Goal: Task Accomplishment & Management: Complete application form

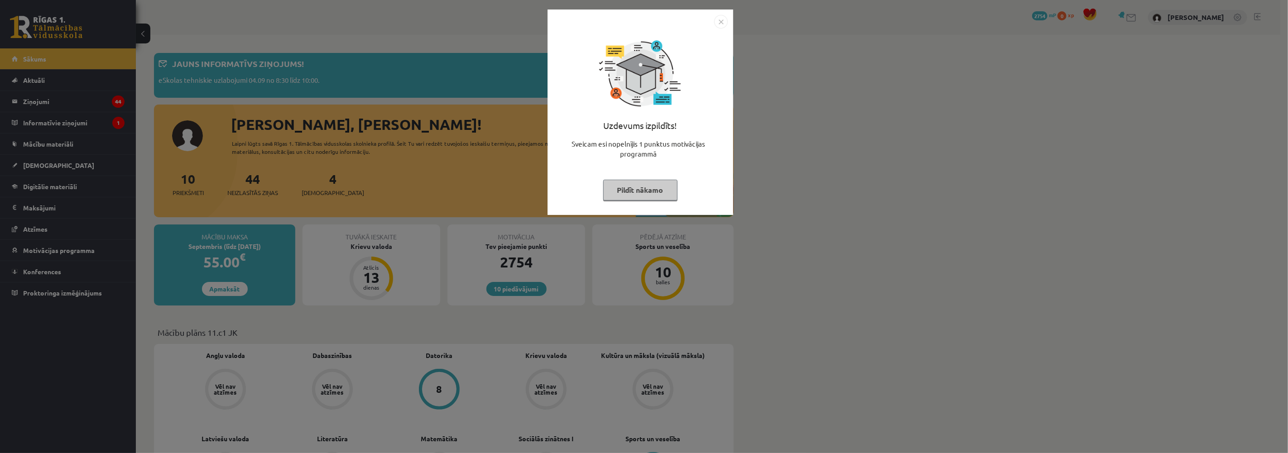
click at [632, 186] on button "Pildīt nākamo" at bounding box center [640, 190] width 74 height 21
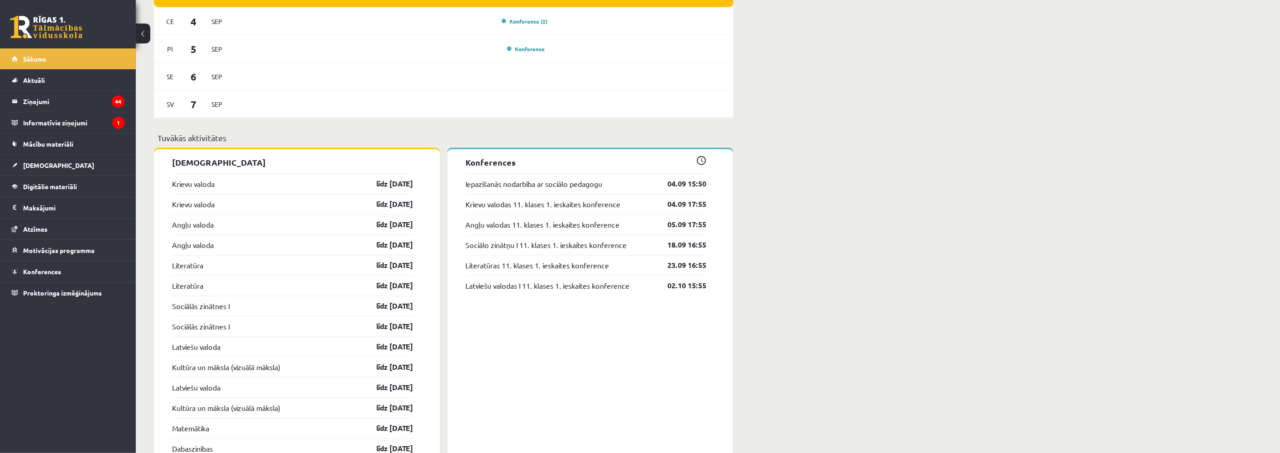
scroll to position [654, 0]
click at [39, 164] on span "[DEMOGRAPHIC_DATA]" at bounding box center [58, 165] width 71 height 8
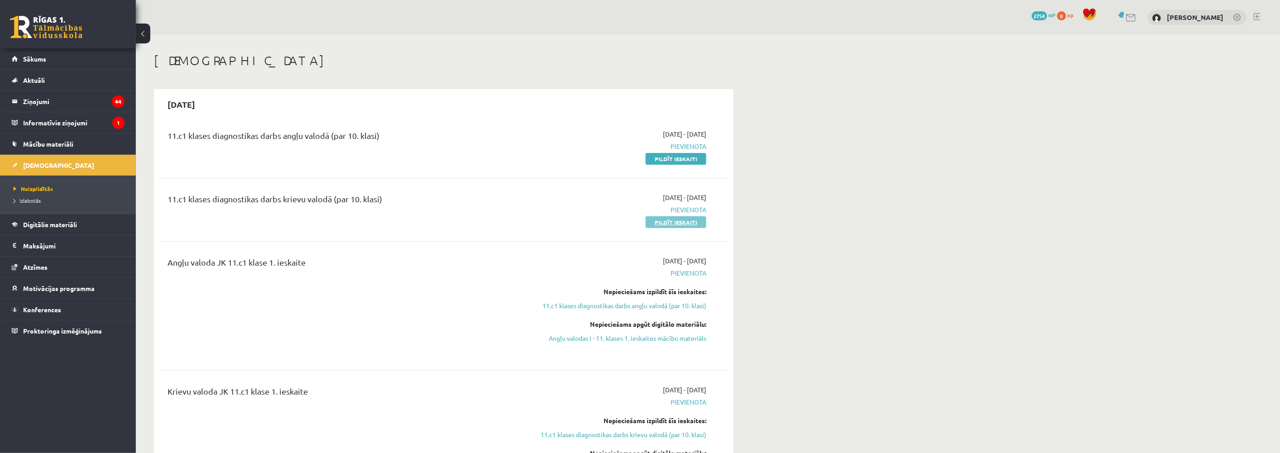
click at [666, 222] on link "Pildīt ieskaiti" at bounding box center [676, 223] width 61 height 12
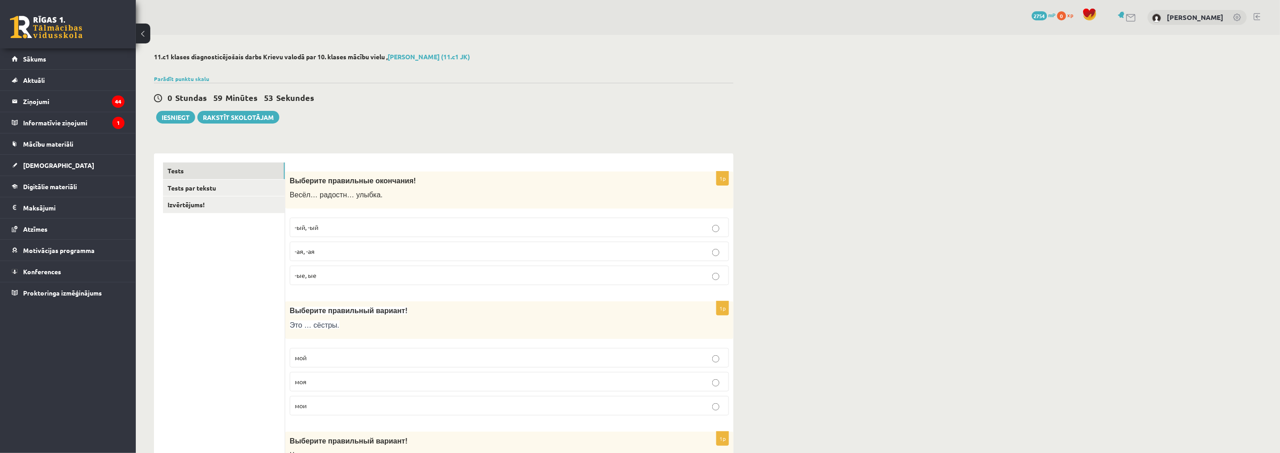
click at [320, 248] on p "-ая, -ая" at bounding box center [509, 252] width 429 height 10
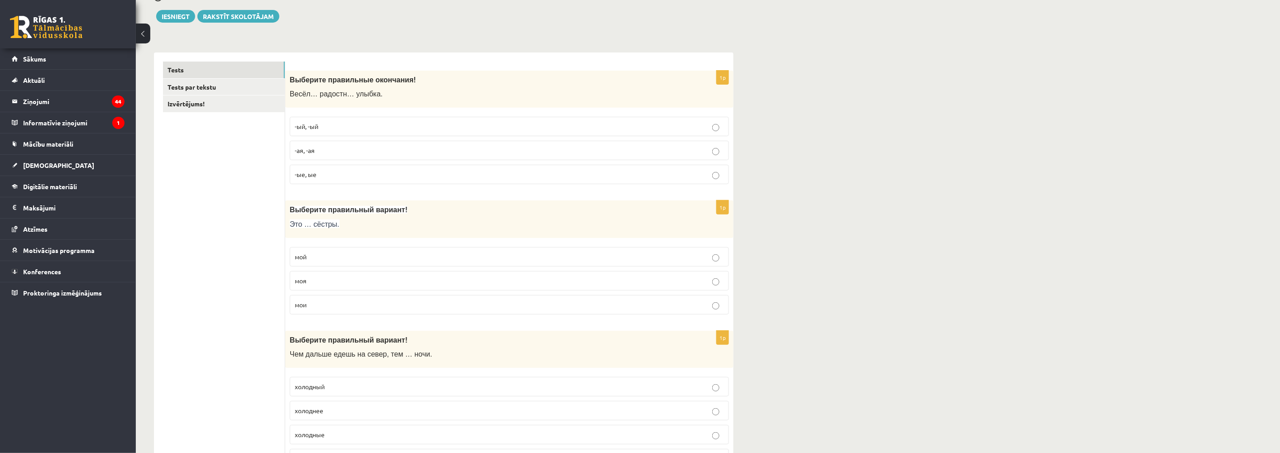
scroll to position [151, 0]
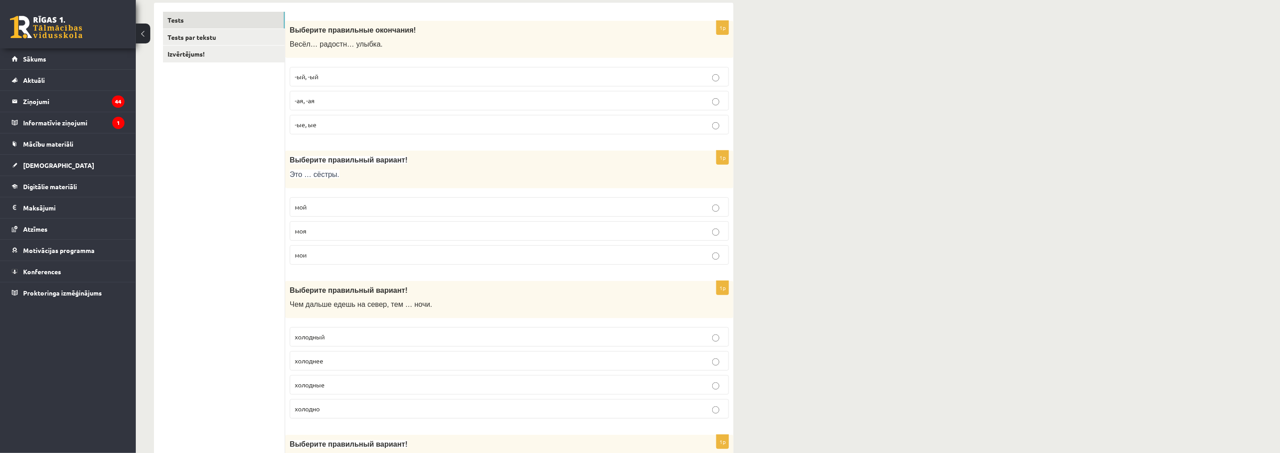
click at [313, 259] on p "мои" at bounding box center [509, 255] width 429 height 10
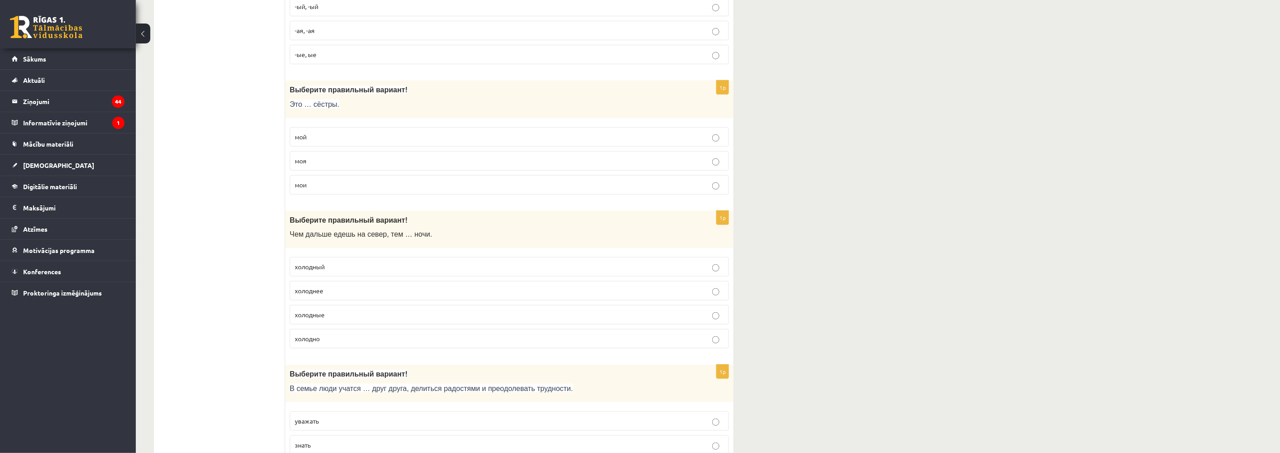
scroll to position [302, 0]
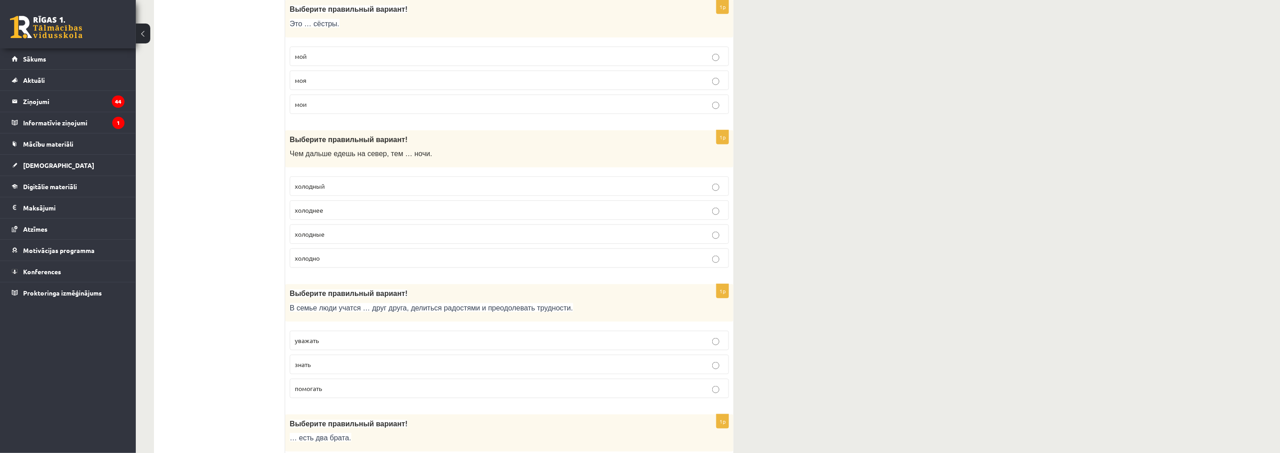
click at [314, 205] on label "холоднее" at bounding box center [509, 210] width 439 height 19
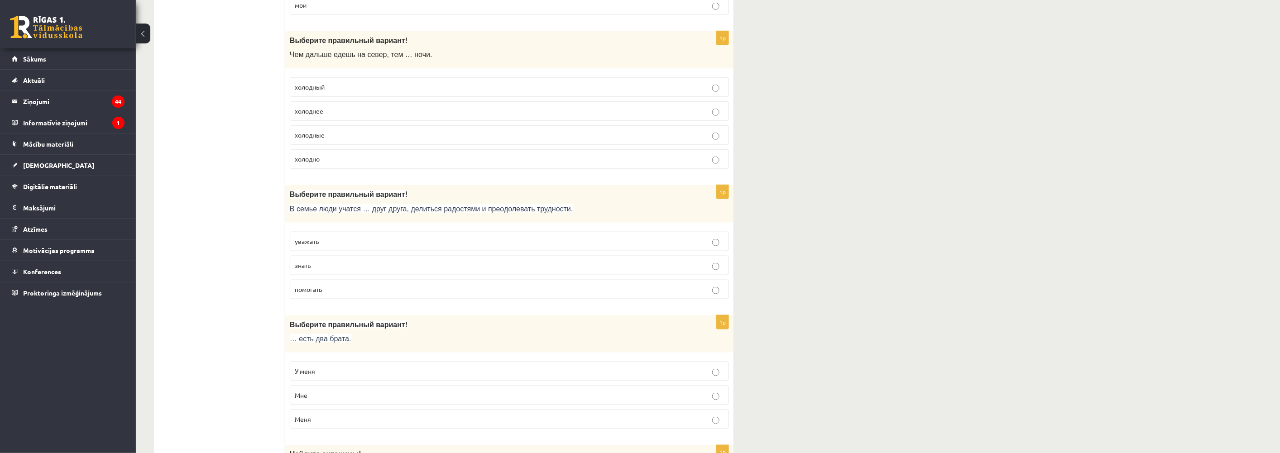
scroll to position [402, 0]
click at [337, 244] on p "уважать" at bounding box center [509, 241] width 429 height 10
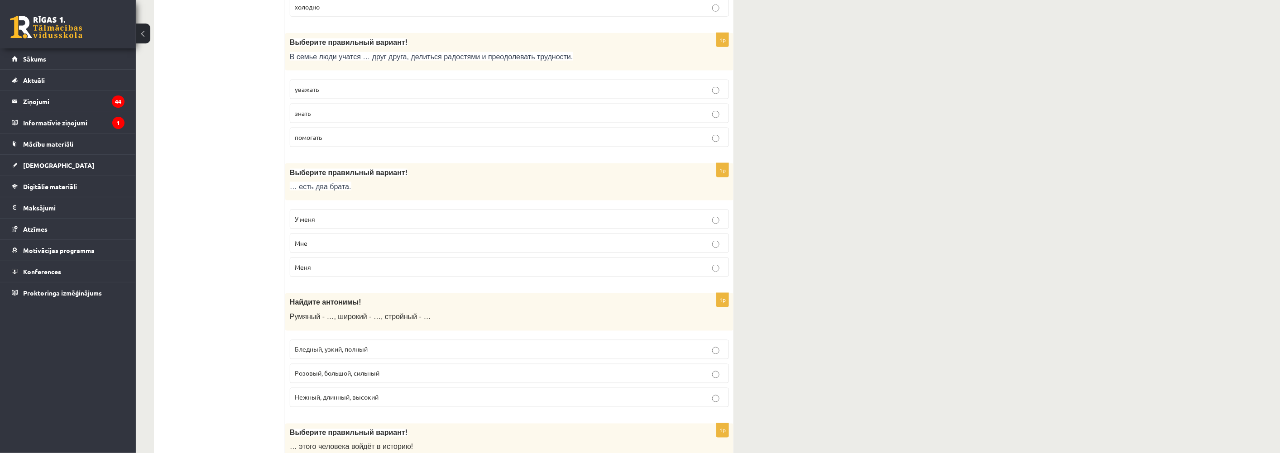
scroll to position [554, 0]
click at [309, 215] on label "У меня" at bounding box center [509, 218] width 439 height 19
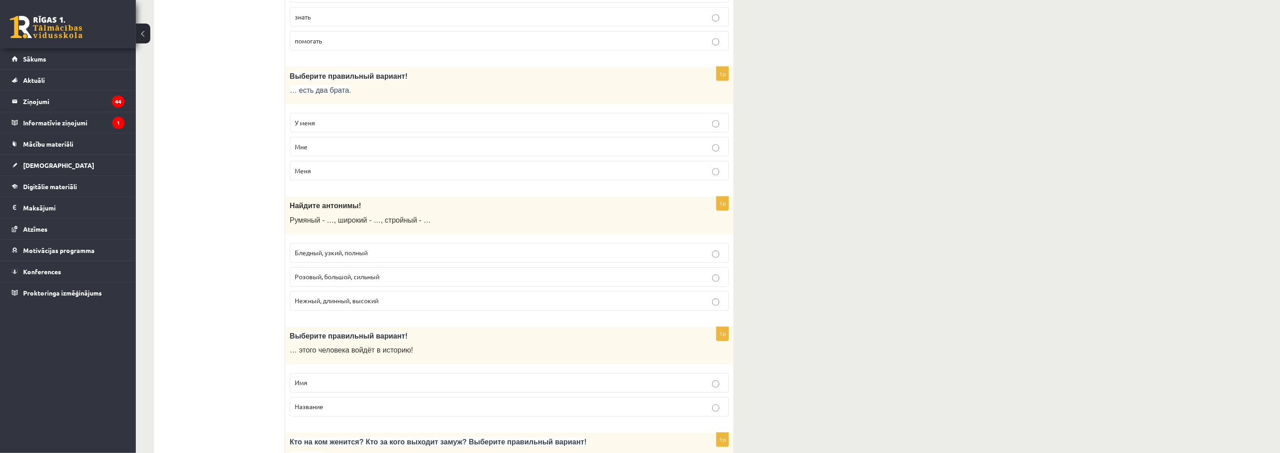
scroll to position [654, 0]
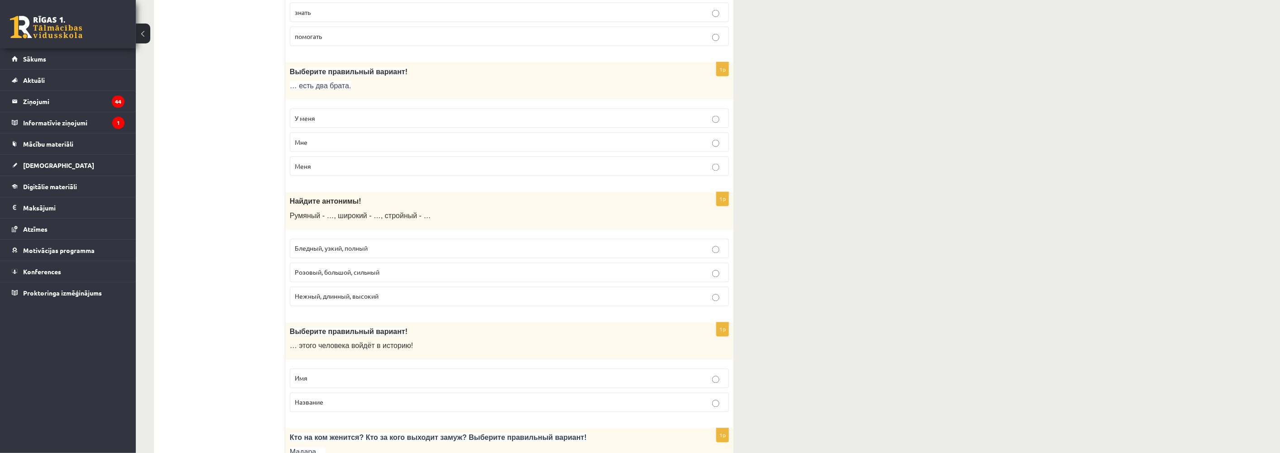
click at [318, 246] on p "Бледный, узкий, полный" at bounding box center [509, 249] width 429 height 10
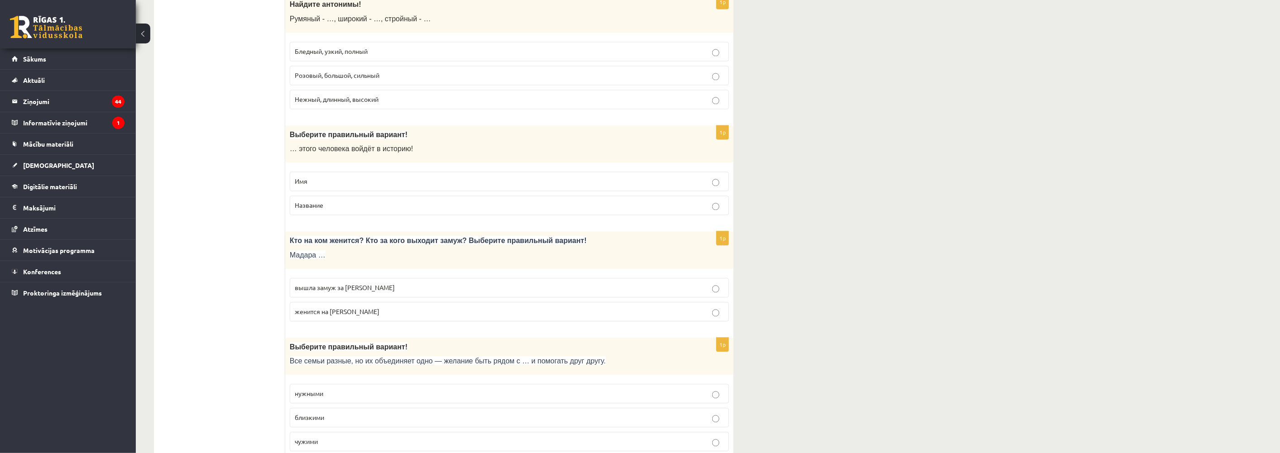
scroll to position [855, 0]
click at [311, 174] on label "Имя" at bounding box center [509, 177] width 439 height 19
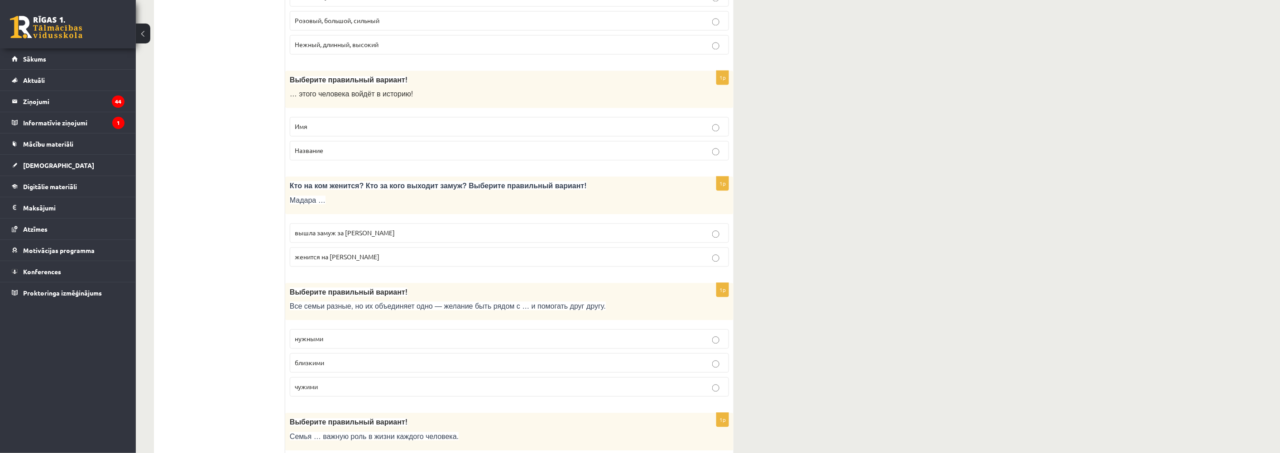
scroll to position [956, 0]
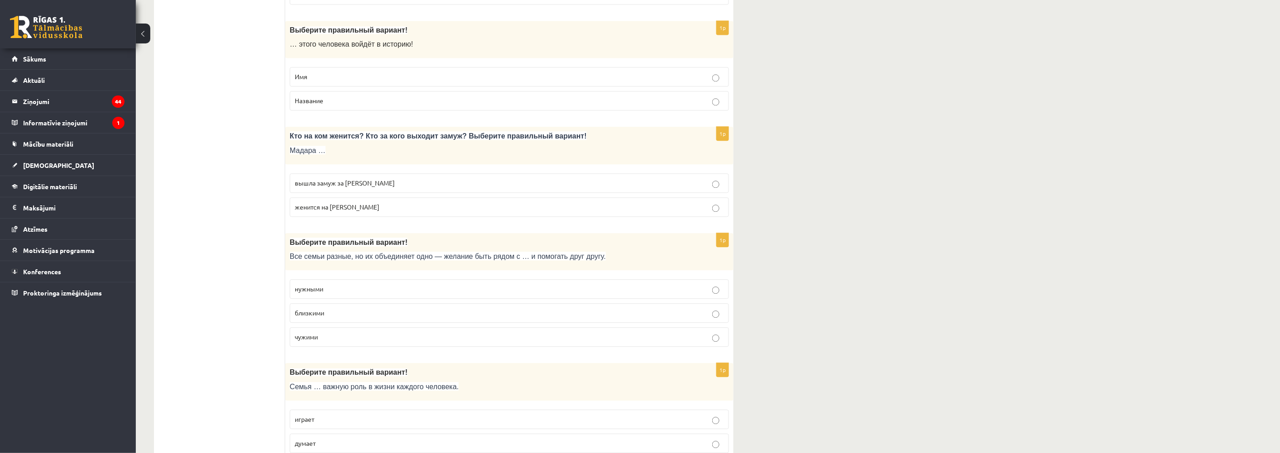
click at [336, 186] on p "вышла замуж за Марка" at bounding box center [509, 183] width 429 height 10
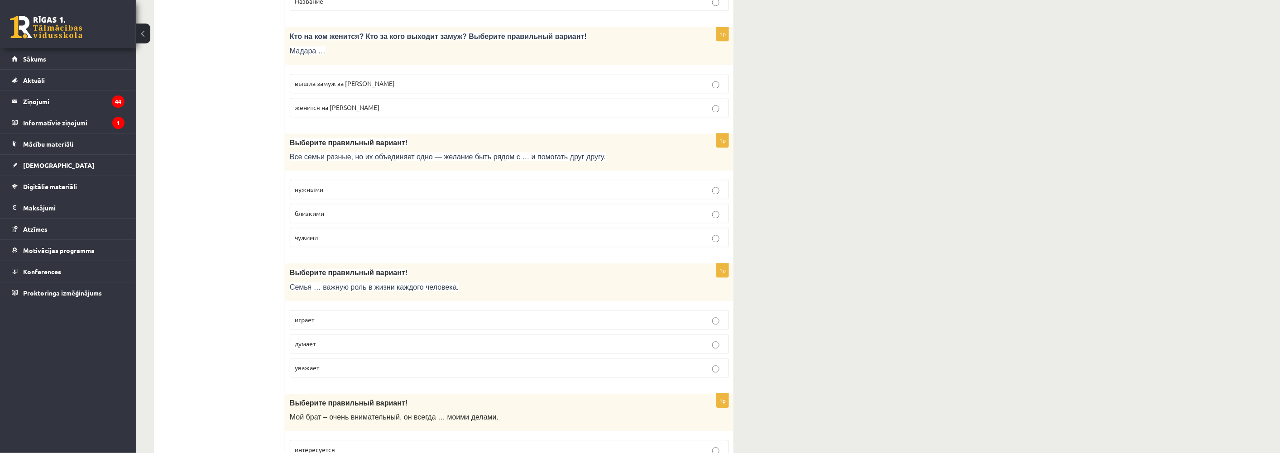
scroll to position [1107, 0]
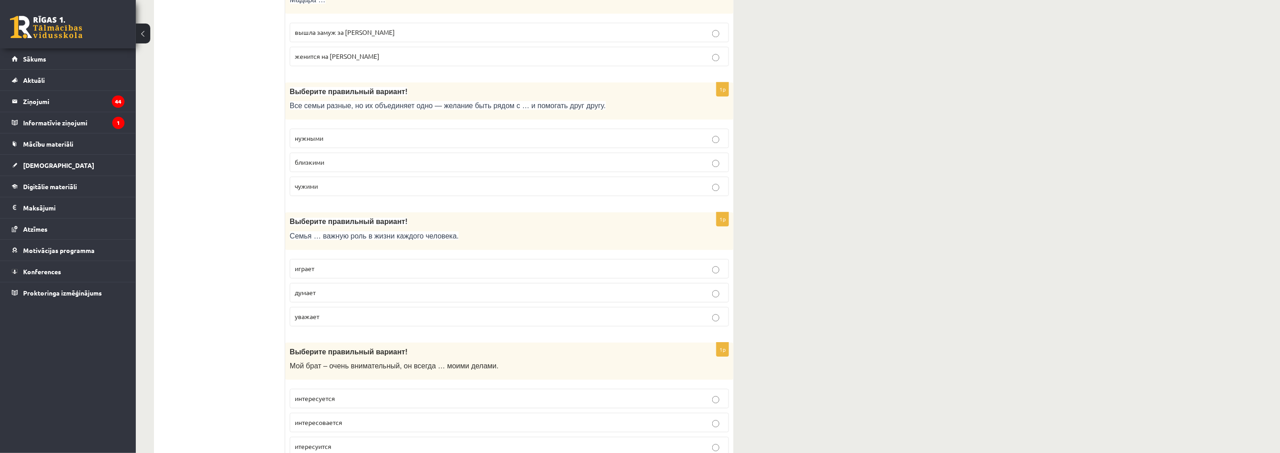
click at [325, 165] on p "близкими" at bounding box center [509, 163] width 429 height 10
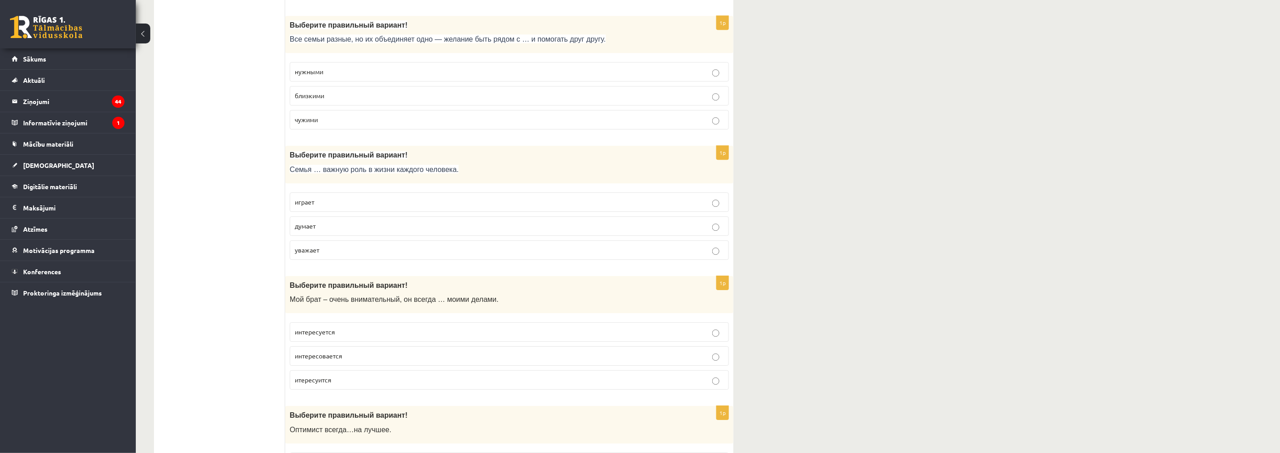
scroll to position [1208, 0]
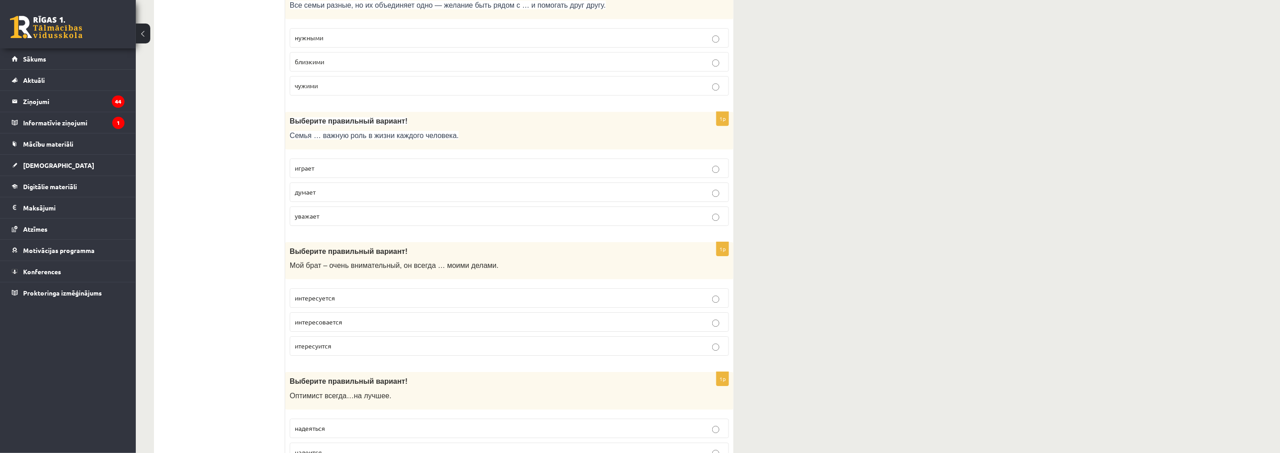
click at [330, 173] on p "играет" at bounding box center [509, 169] width 429 height 10
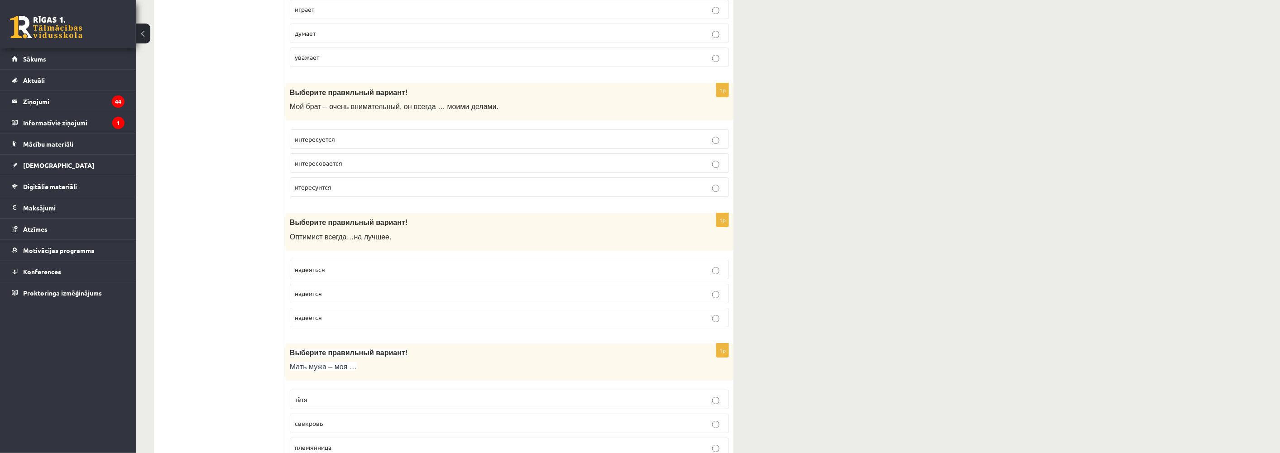
scroll to position [1359, 0]
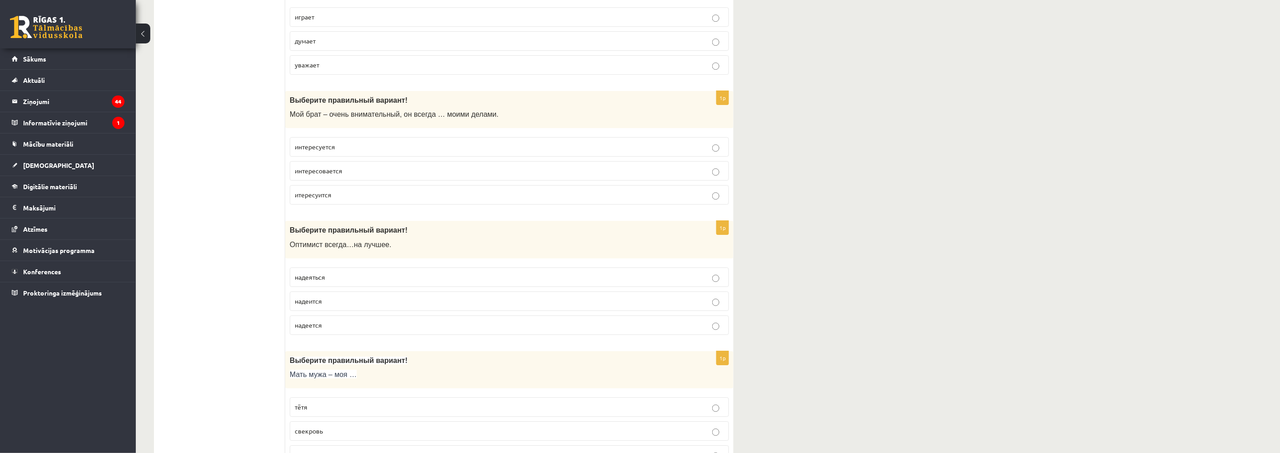
click at [328, 148] on span "интересуется" at bounding box center [315, 147] width 40 height 8
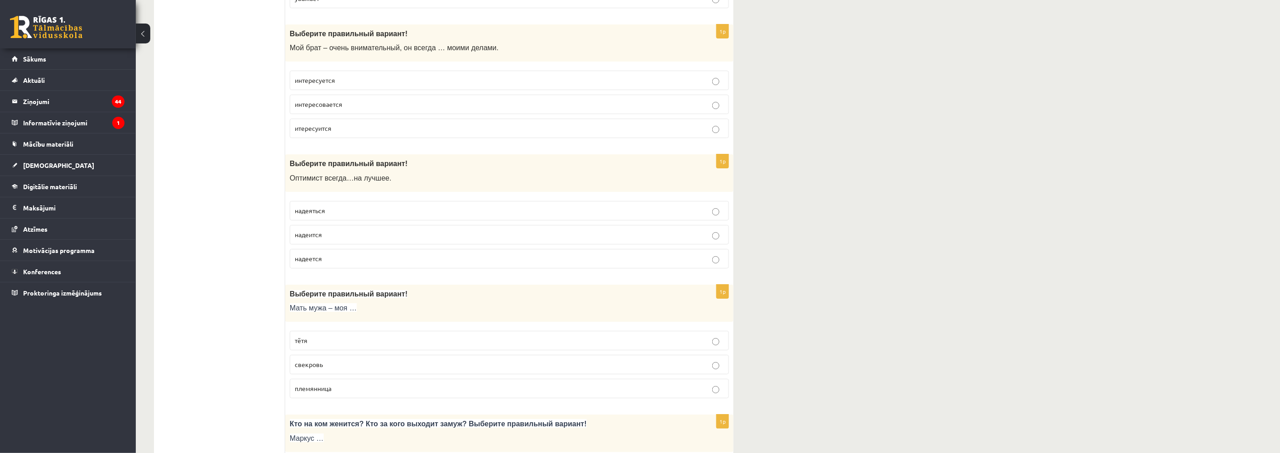
scroll to position [1459, 0]
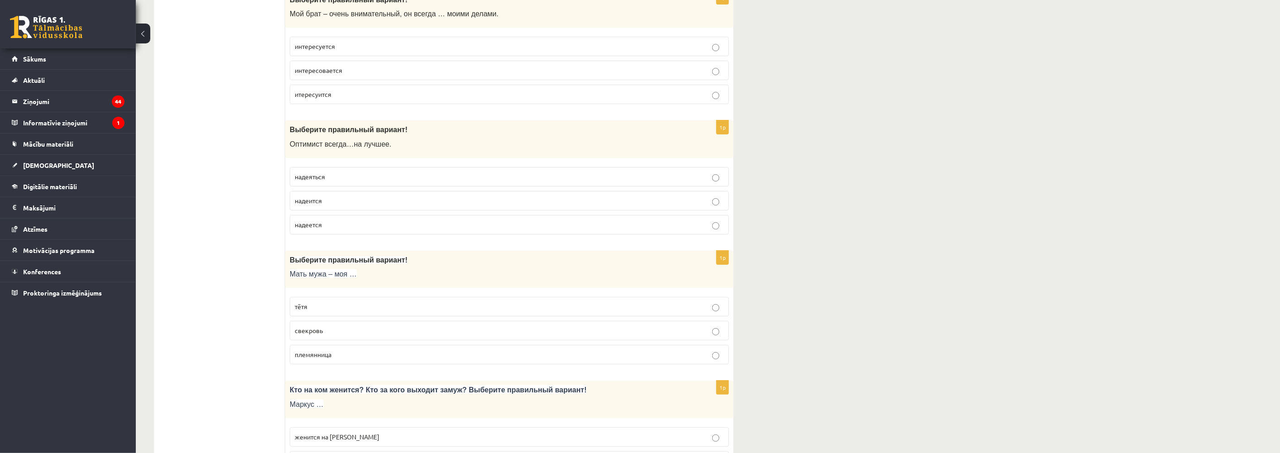
click at [315, 228] on span "надеется" at bounding box center [308, 225] width 27 height 8
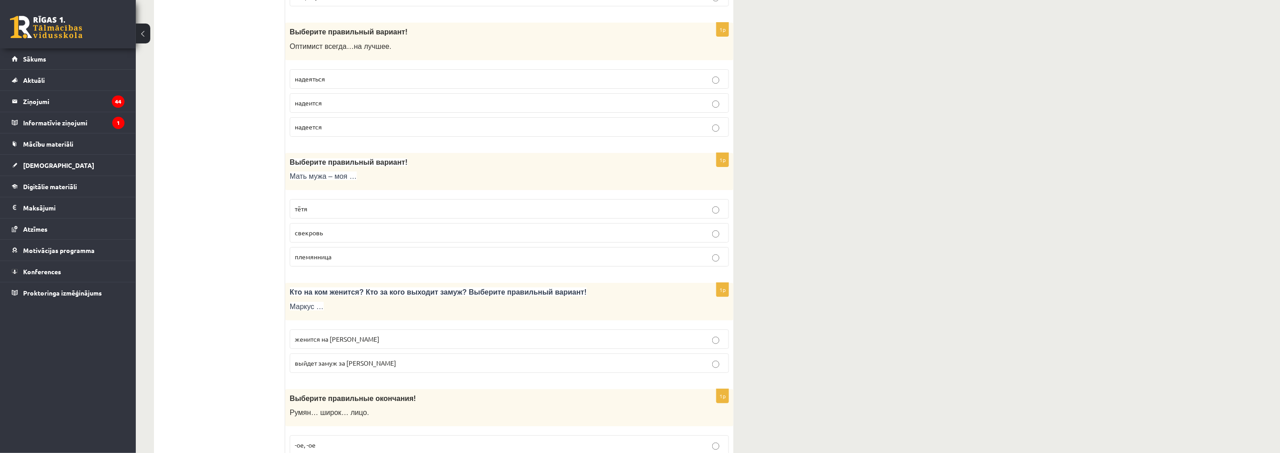
scroll to position [1560, 0]
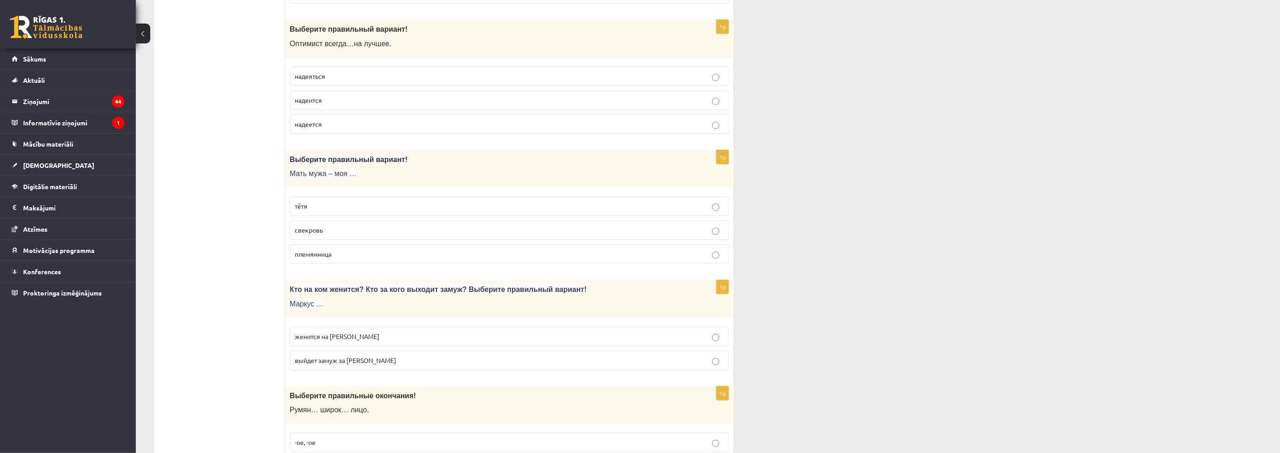
click at [319, 234] on span "свекровь" at bounding box center [309, 230] width 28 height 8
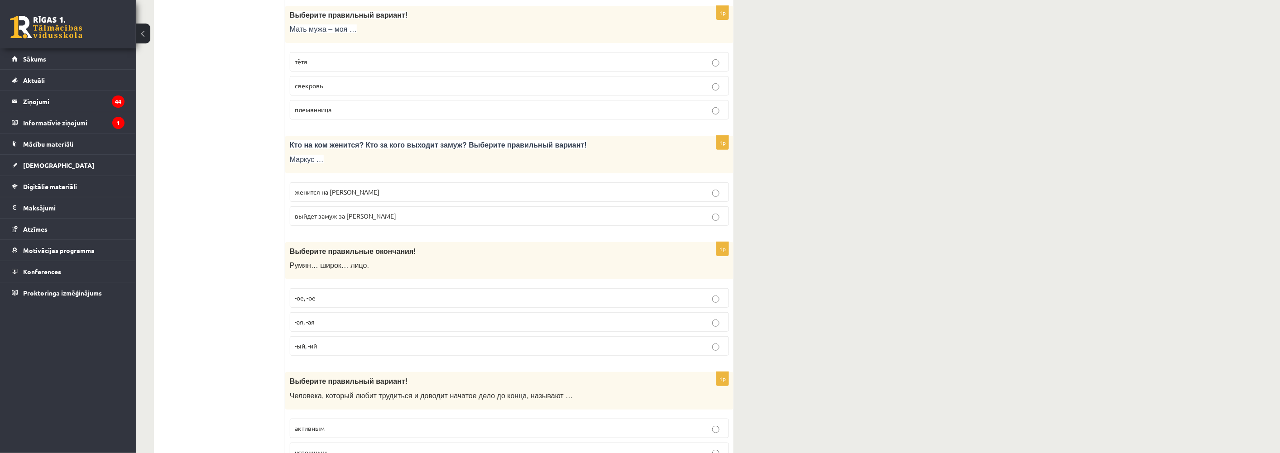
scroll to position [1711, 0]
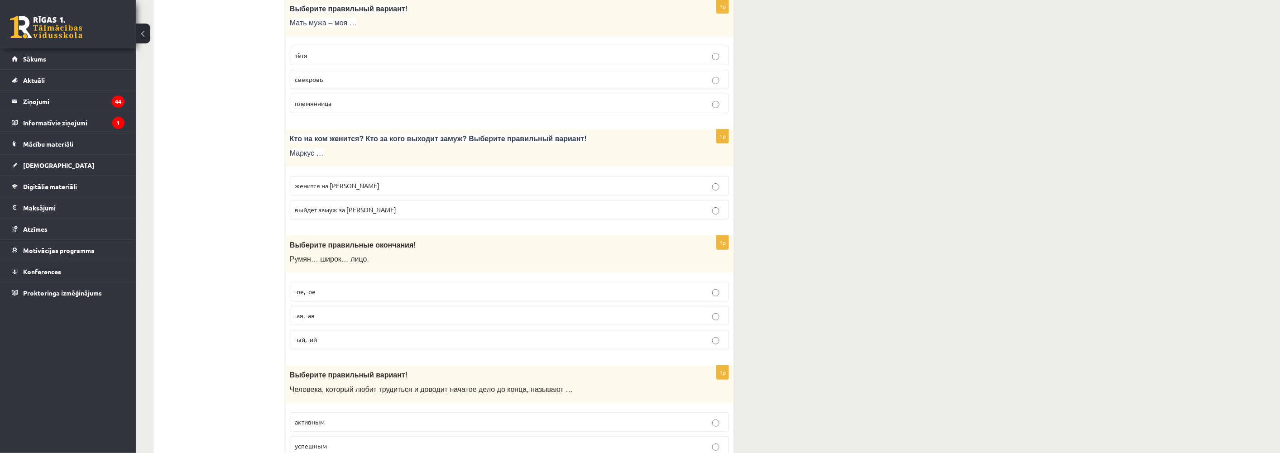
drag, startPoint x: 327, startPoint y: 193, endPoint x: 331, endPoint y: 196, distance: 4.8
click at [328, 190] on span "женится на Агнии" at bounding box center [337, 186] width 85 height 8
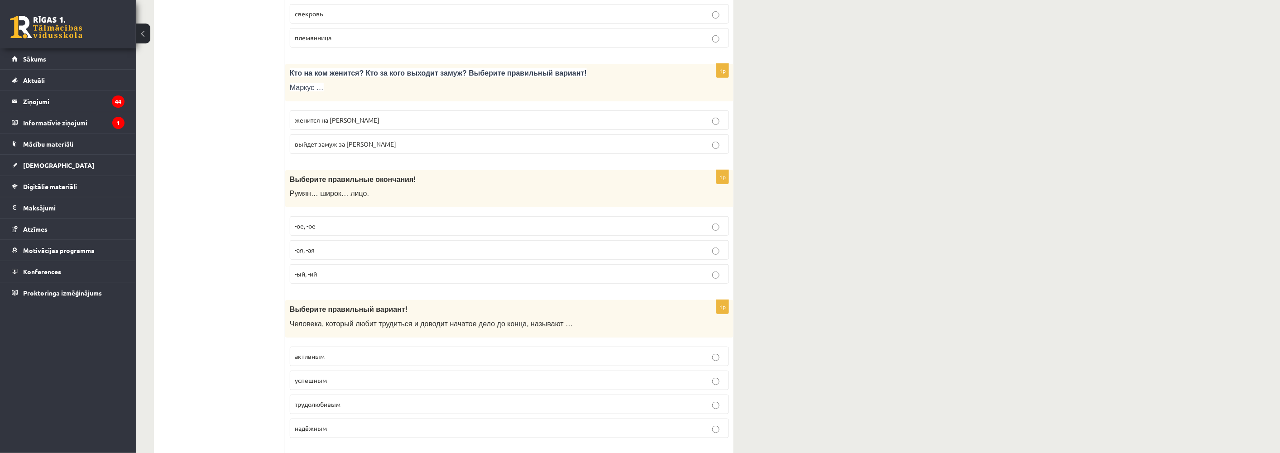
scroll to position [1812, 0]
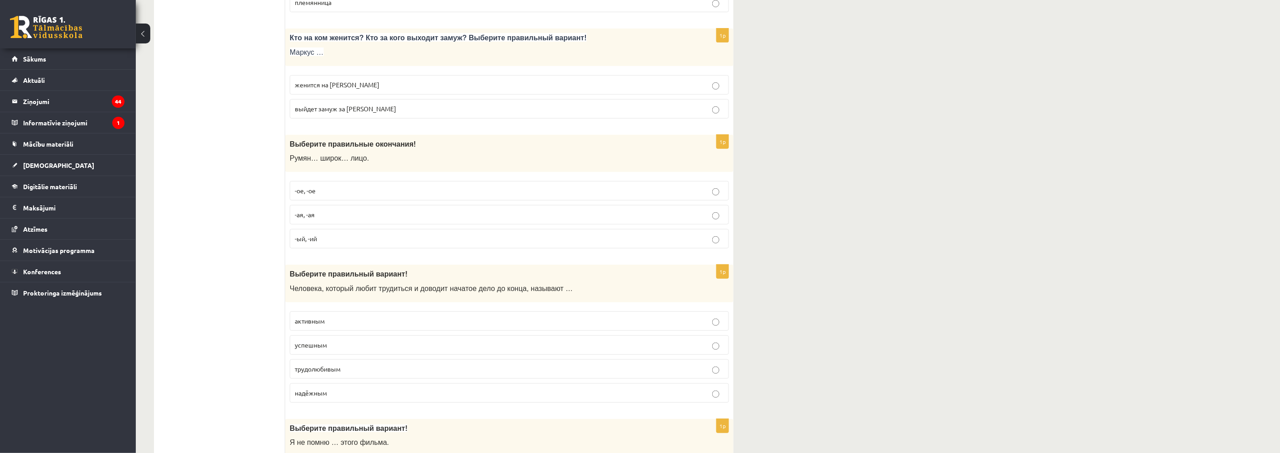
click at [307, 188] on label "-ое, -ое" at bounding box center [509, 190] width 439 height 19
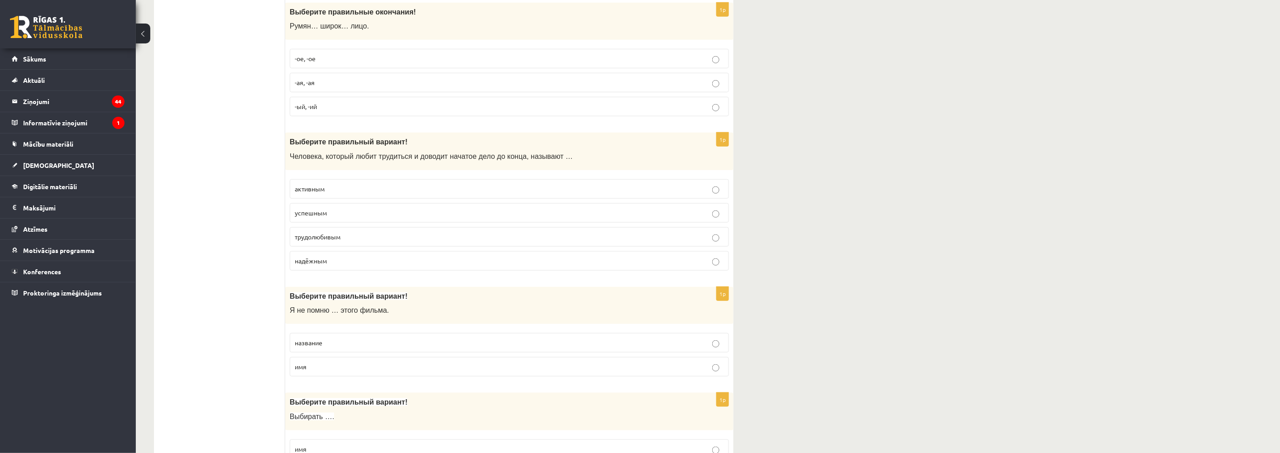
scroll to position [1963, 0]
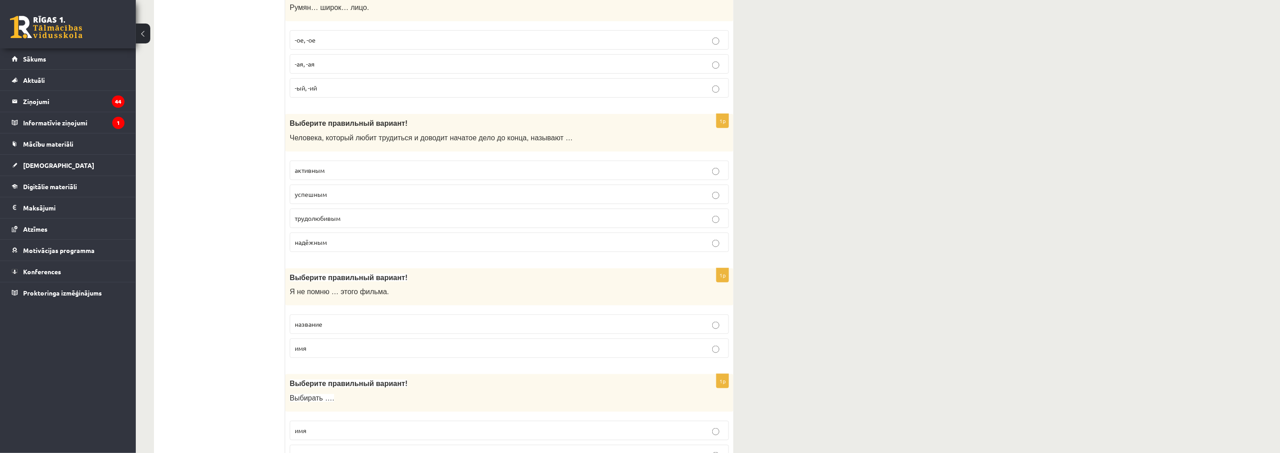
click at [317, 222] on span "трудолюбивым" at bounding box center [318, 218] width 46 height 8
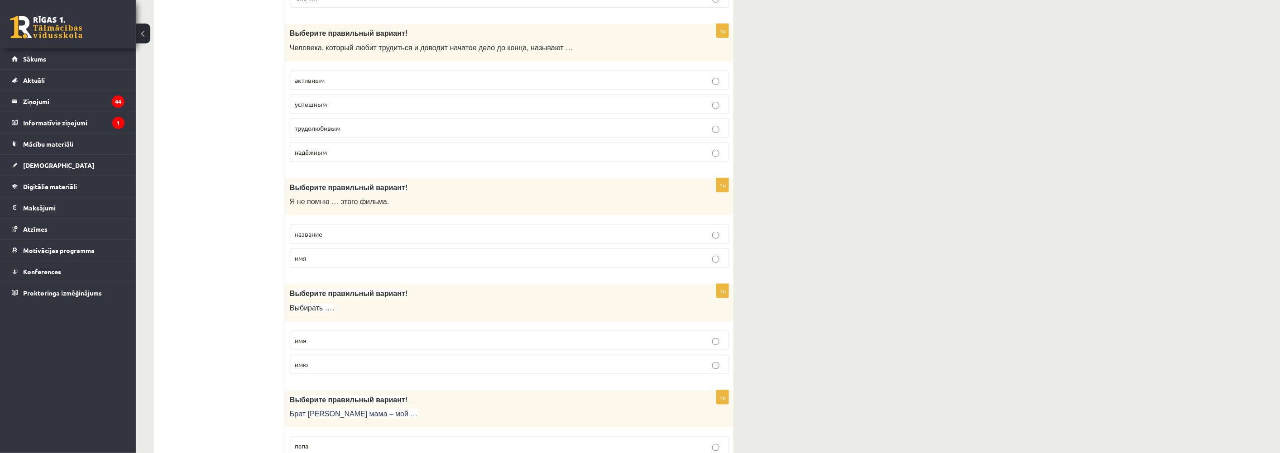
scroll to position [2113, 0]
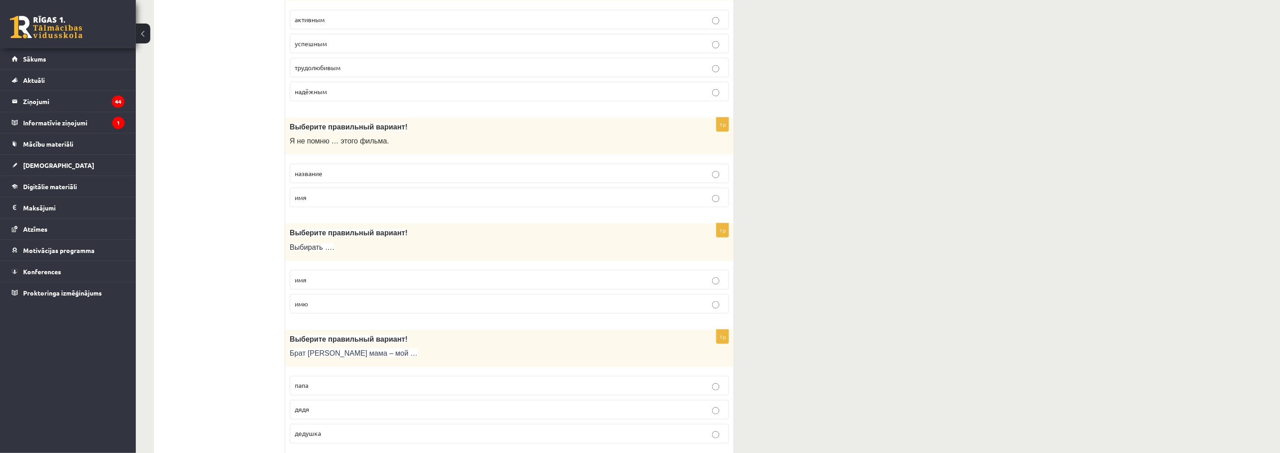
click at [318, 177] on span "название" at bounding box center [309, 173] width 28 height 8
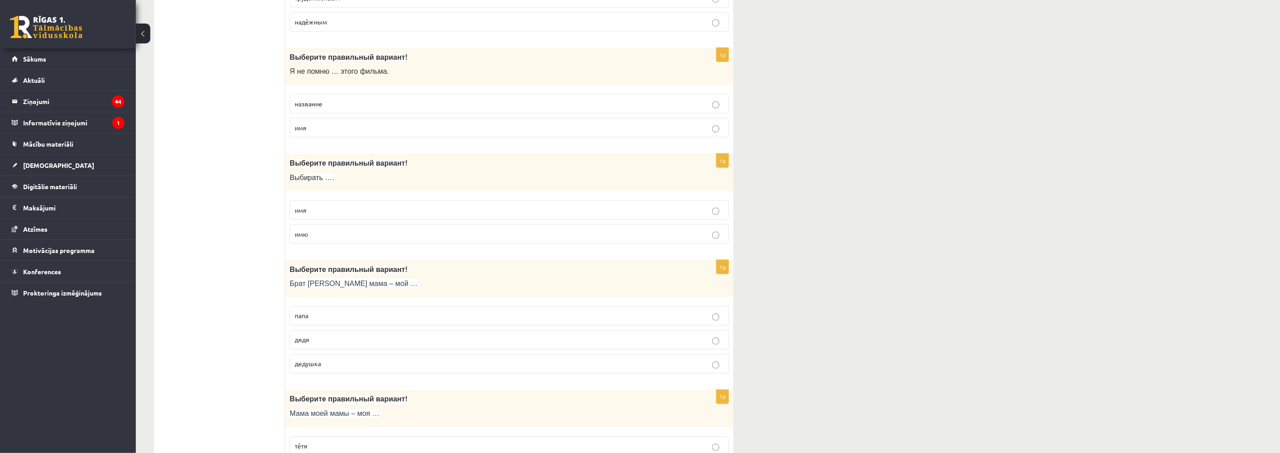
scroll to position [2214, 0]
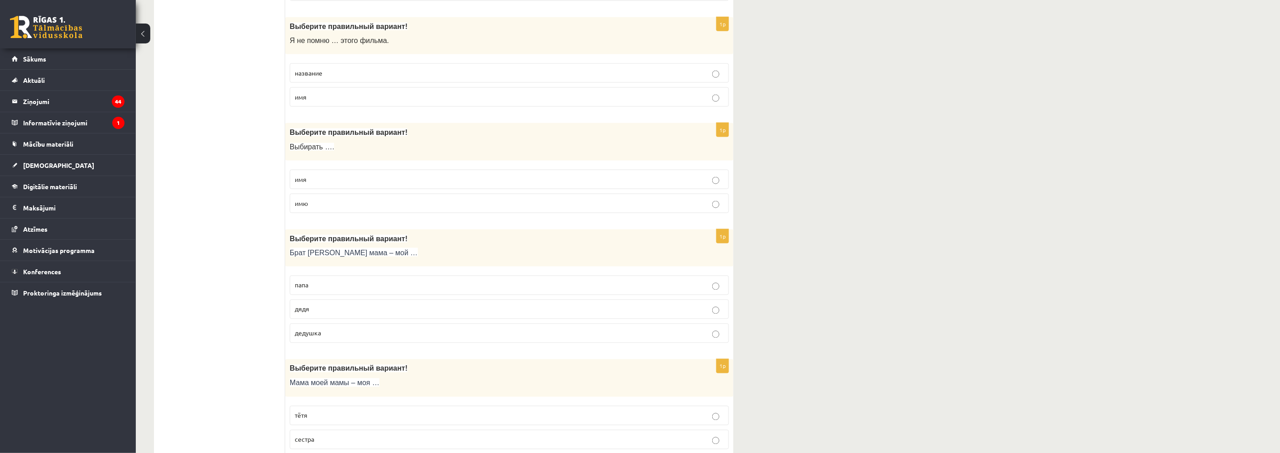
click at [312, 183] on p "имя" at bounding box center [509, 180] width 429 height 10
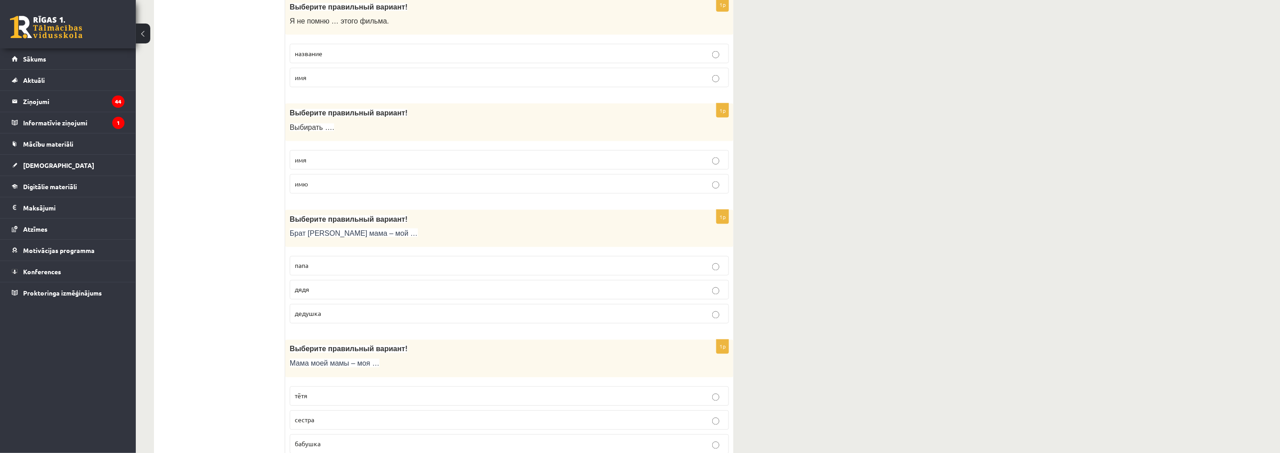
scroll to position [2315, 0]
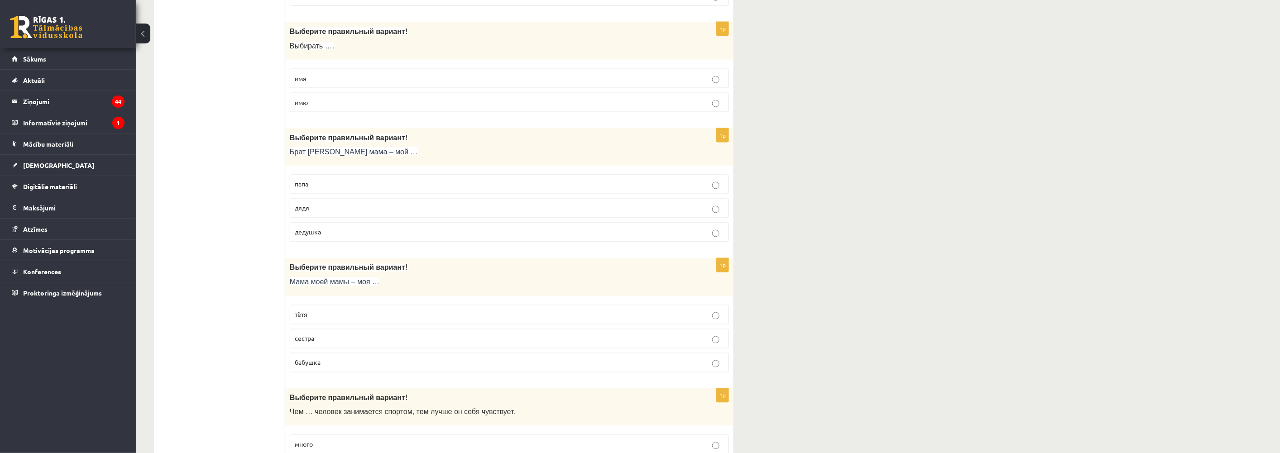
click at [308, 212] on span "дядя" at bounding box center [302, 208] width 14 height 8
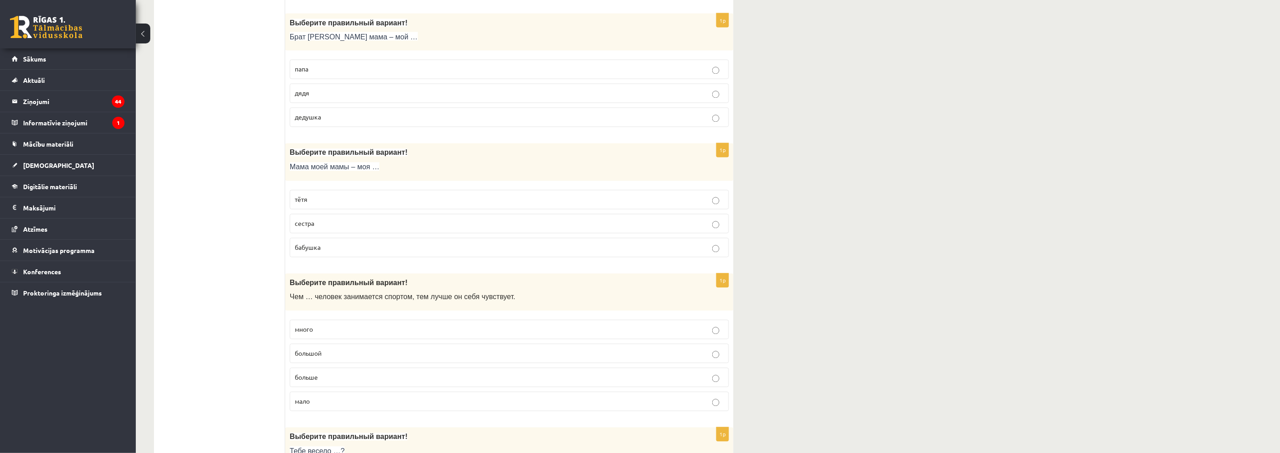
scroll to position [2466, 0]
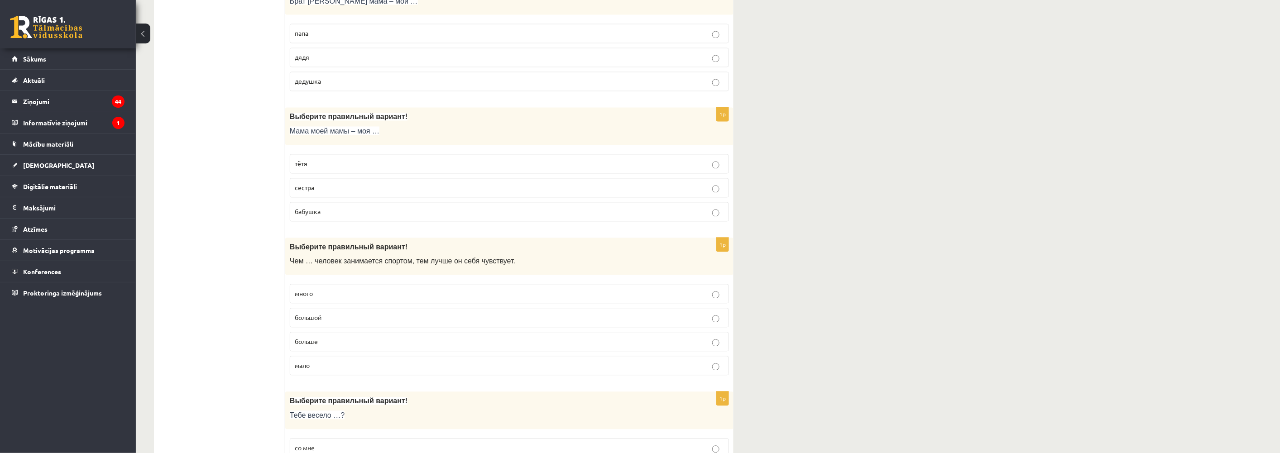
click at [318, 216] on span "бабушка" at bounding box center [308, 212] width 26 height 8
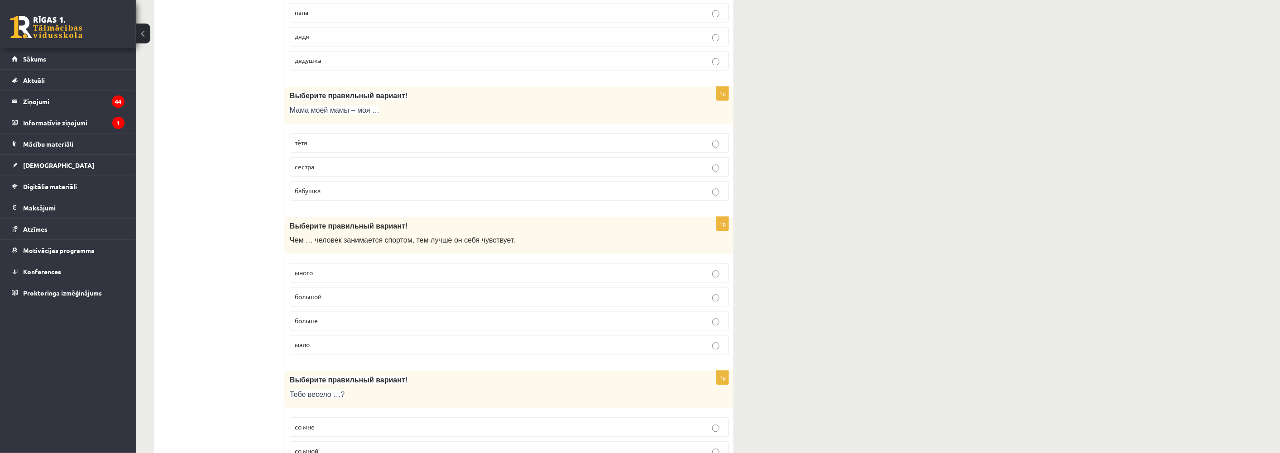
scroll to position [2566, 0]
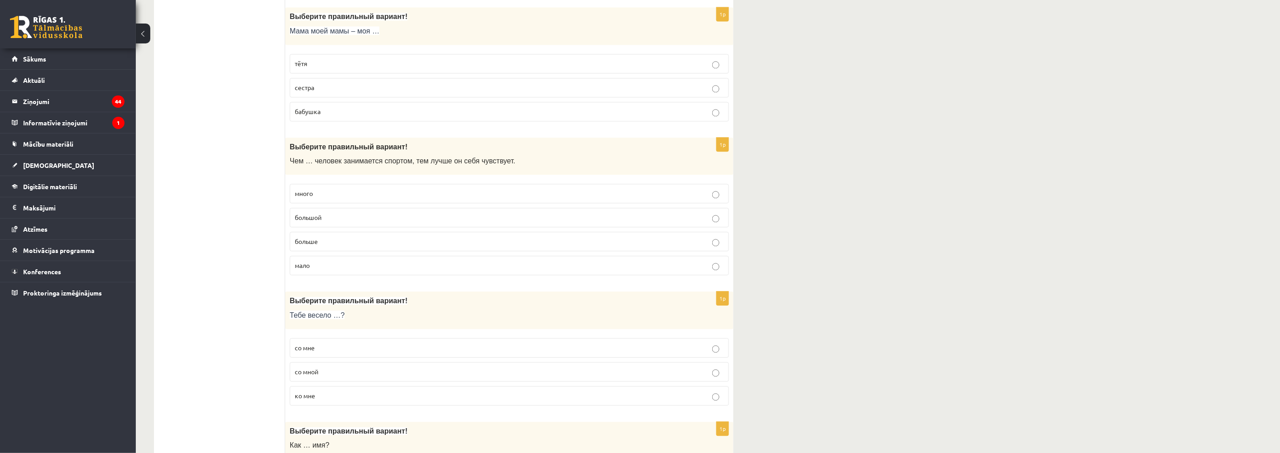
click at [316, 242] on label "больше" at bounding box center [509, 241] width 439 height 19
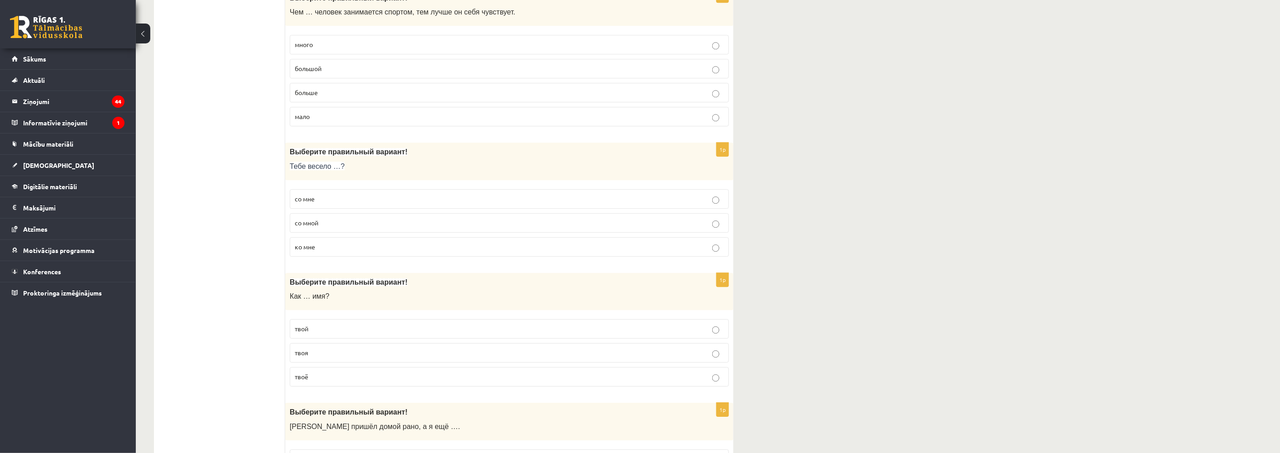
scroll to position [2718, 0]
click at [308, 225] on span "со мной" at bounding box center [307, 221] width 24 height 8
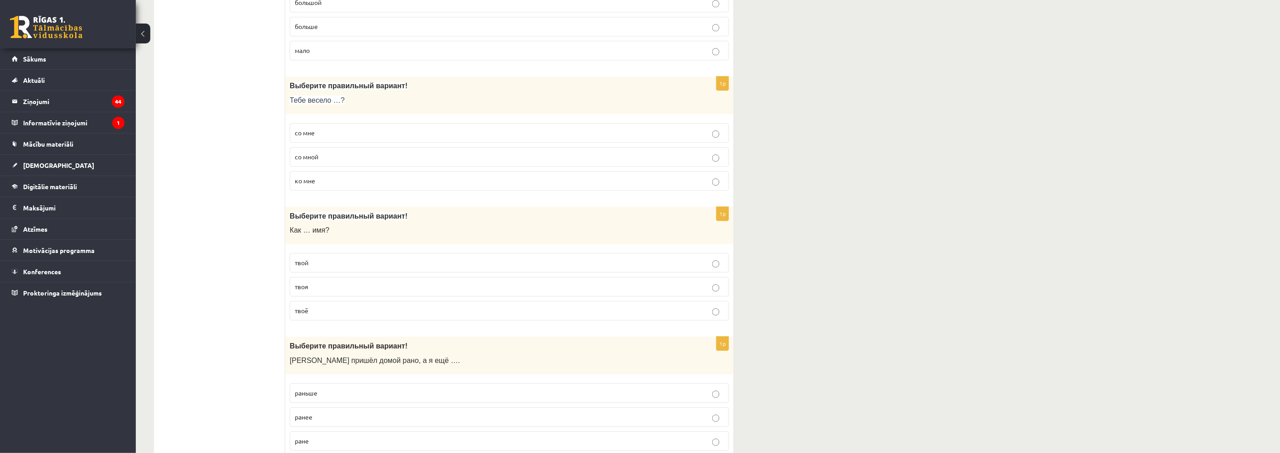
scroll to position [2818, 0]
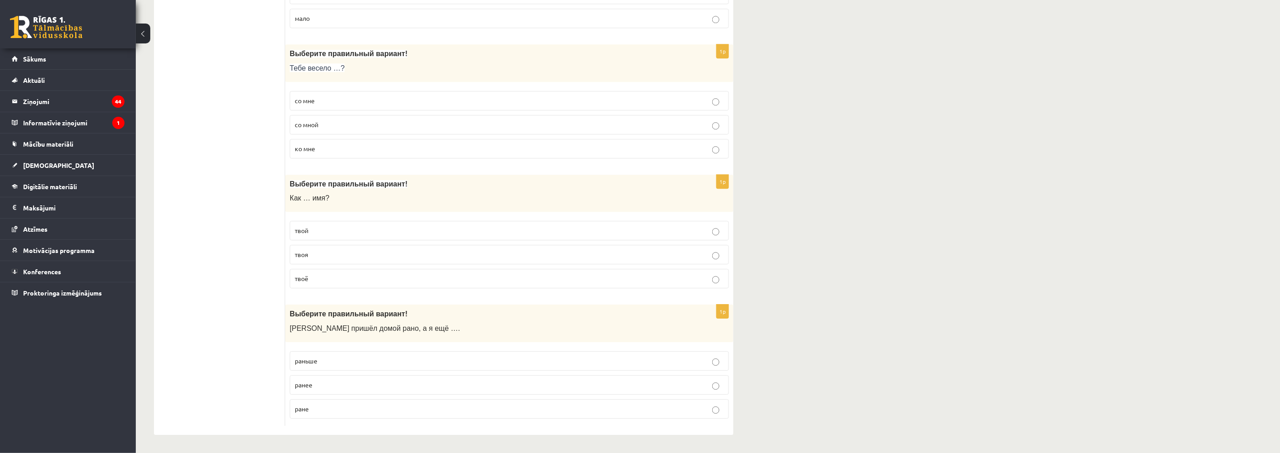
click at [321, 284] on p "твоё" at bounding box center [509, 279] width 429 height 10
click at [317, 360] on span "раньше" at bounding box center [306, 361] width 23 height 8
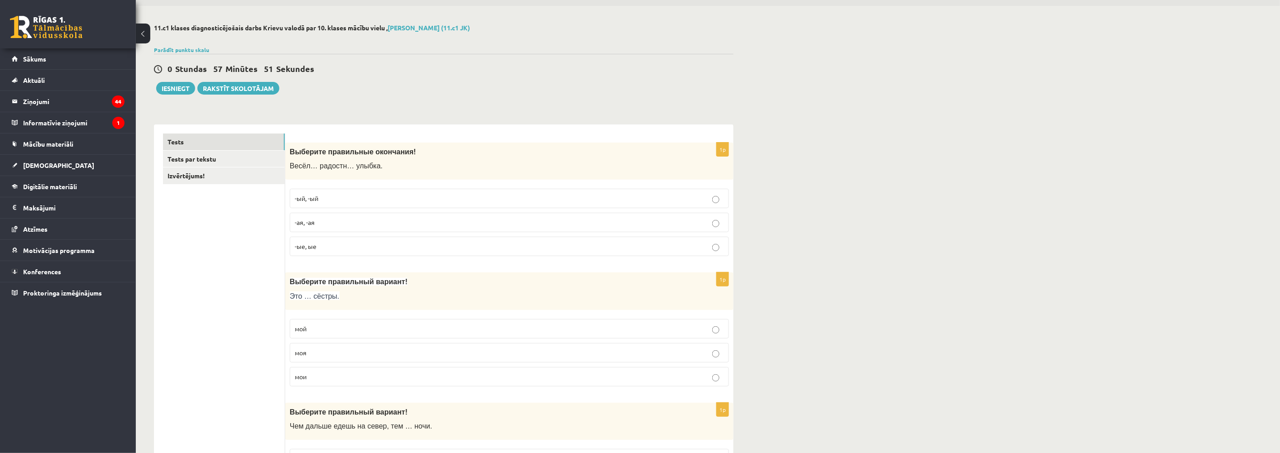
scroll to position [0, 0]
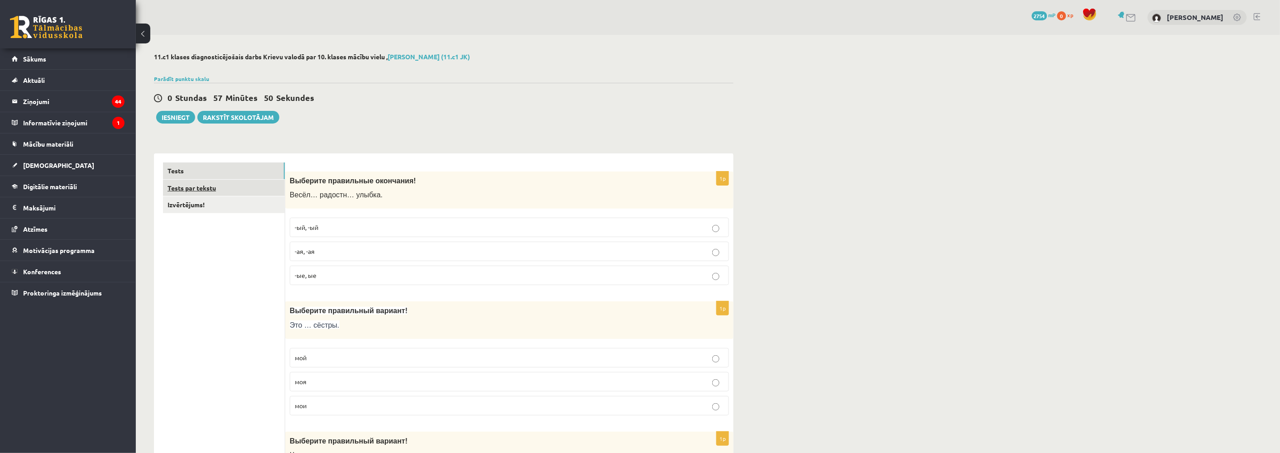
click at [197, 188] on link "Tests par tekstu" at bounding box center [224, 188] width 122 height 17
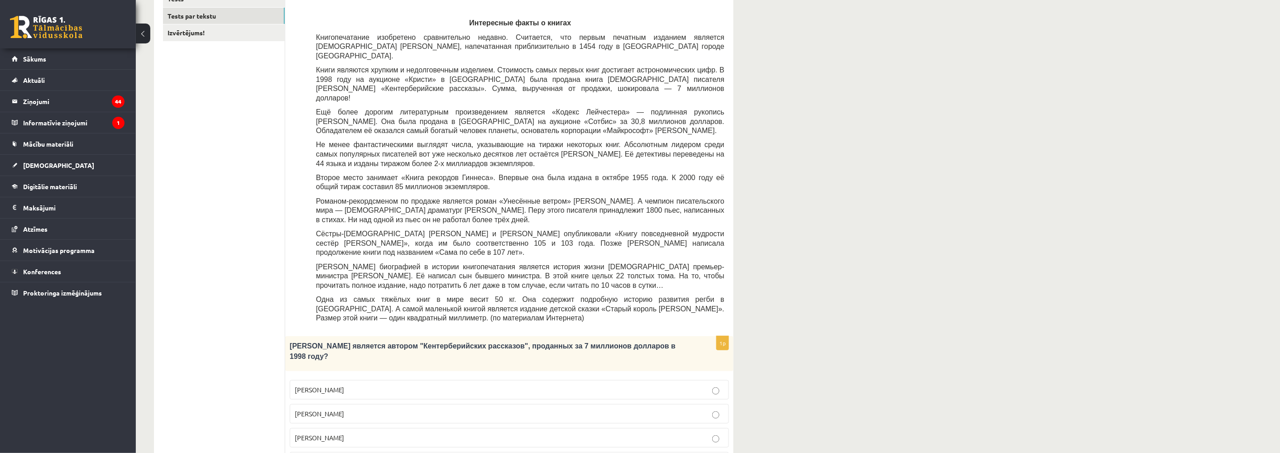
scroll to position [152, 0]
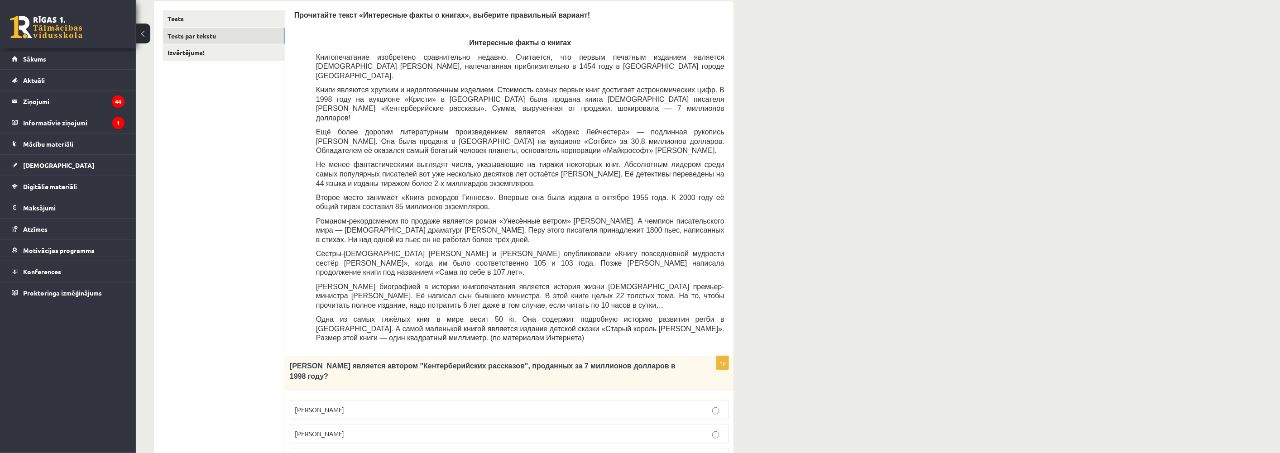
click at [332, 453] on span "Джефри Чосер" at bounding box center [319, 458] width 49 height 8
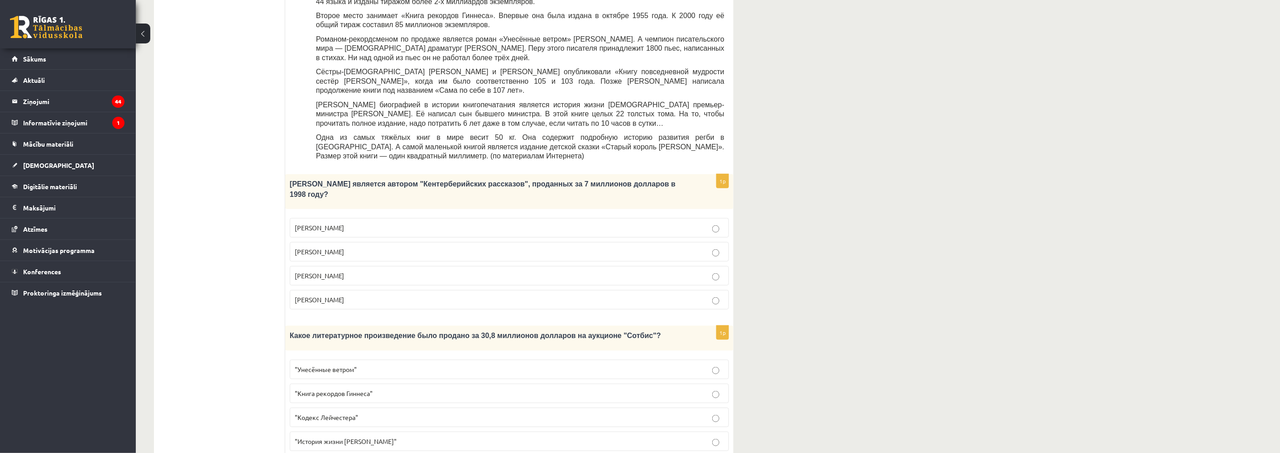
scroll to position [404, 0]
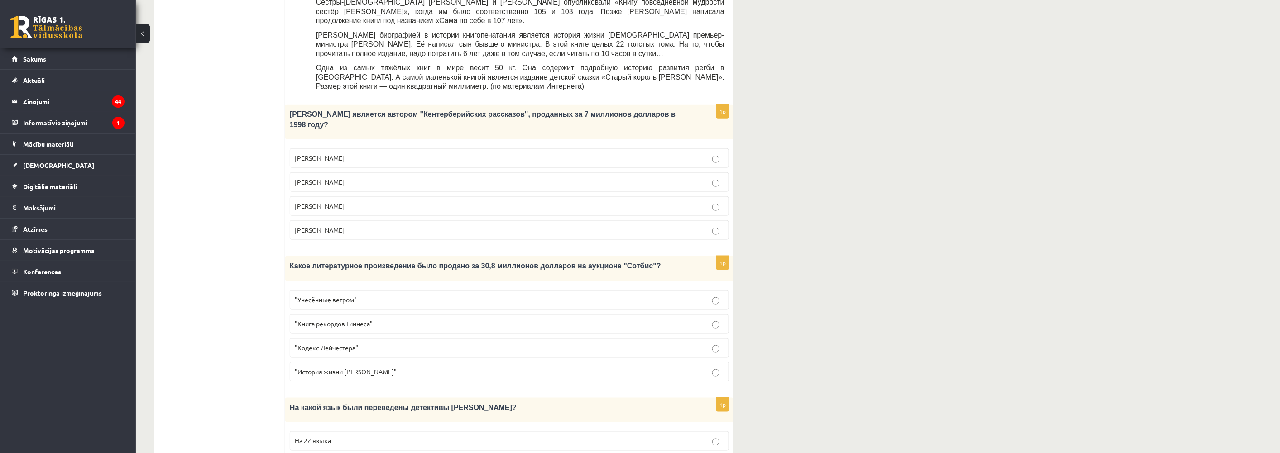
click at [342, 344] on span ""Кодекс Лейчестера"" at bounding box center [326, 348] width 63 height 8
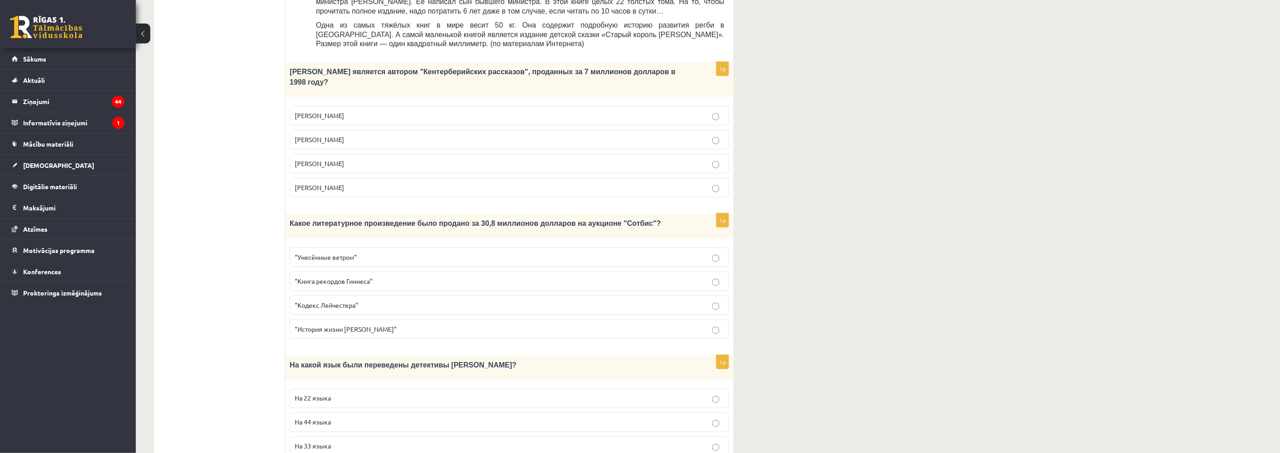
scroll to position [454, 0]
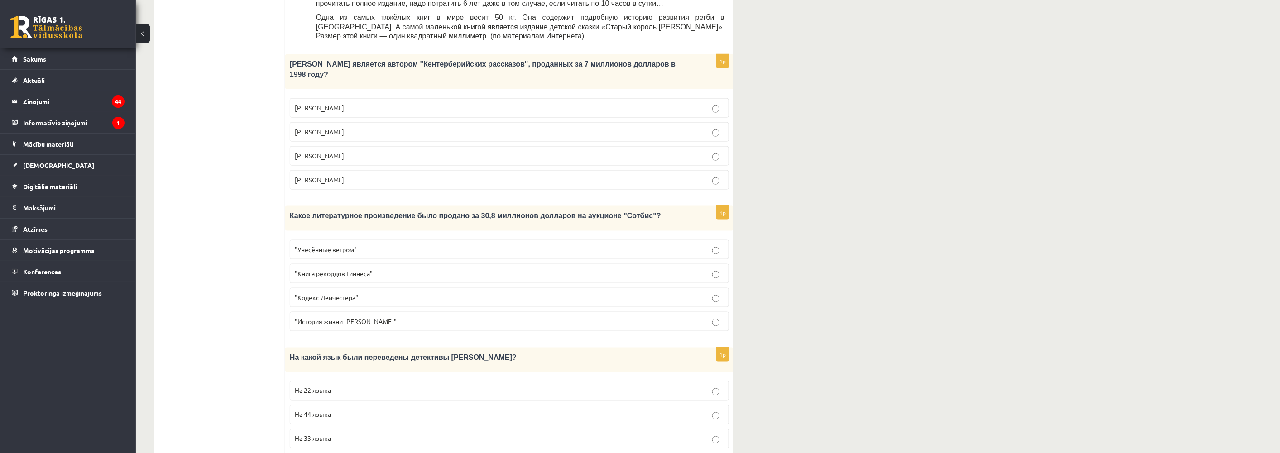
click at [325, 411] on span "На 44 языка" at bounding box center [313, 415] width 36 height 8
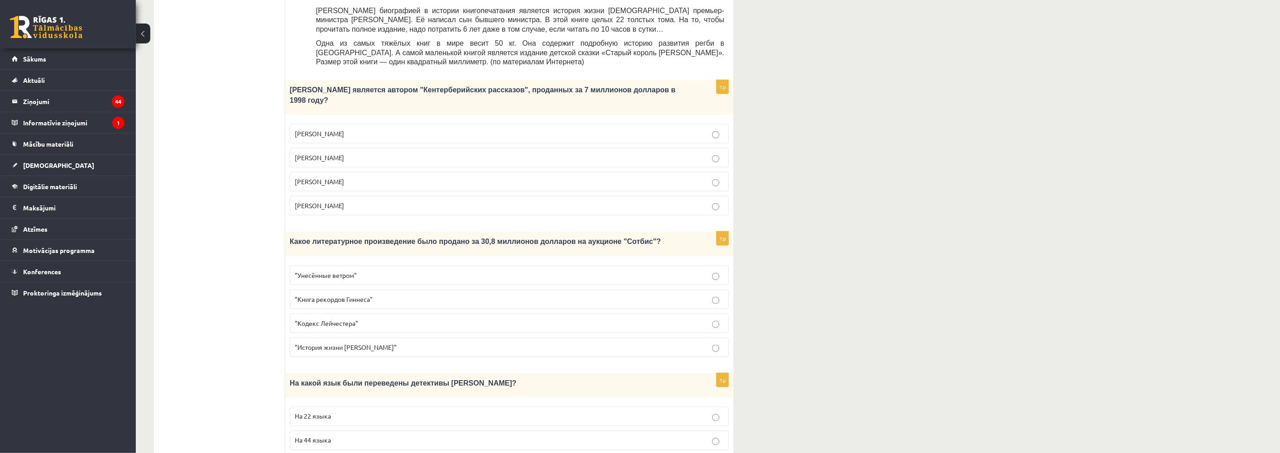
scroll to position [505, 0]
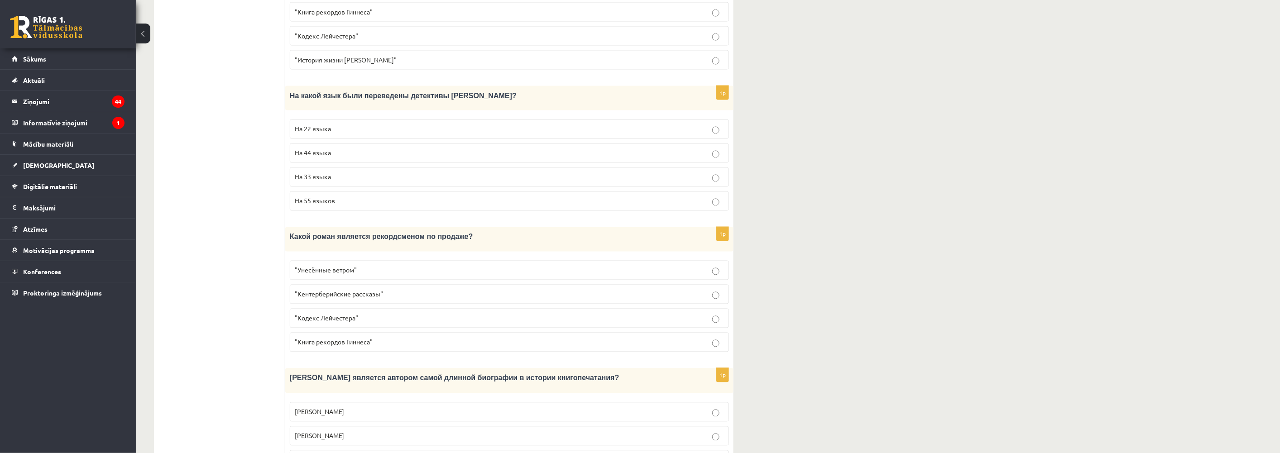
scroll to position [756, 0]
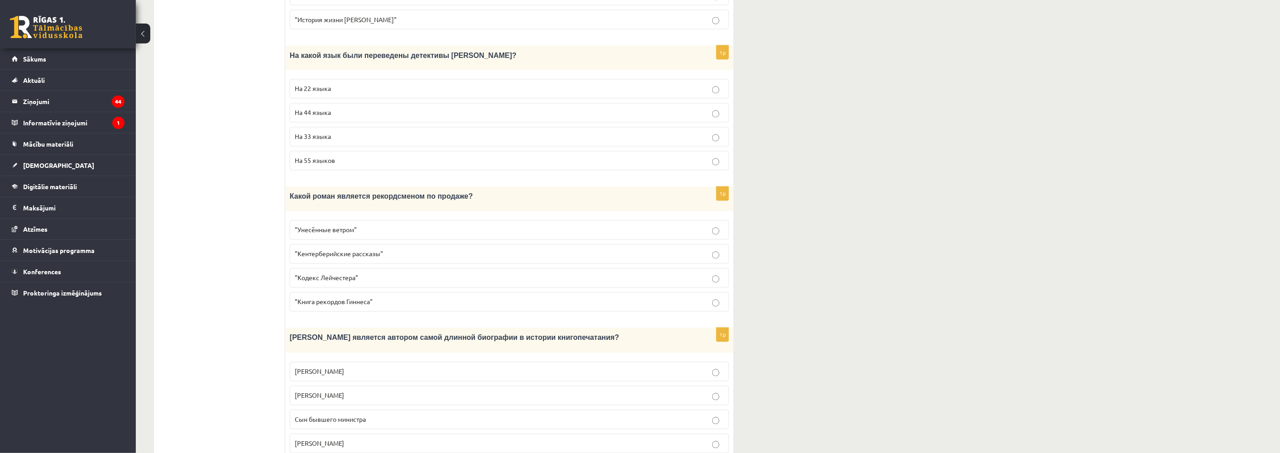
click at [334, 416] on span "Сын бывшего министра" at bounding box center [330, 420] width 71 height 8
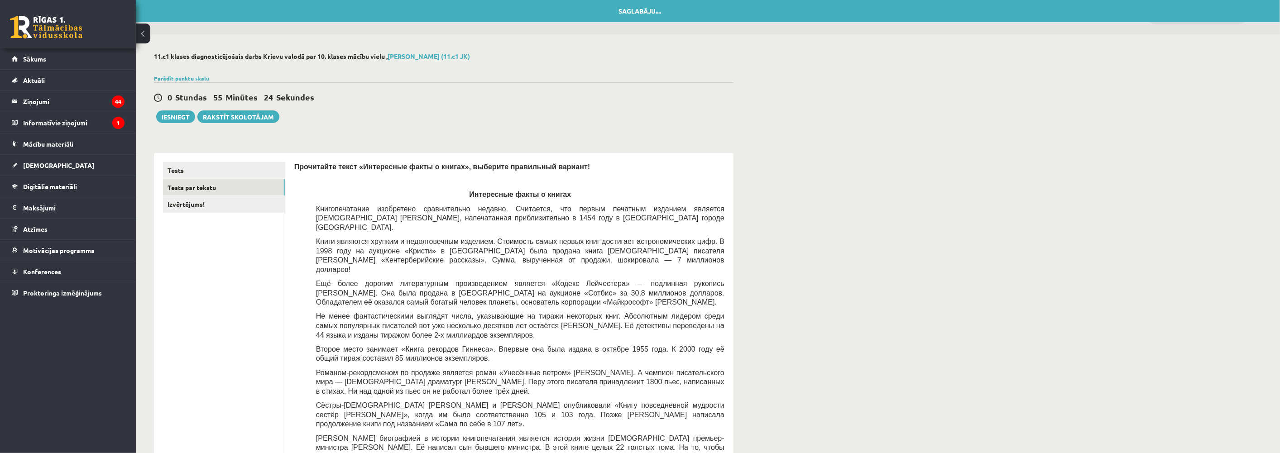
scroll to position [0, 0]
click at [197, 209] on link "Izvērtējums!" at bounding box center [224, 205] width 122 height 17
click at [194, 205] on link "Izvērtējums!" at bounding box center [224, 205] width 122 height 17
click at [179, 203] on link "Izvērtējums!" at bounding box center [224, 205] width 122 height 17
click at [185, 202] on link "Izvērtējums!" at bounding box center [224, 205] width 122 height 17
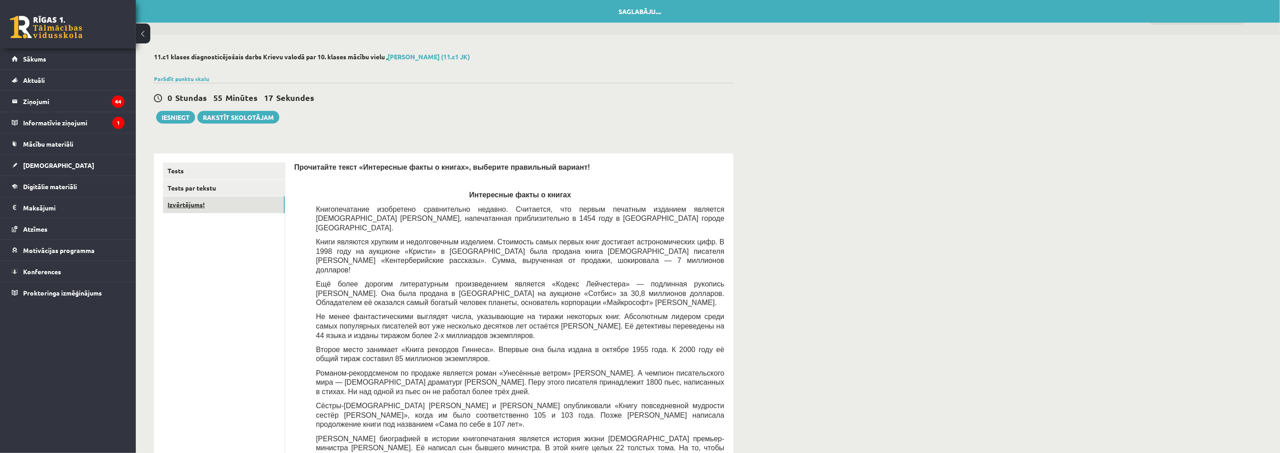
click at [185, 202] on link "Izvērtējums!" at bounding box center [224, 205] width 122 height 17
click at [186, 203] on link "Izvērtējums!" at bounding box center [224, 205] width 122 height 17
click at [195, 185] on link "Tests par tekstu" at bounding box center [224, 188] width 122 height 17
click at [177, 168] on link "Tests" at bounding box center [224, 171] width 122 height 17
click at [170, 169] on link "Tests" at bounding box center [224, 171] width 122 height 17
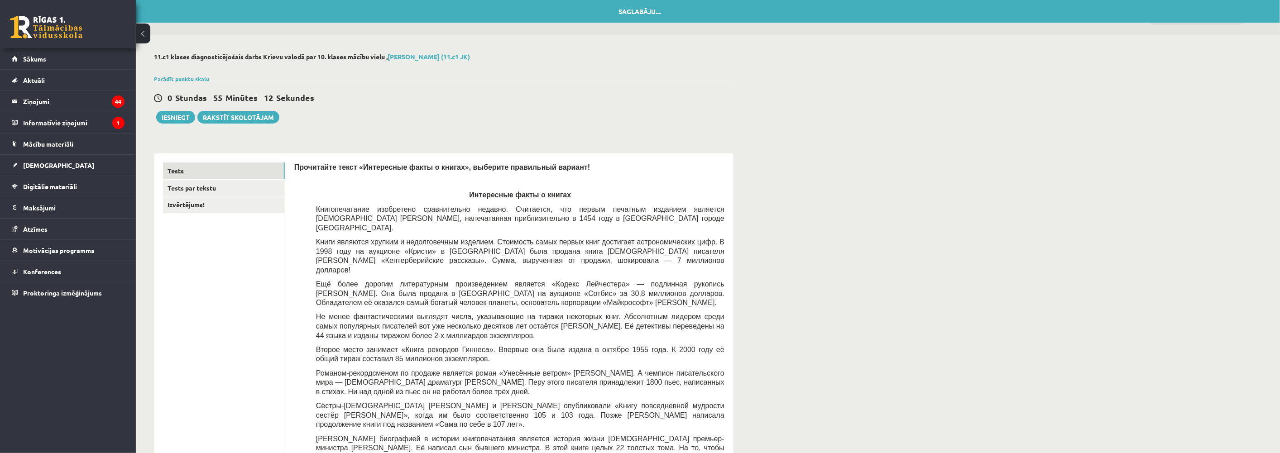
click at [170, 169] on link "Tests" at bounding box center [224, 171] width 122 height 17
click at [184, 205] on link "Izvērtējums!" at bounding box center [224, 205] width 122 height 17
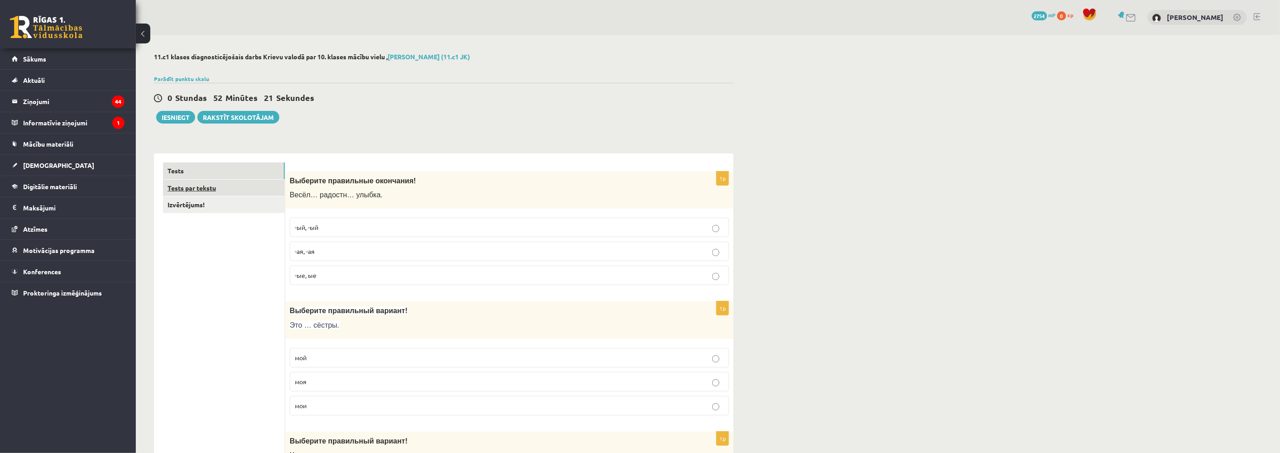
click at [179, 186] on link "Tests par tekstu" at bounding box center [224, 188] width 122 height 17
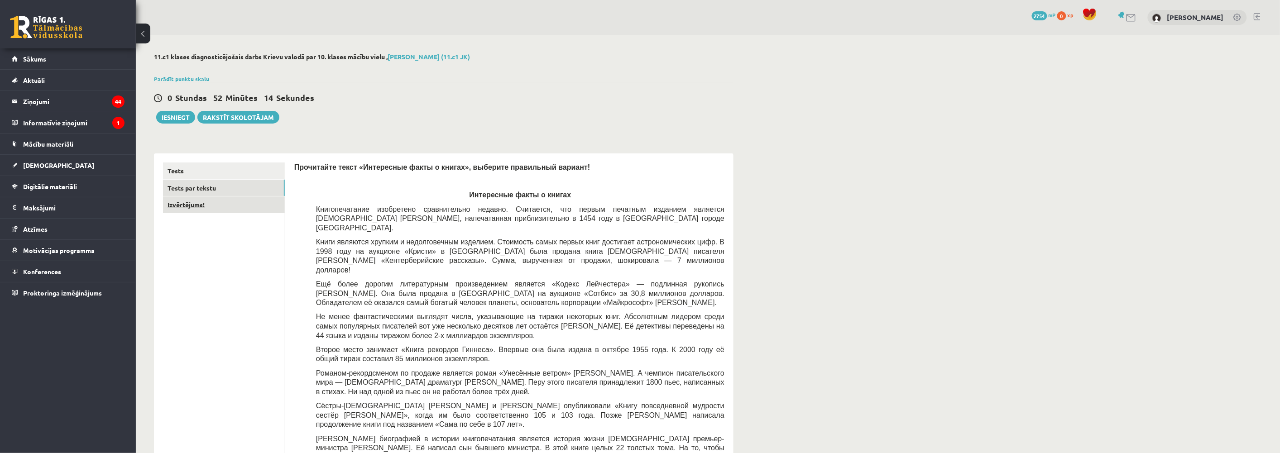
click at [193, 202] on link "Izvērtējums!" at bounding box center [224, 205] width 122 height 17
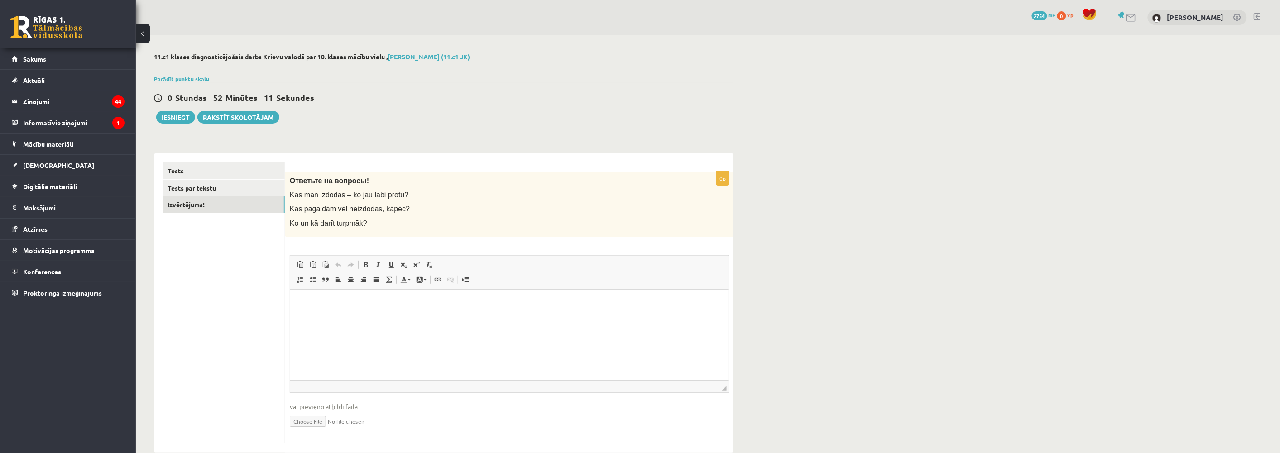
click at [331, 317] on html at bounding box center [509, 303] width 438 height 28
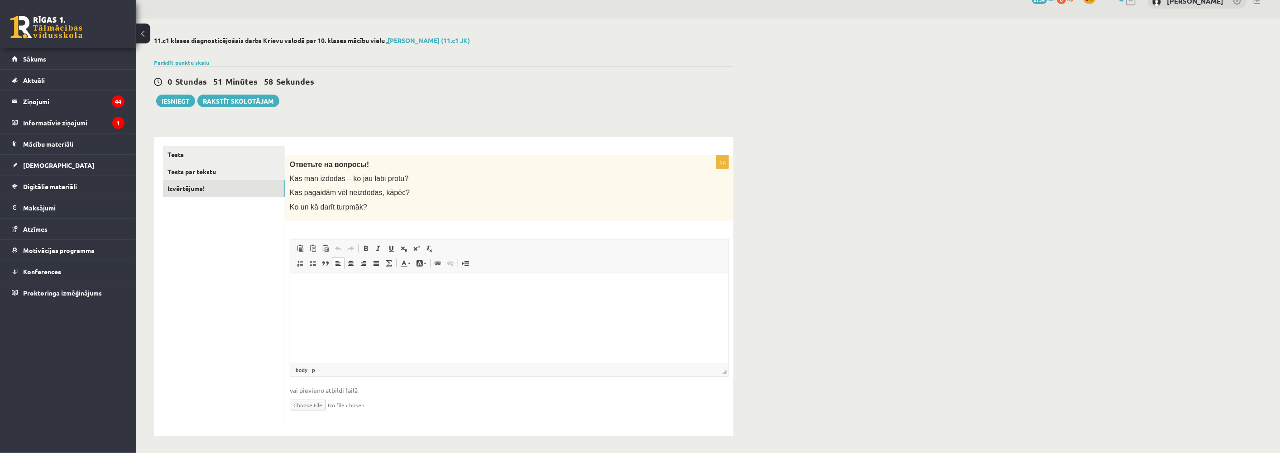
scroll to position [17, 0]
click at [179, 143] on div "Tests Tests par tekstu Izvērtējums!" at bounding box center [219, 285] width 131 height 299
click at [179, 151] on link "Tests" at bounding box center [224, 153] width 122 height 17
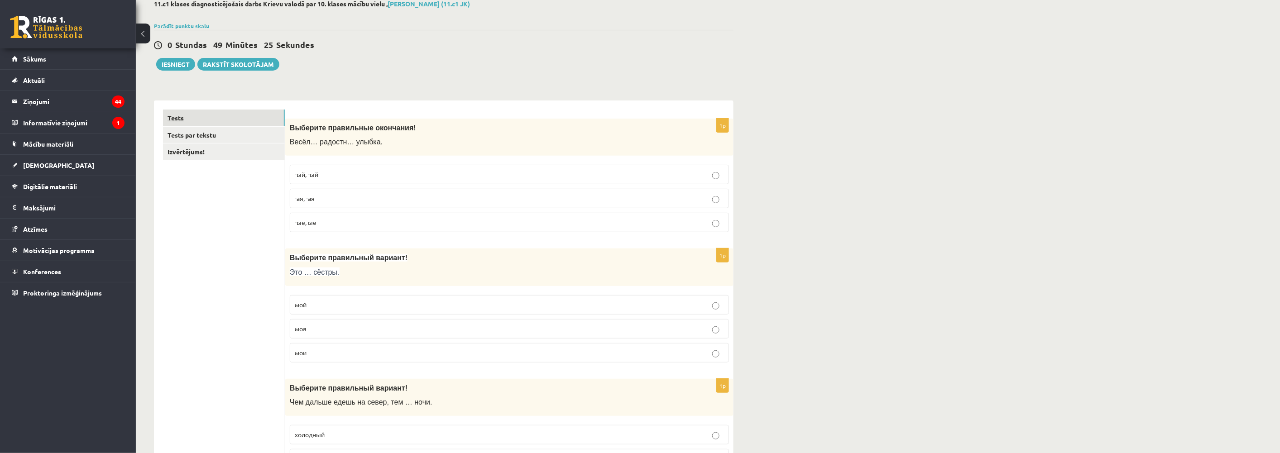
scroll to position [0, 0]
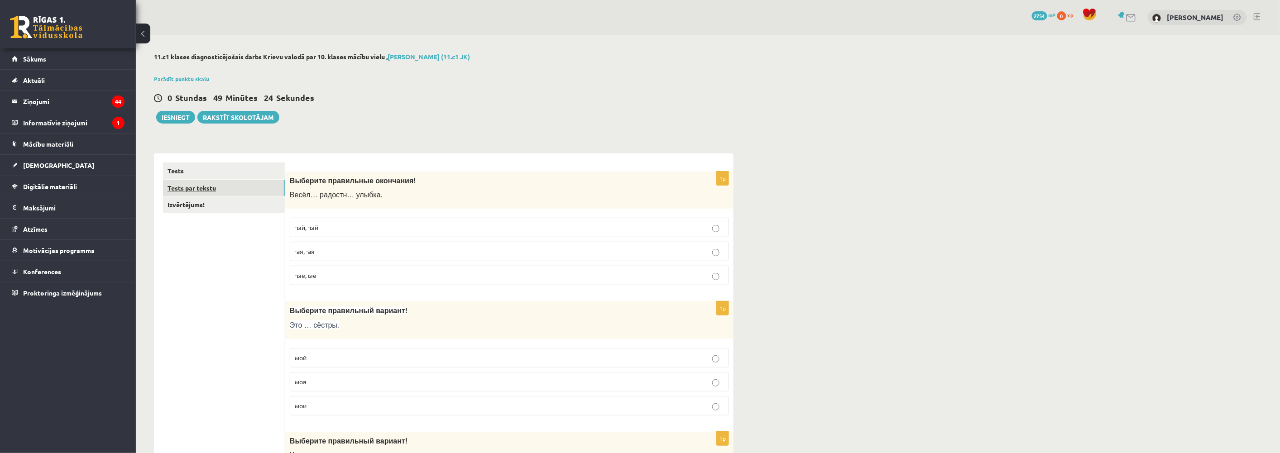
click at [198, 186] on link "Tests par tekstu" at bounding box center [224, 188] width 122 height 17
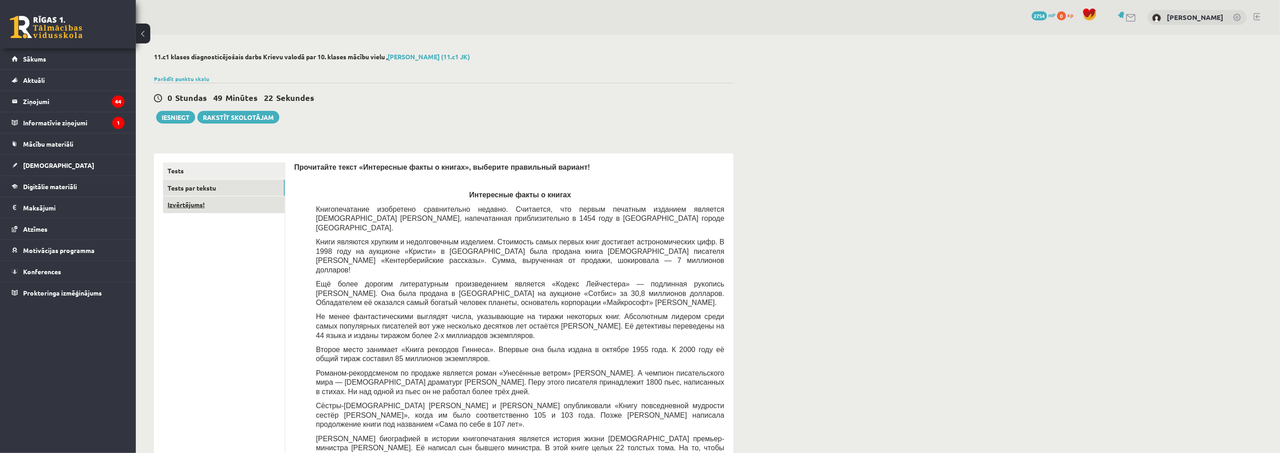
click at [194, 202] on link "Izvērtējums!" at bounding box center [224, 205] width 122 height 17
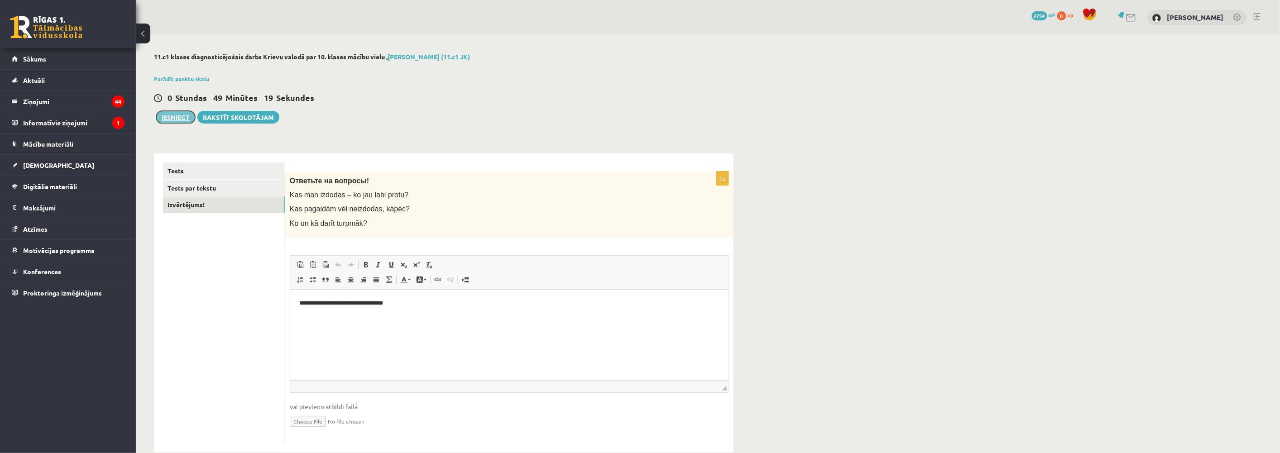
click at [170, 118] on button "Iesniegt" at bounding box center [175, 117] width 39 height 13
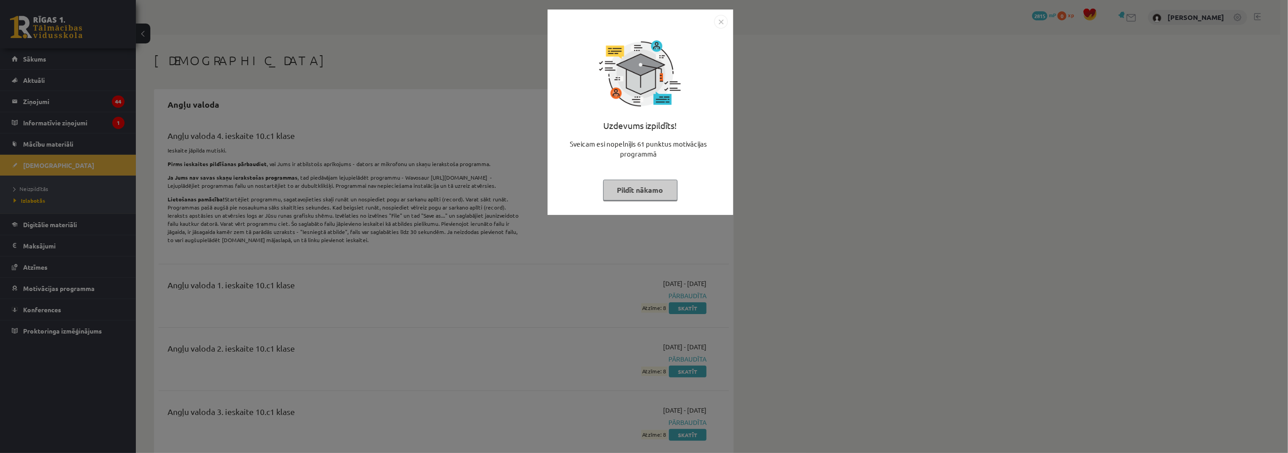
click at [639, 197] on button "Pildīt nākamo" at bounding box center [640, 190] width 74 height 21
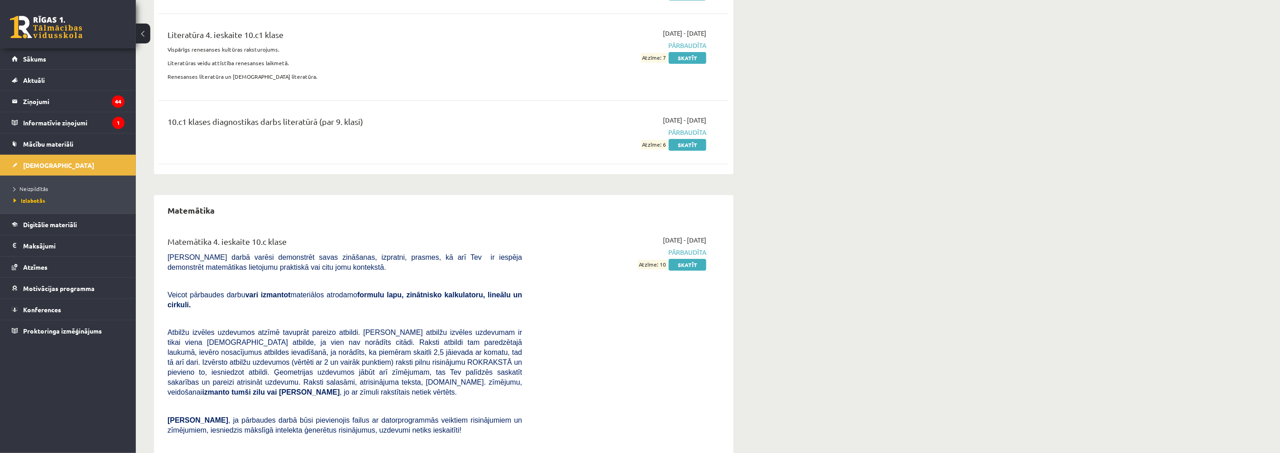
scroll to position [3147, 0]
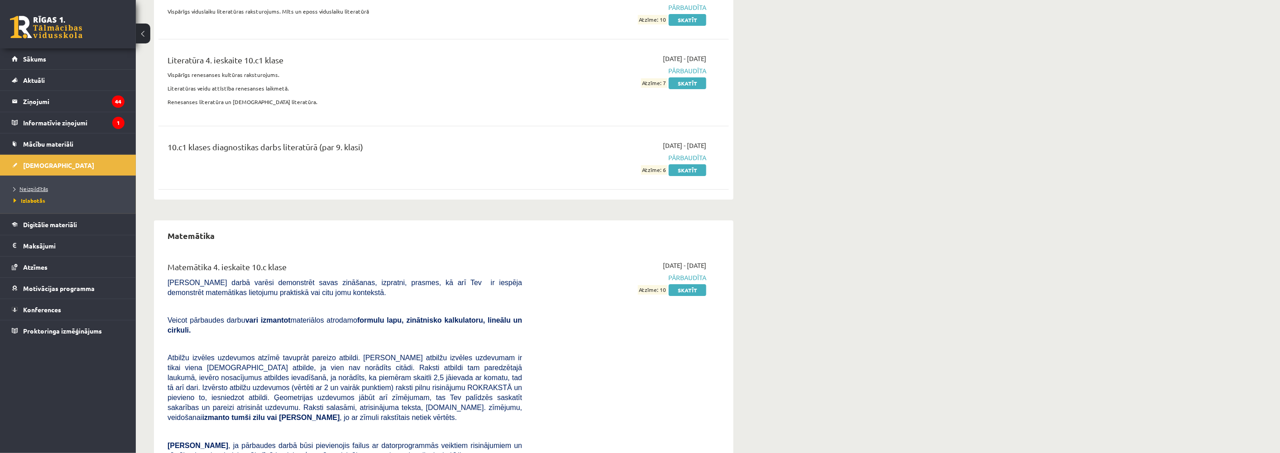
click at [37, 189] on span "Neizpildītās" at bounding box center [31, 188] width 34 height 7
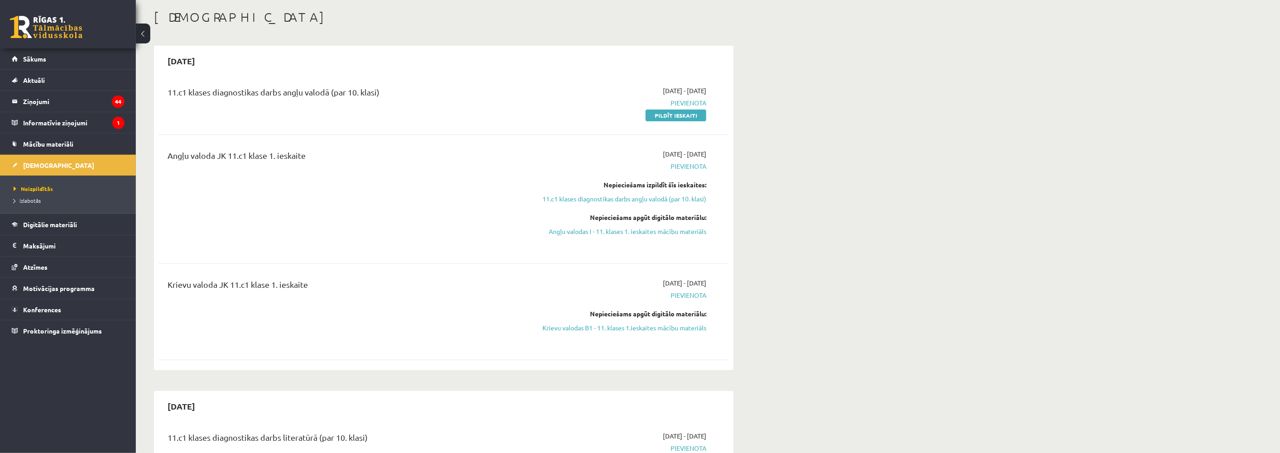
scroll to position [50, 0]
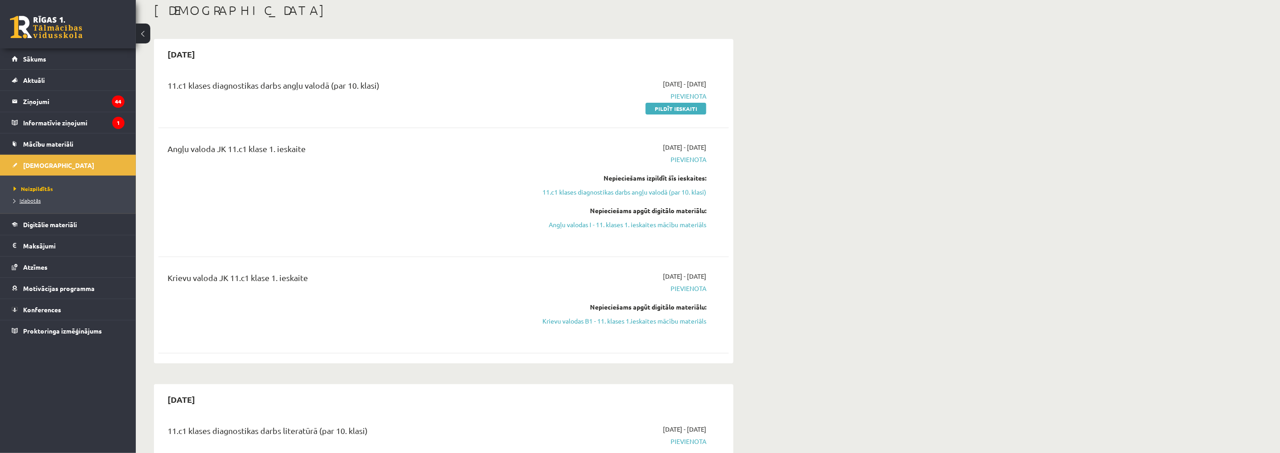
click at [24, 202] on span "Izlabotās" at bounding box center [27, 200] width 27 height 7
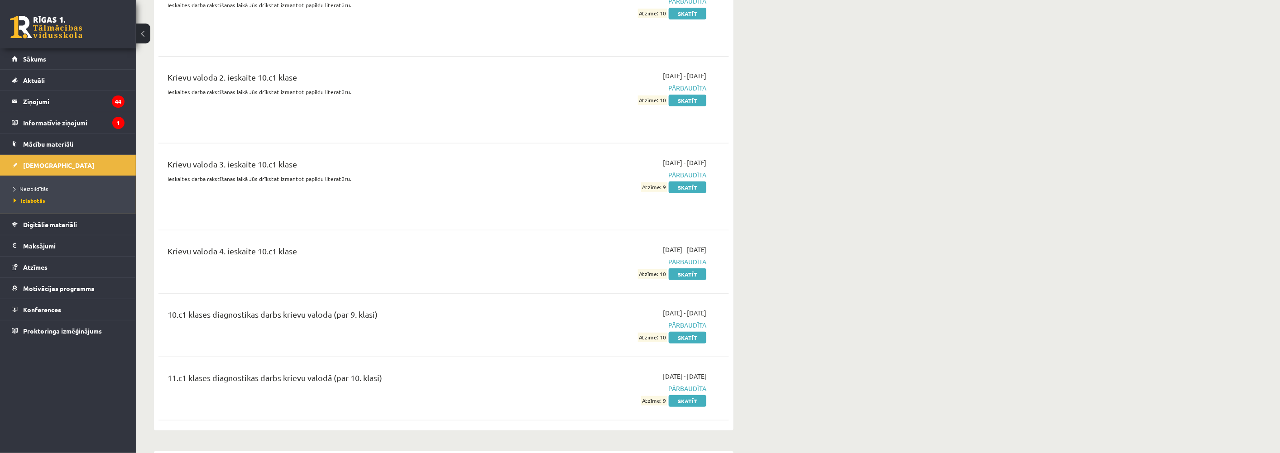
scroll to position [1812, 0]
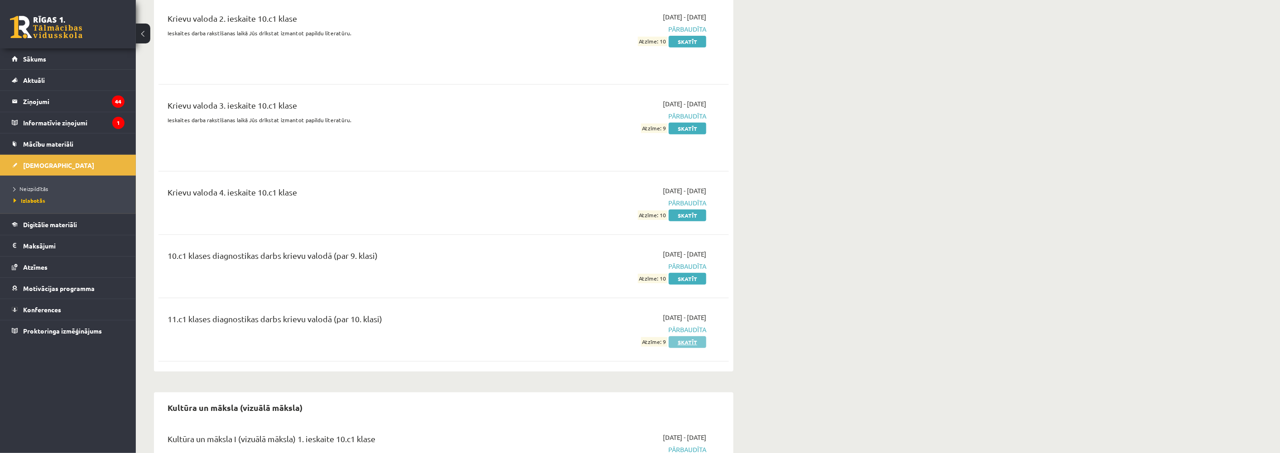
click at [679, 338] on link "Skatīt" at bounding box center [688, 343] width 38 height 12
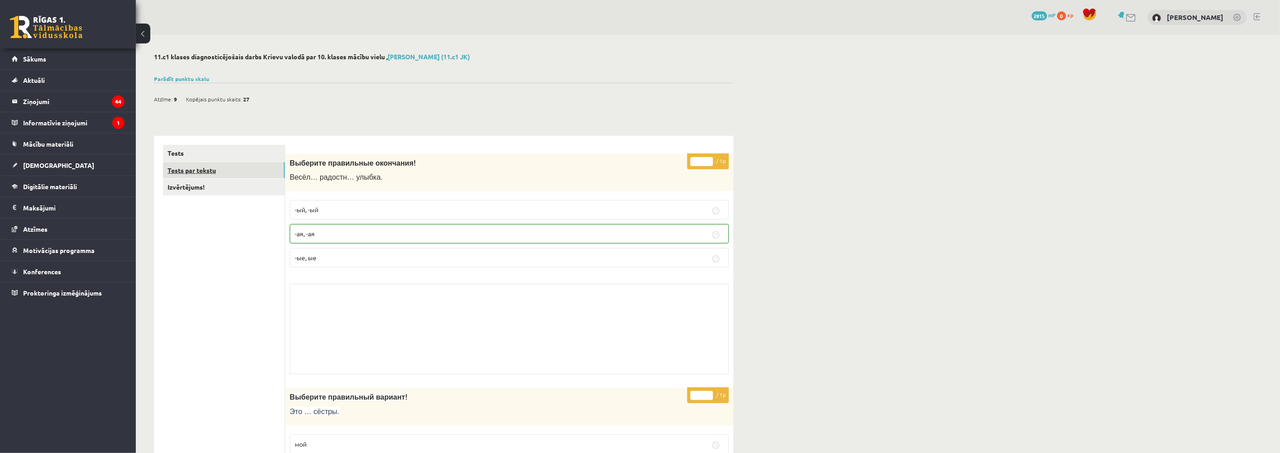
click at [207, 168] on link "Tests par tekstu" at bounding box center [224, 170] width 122 height 17
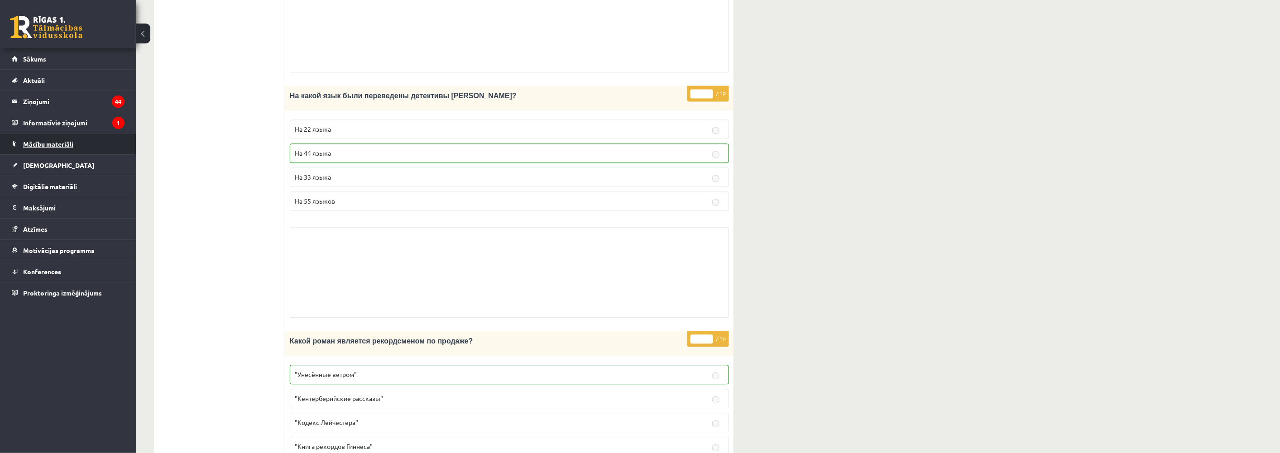
scroll to position [906, 0]
click at [48, 161] on span "[DEMOGRAPHIC_DATA]" at bounding box center [58, 165] width 71 height 8
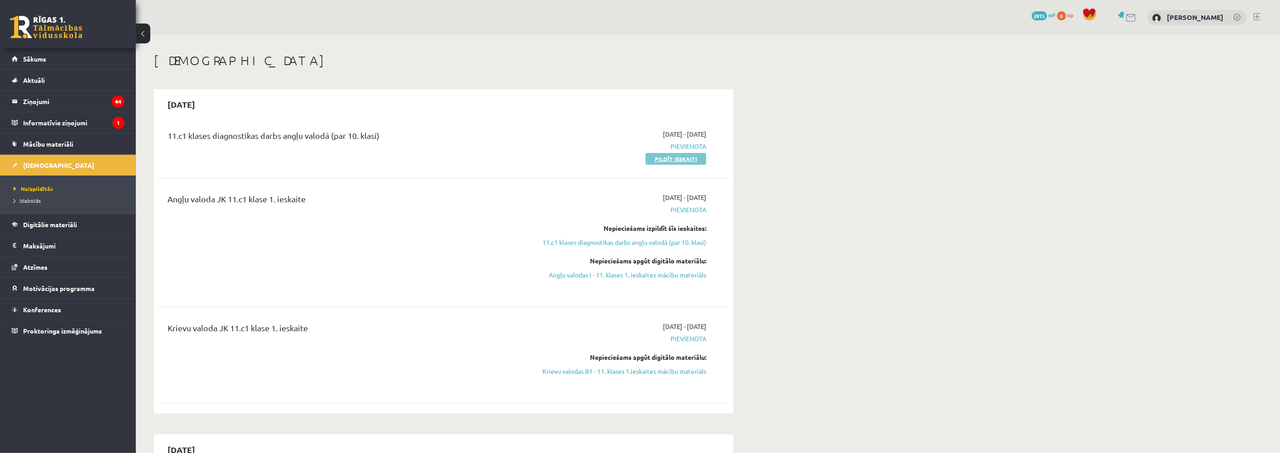
click at [681, 156] on link "Pildīt ieskaiti" at bounding box center [676, 159] width 61 height 12
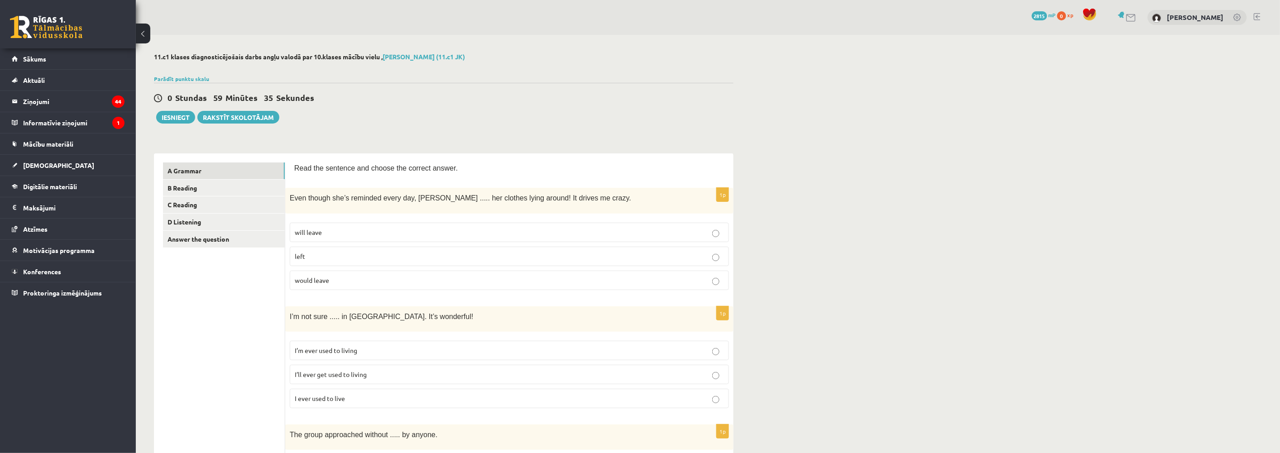
click at [297, 252] on p "left" at bounding box center [509, 257] width 429 height 10
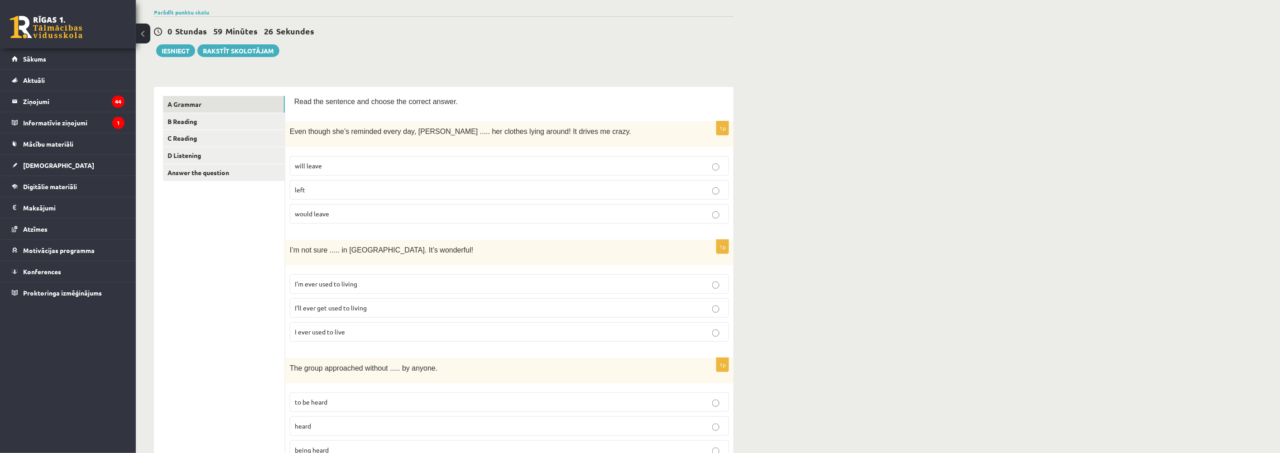
scroll to position [101, 0]
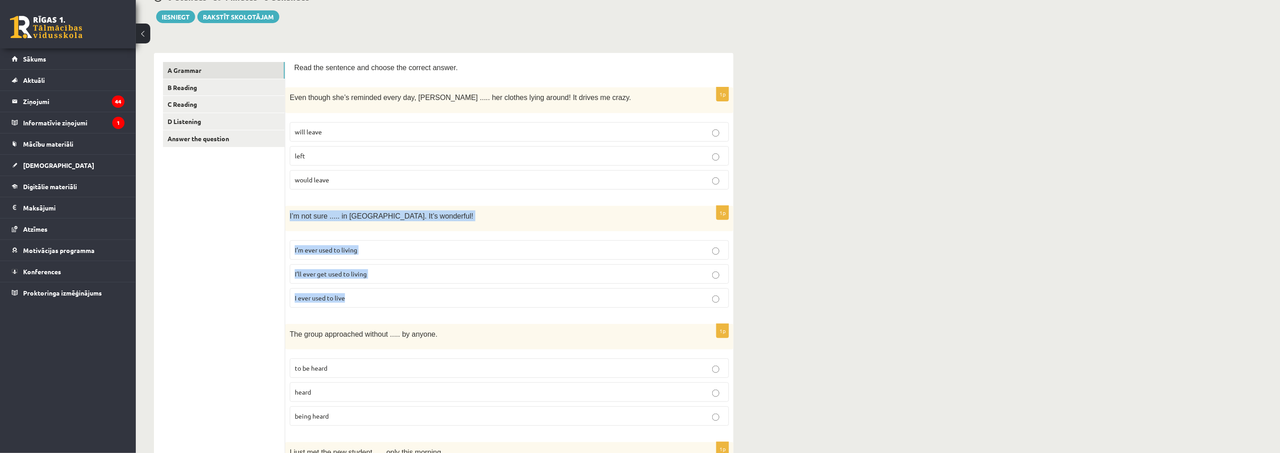
drag, startPoint x: 290, startPoint y: 211, endPoint x: 390, endPoint y: 295, distance: 130.9
click at [390, 295] on div "1p I’m not sure ..... in [GEOGRAPHIC_DATA]. It’s wonderful! I’m ever used to li…" at bounding box center [509, 260] width 448 height 109
copy div "I’m not sure ..... in [GEOGRAPHIC_DATA]. It’s wonderful! I’m ever used to livin…"
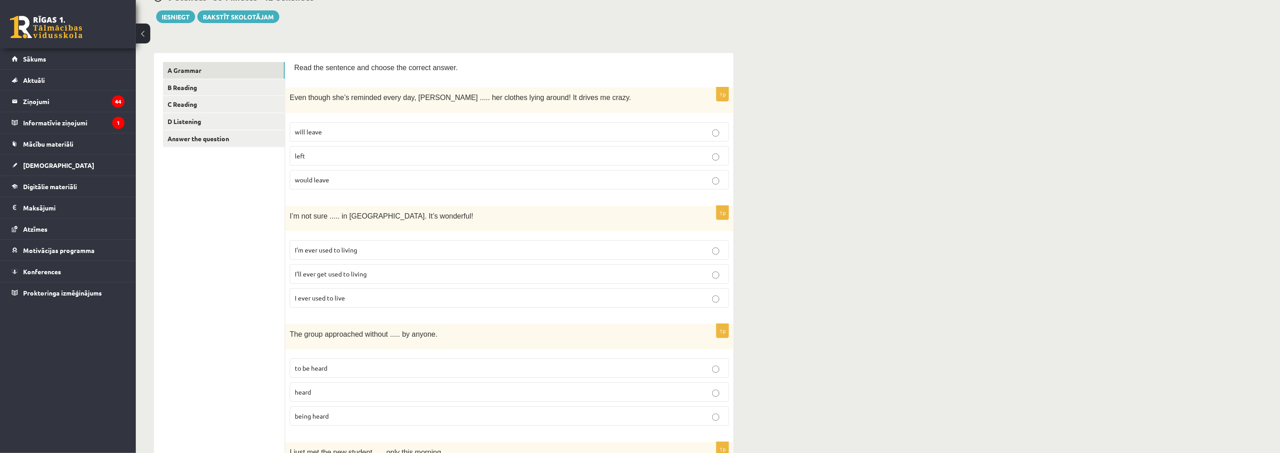
click at [360, 274] on span "I’ll ever get used to living" at bounding box center [331, 274] width 72 height 8
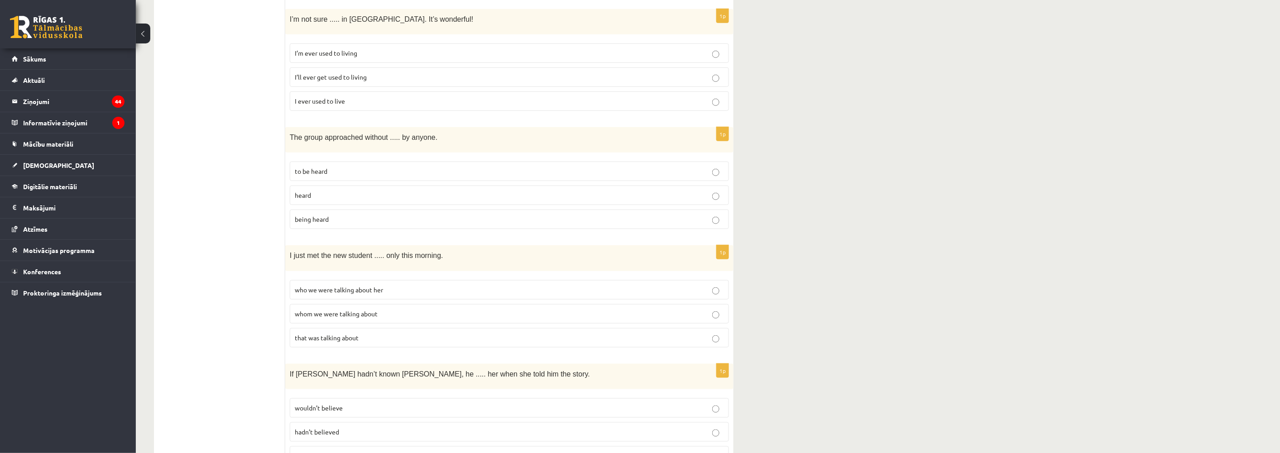
scroll to position [302, 0]
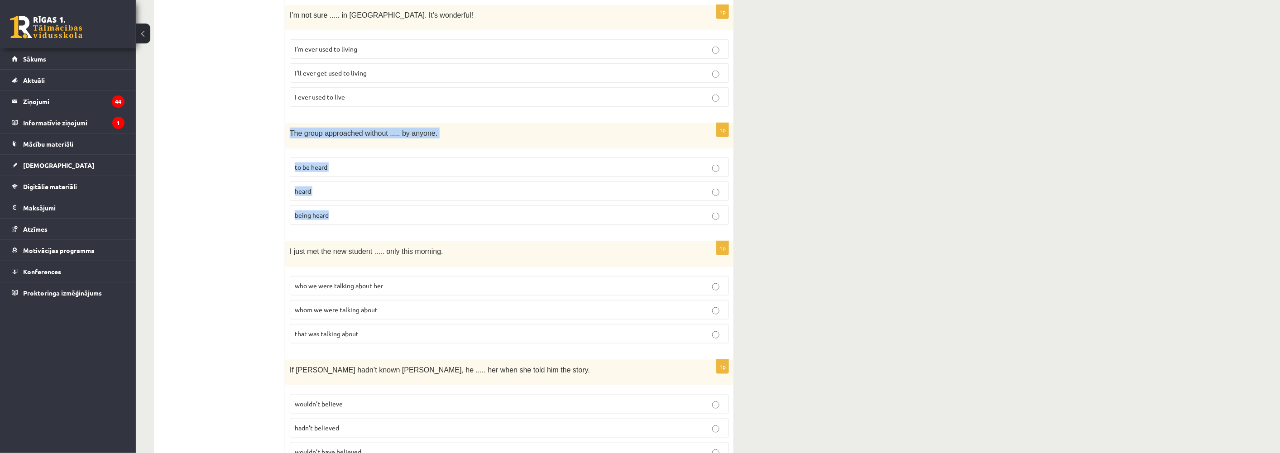
drag, startPoint x: 291, startPoint y: 129, endPoint x: 357, endPoint y: 218, distance: 110.7
click at [357, 218] on div "1p The group approached without ..... by anyone. to be heard heard being heard" at bounding box center [509, 177] width 448 height 109
copy div "The group approached without ..... by anyone. to be heard heard being heard"
drag, startPoint x: 214, startPoint y: 221, endPoint x: 226, endPoint y: 216, distance: 12.8
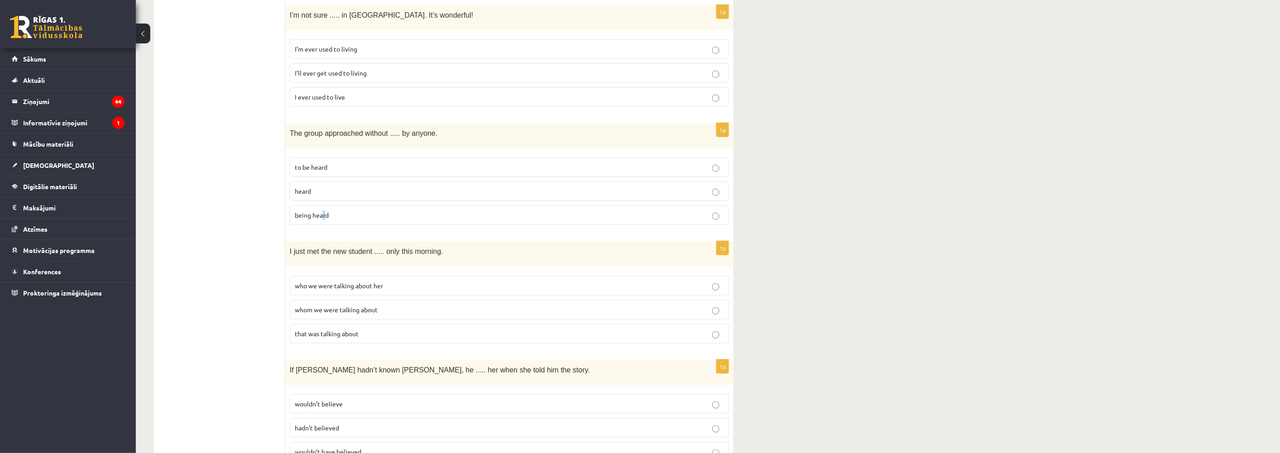
click at [325, 211] on p "being heard" at bounding box center [509, 216] width 429 height 10
click at [370, 215] on p "being heard" at bounding box center [509, 216] width 429 height 10
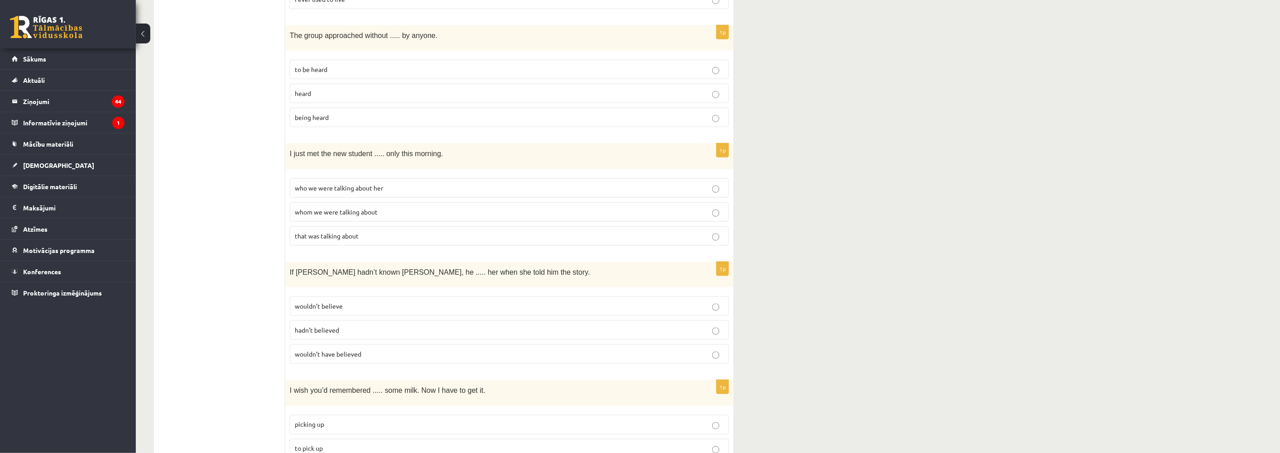
scroll to position [402, 0]
click at [350, 205] on span "whom we were talking about" at bounding box center [336, 209] width 83 height 8
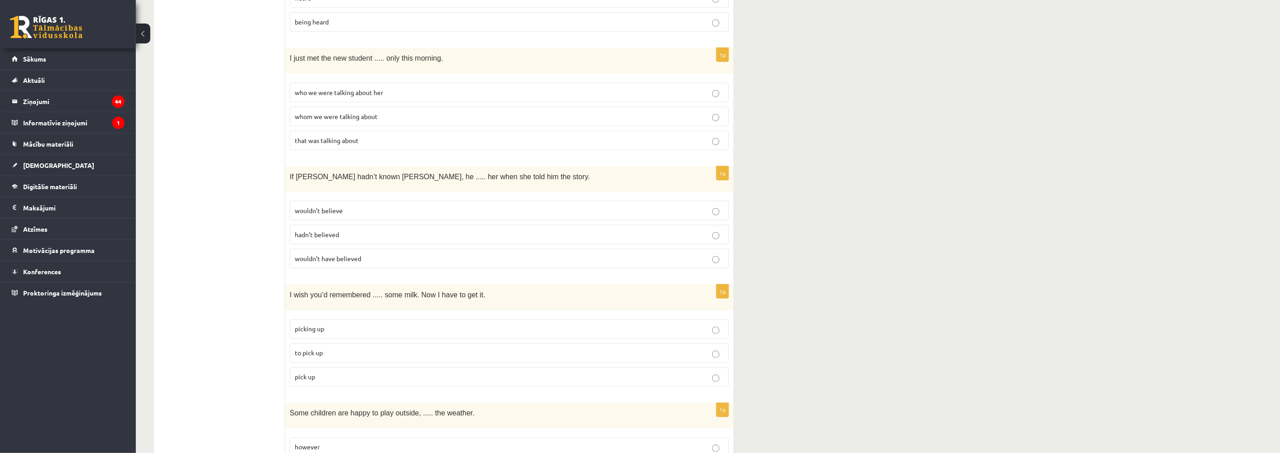
scroll to position [503, 0]
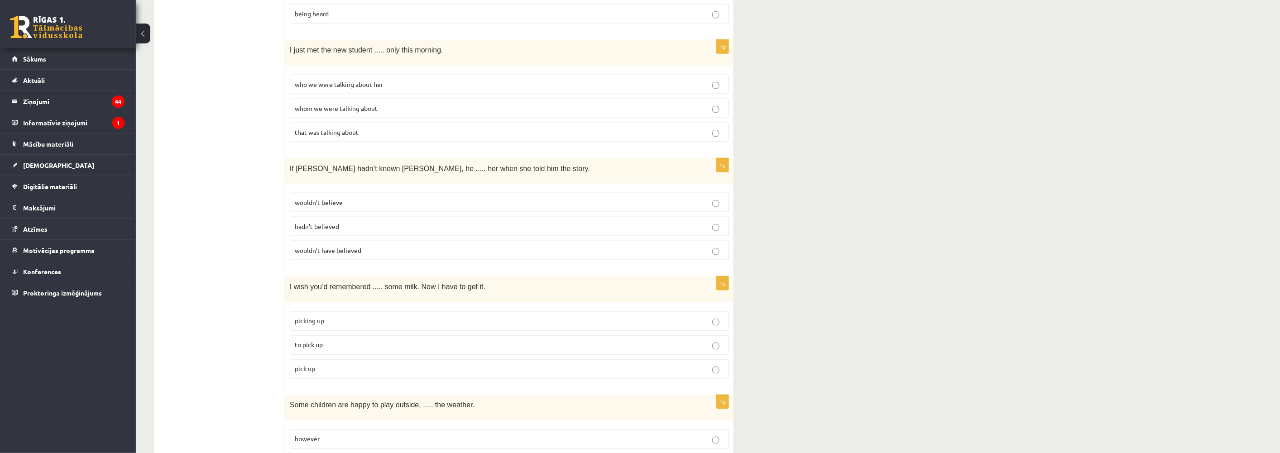
click at [324, 246] on span "wouldn’t have believed" at bounding box center [328, 250] width 67 height 8
click at [321, 198] on span "wouldn’t believe" at bounding box center [319, 202] width 48 height 8
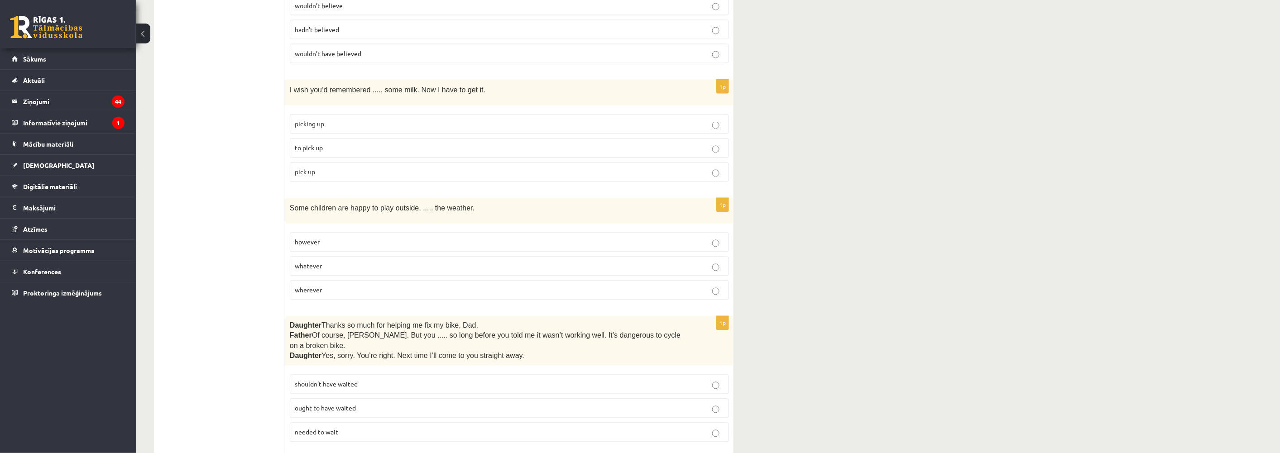
scroll to position [704, 0]
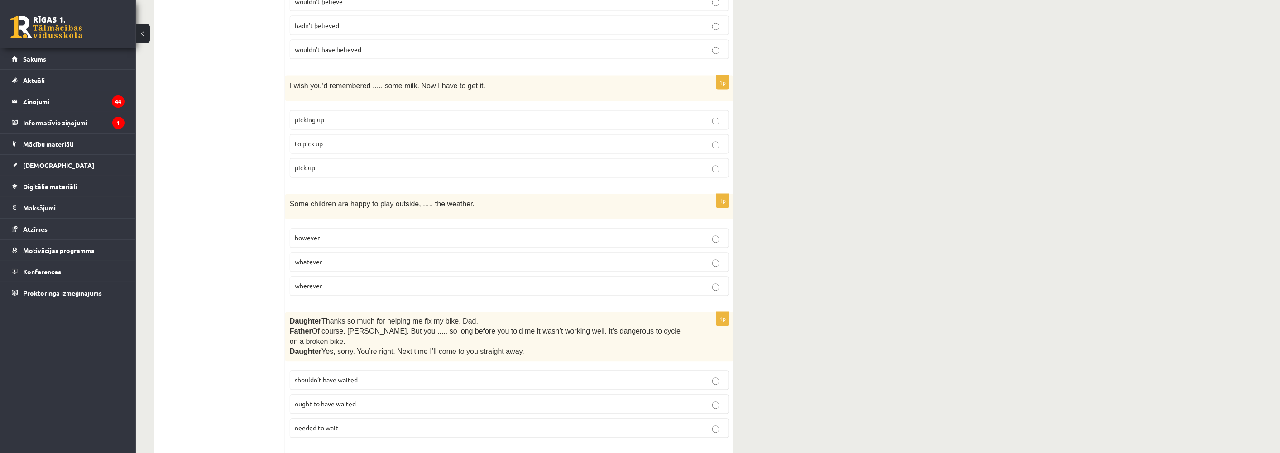
click at [318, 140] on p "to pick up" at bounding box center [509, 145] width 429 height 10
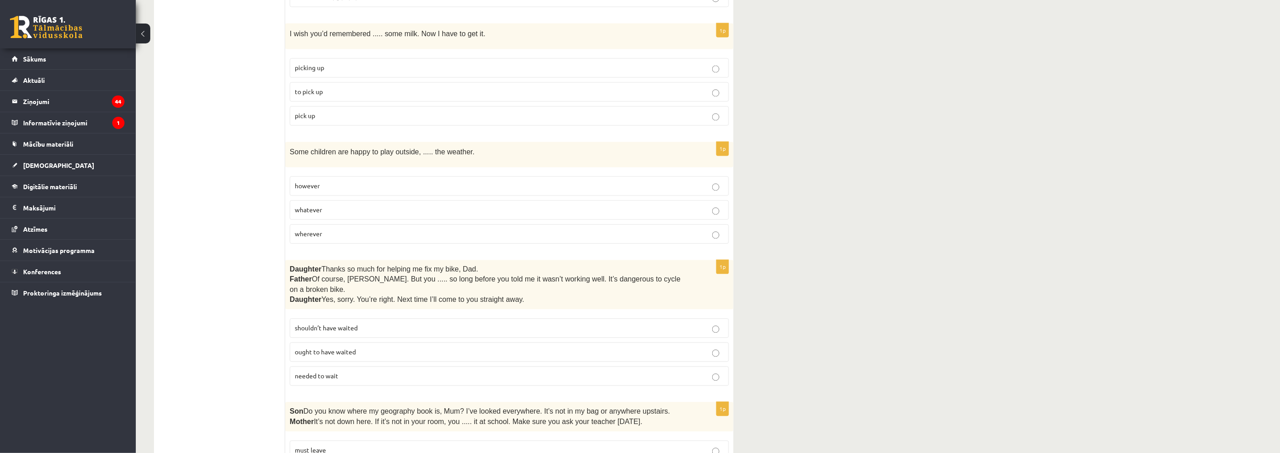
scroll to position [805, 0]
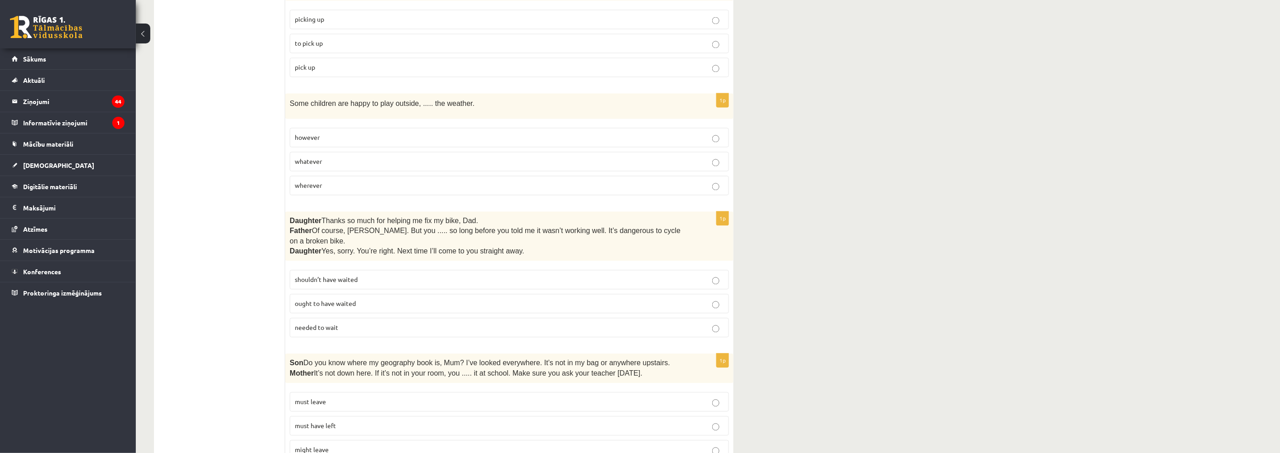
click at [312, 158] on span "whatever" at bounding box center [308, 162] width 27 height 8
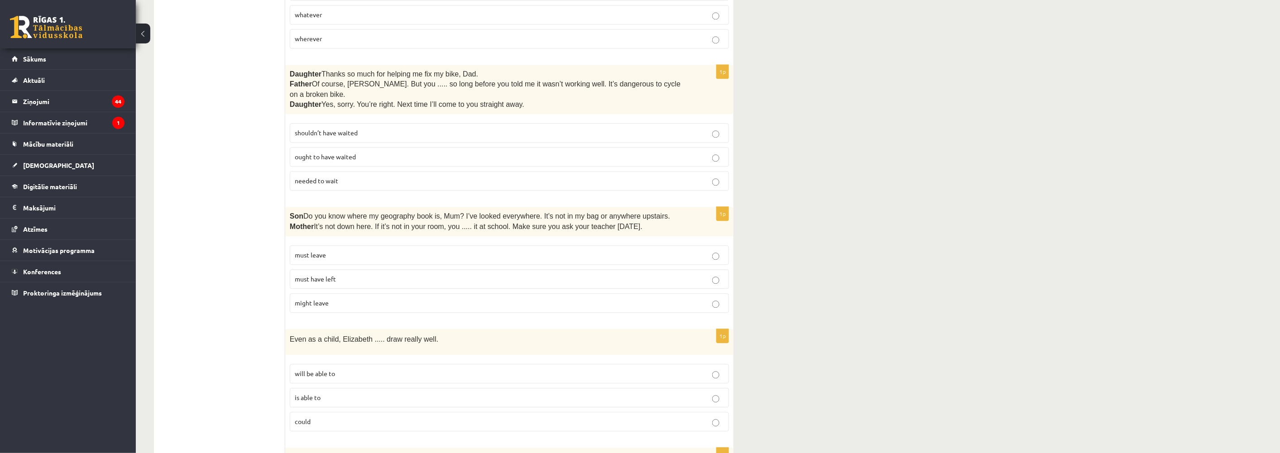
scroll to position [956, 0]
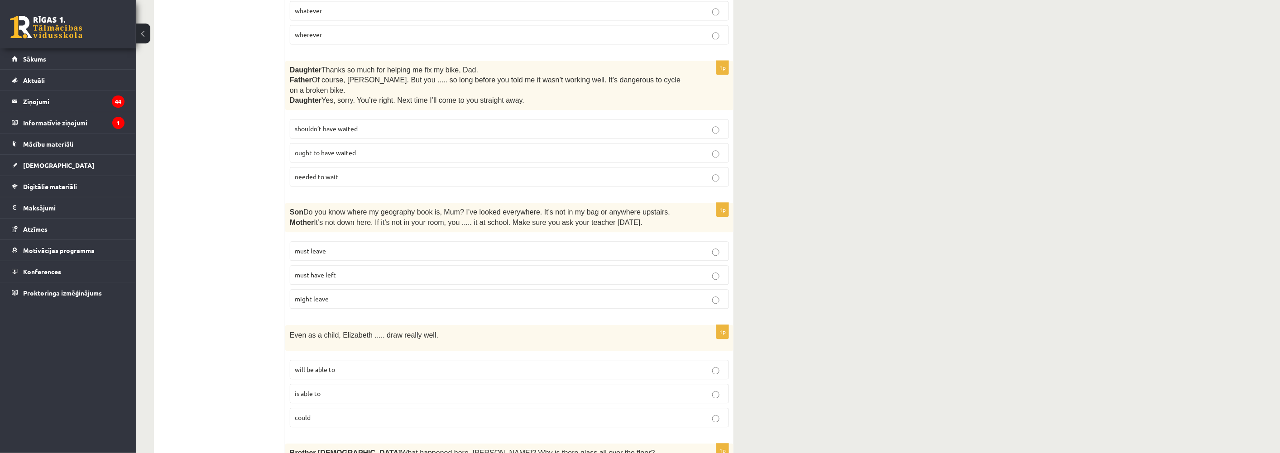
click at [336, 125] on span "shouldn’t have waited" at bounding box center [326, 129] width 63 height 8
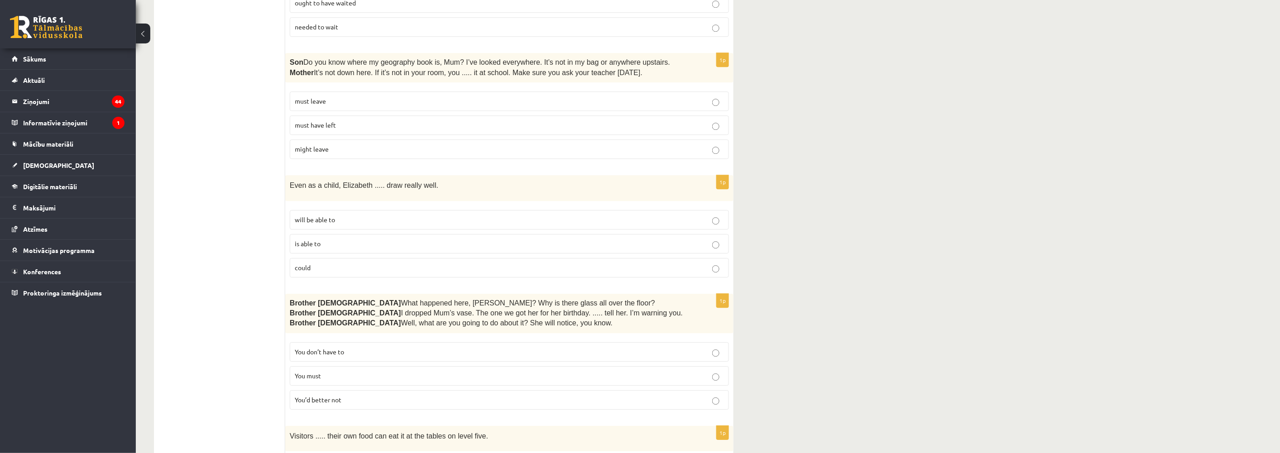
scroll to position [1107, 0]
click at [322, 144] on span "might leave" at bounding box center [312, 148] width 34 height 8
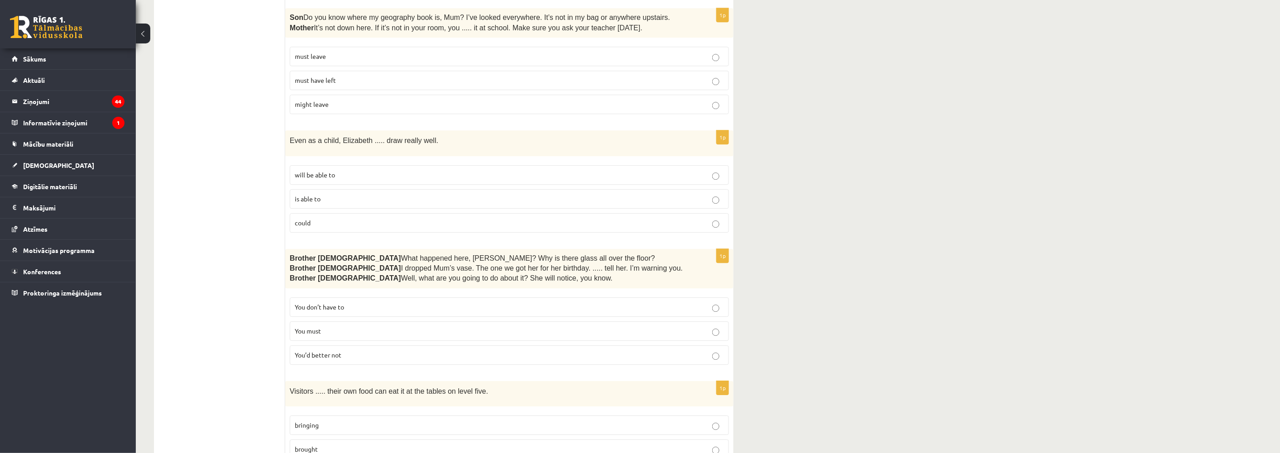
scroll to position [1157, 0]
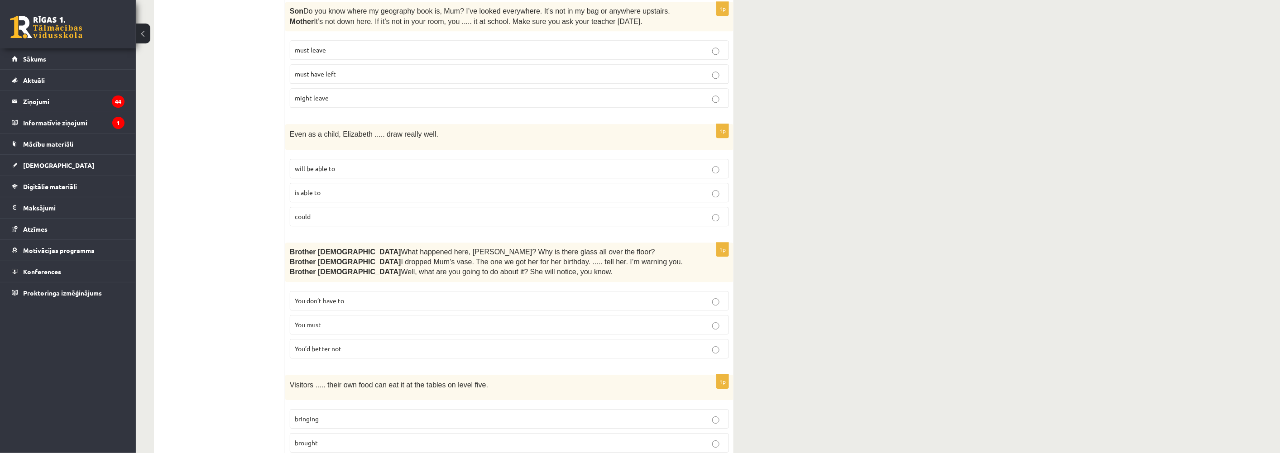
click at [303, 188] on span "is able to" at bounding box center [308, 192] width 26 height 8
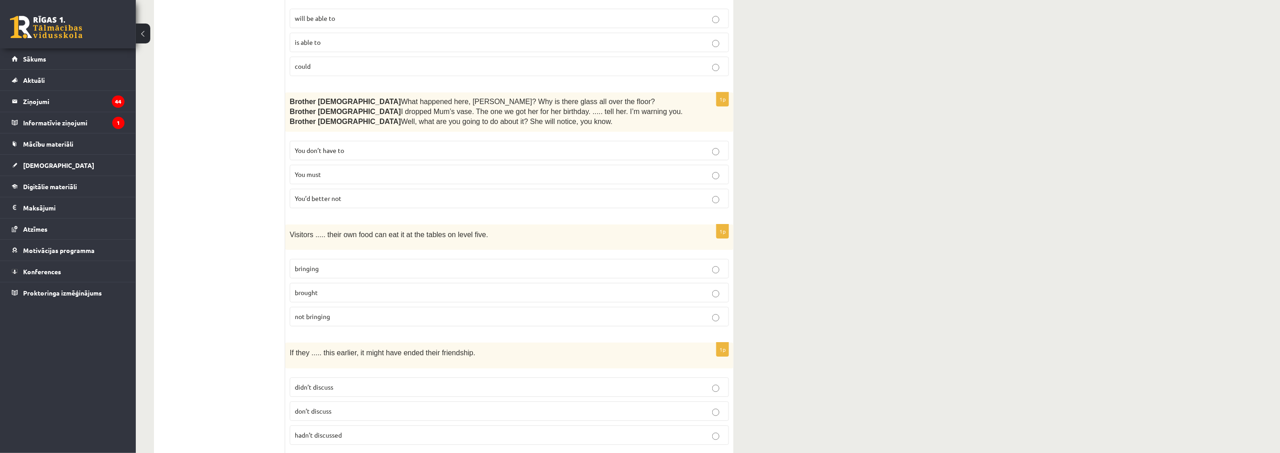
scroll to position [1308, 0]
click at [307, 194] on span "You’d better not" at bounding box center [318, 198] width 47 height 8
click at [346, 193] on p "You’d better not" at bounding box center [509, 198] width 429 height 10
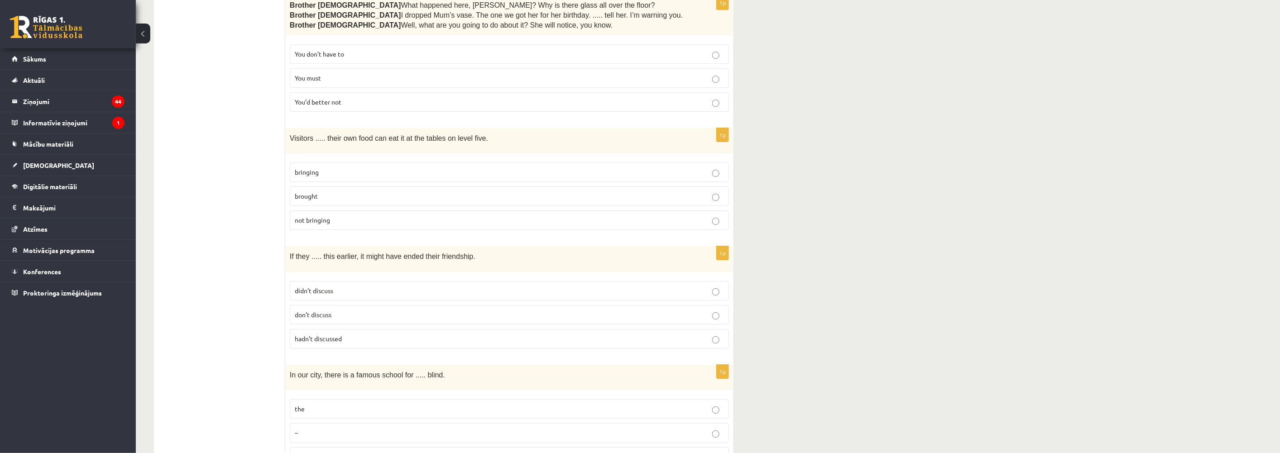
scroll to position [1409, 0]
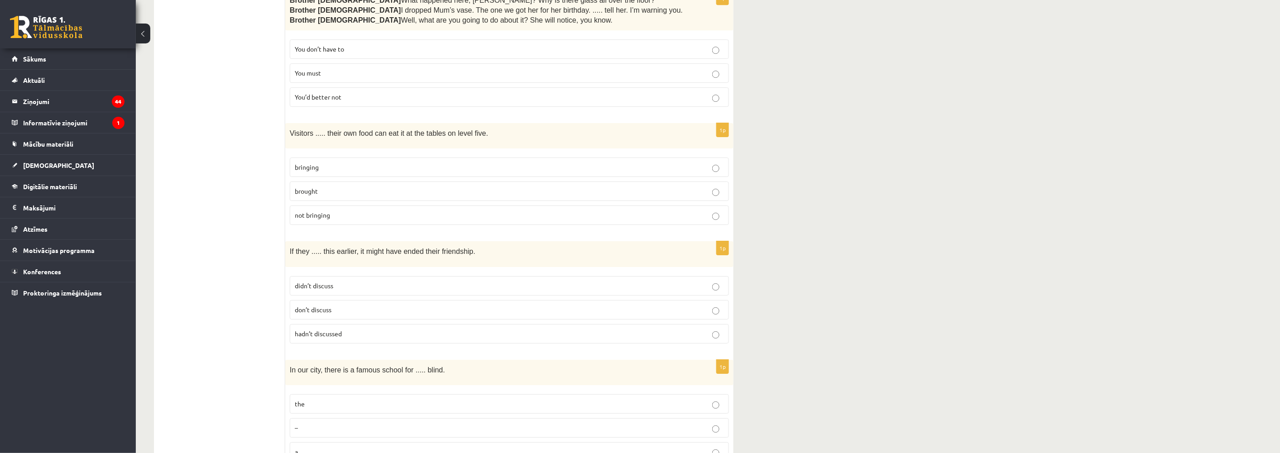
click at [316, 187] on span "brought" at bounding box center [306, 191] width 23 height 8
click at [318, 163] on span "bringing" at bounding box center [307, 167] width 24 height 8
click at [321, 187] on p "brought" at bounding box center [509, 192] width 429 height 10
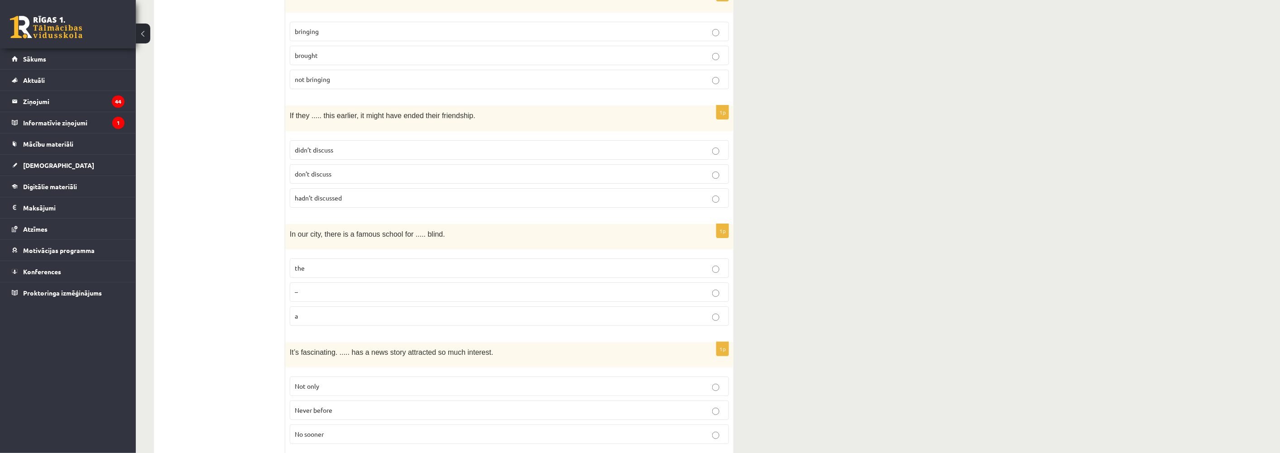
scroll to position [1560, 0]
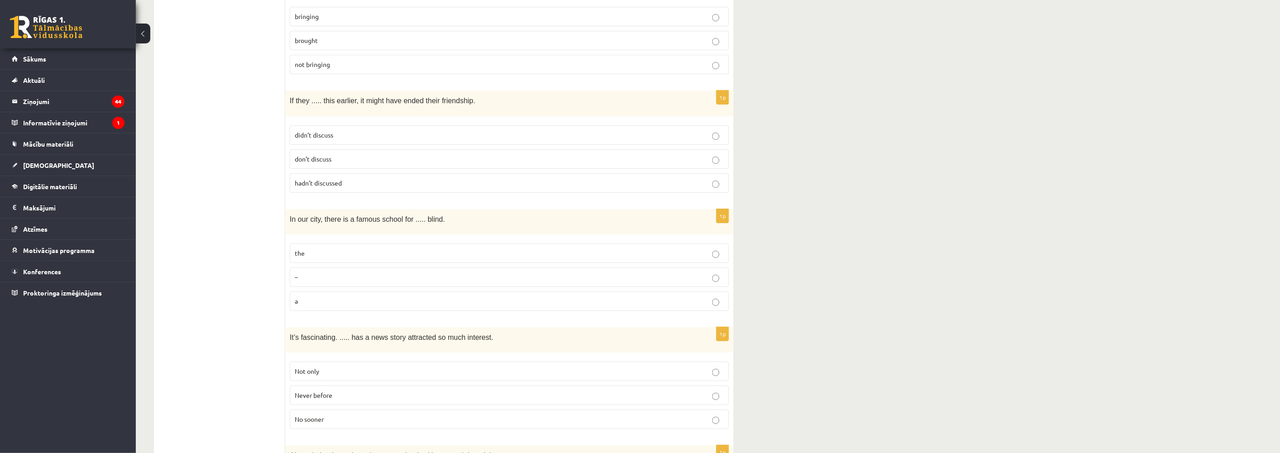
click at [322, 179] on span "hadn’t discussed" at bounding box center [318, 183] width 47 height 8
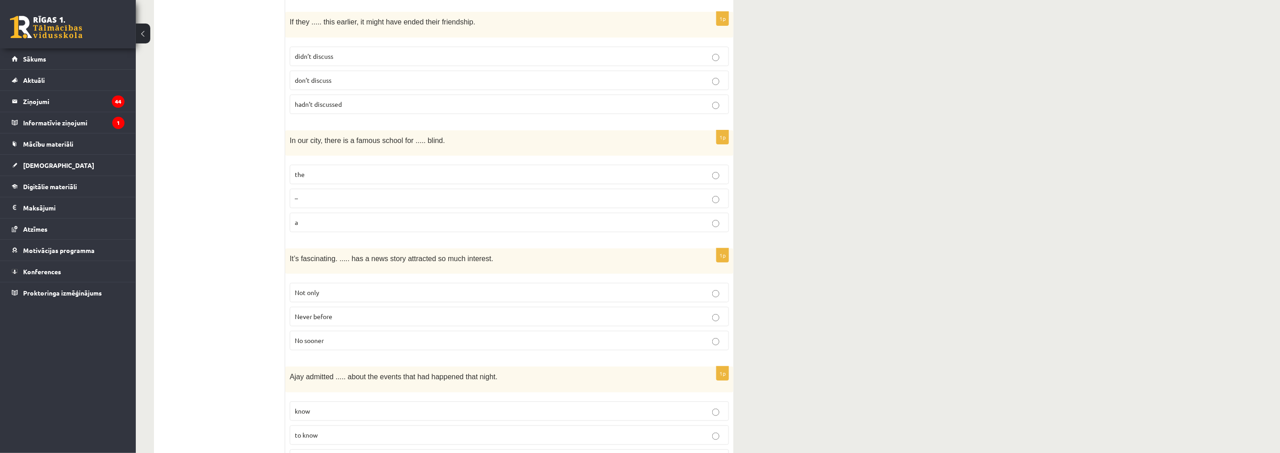
scroll to position [1661, 0]
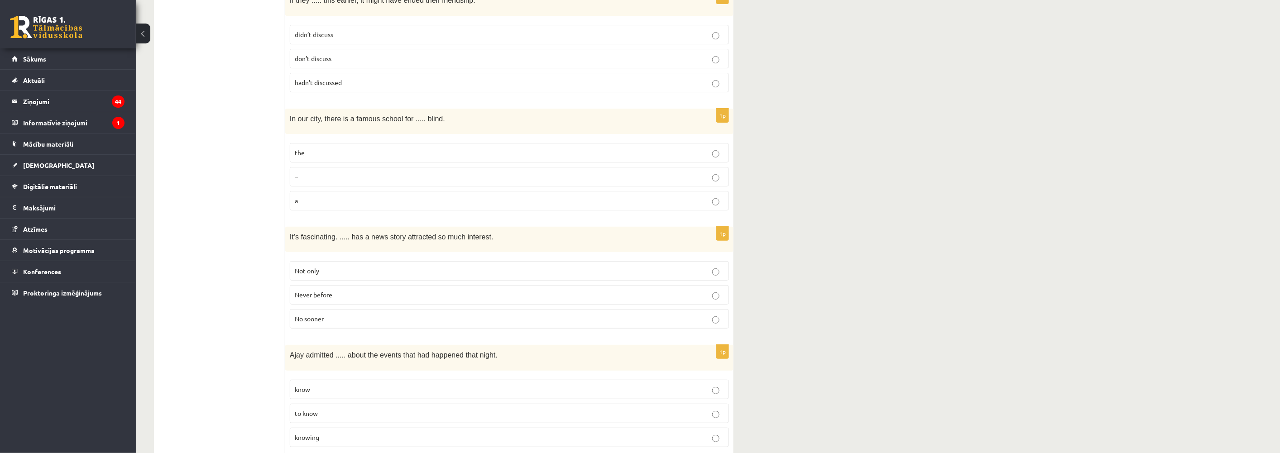
click at [301, 149] on span "the" at bounding box center [300, 153] width 10 height 8
click at [296, 197] on span "a" at bounding box center [296, 201] width 3 height 8
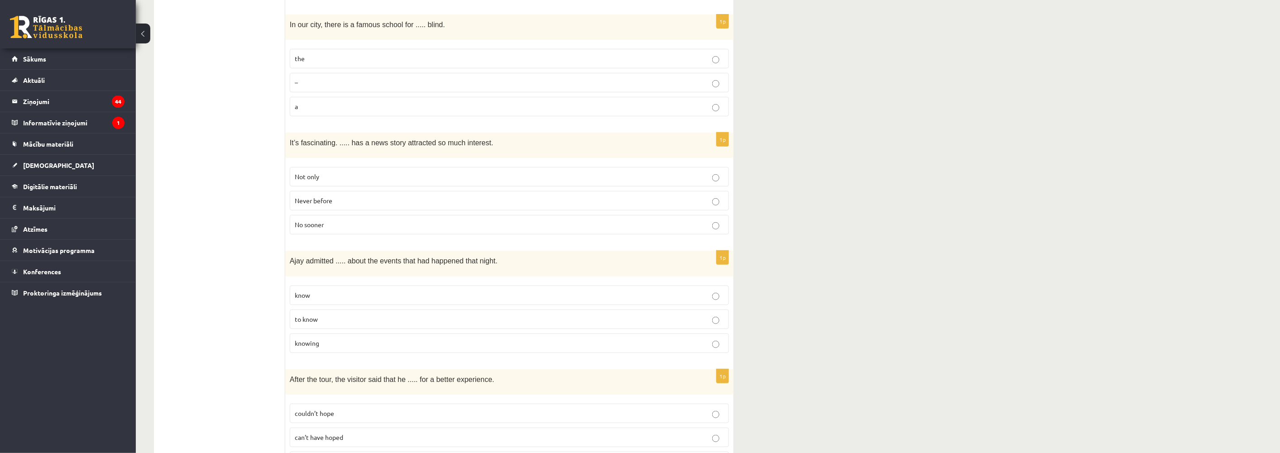
scroll to position [1761, 0]
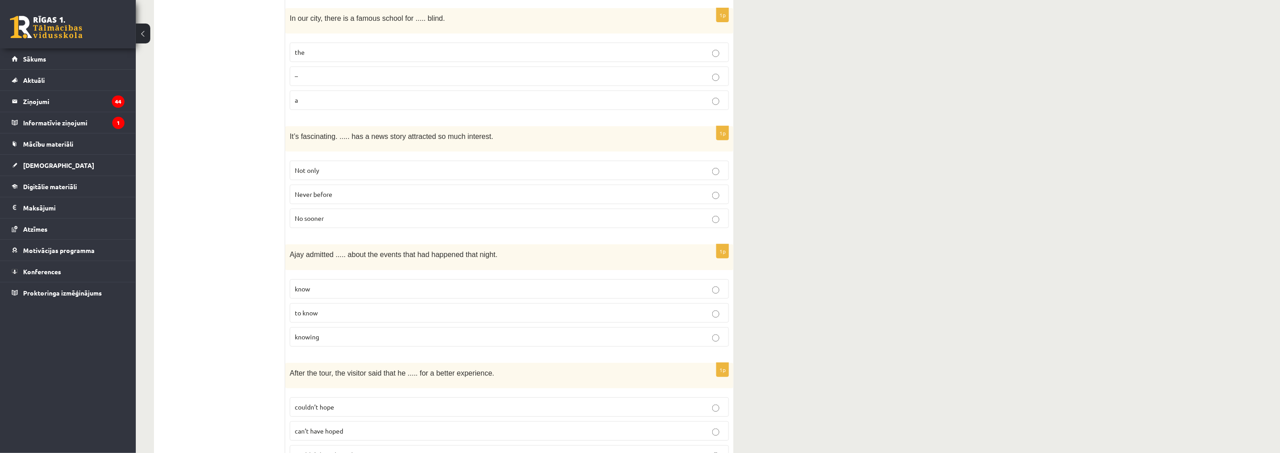
click at [304, 190] on span "Never before" at bounding box center [314, 194] width 38 height 8
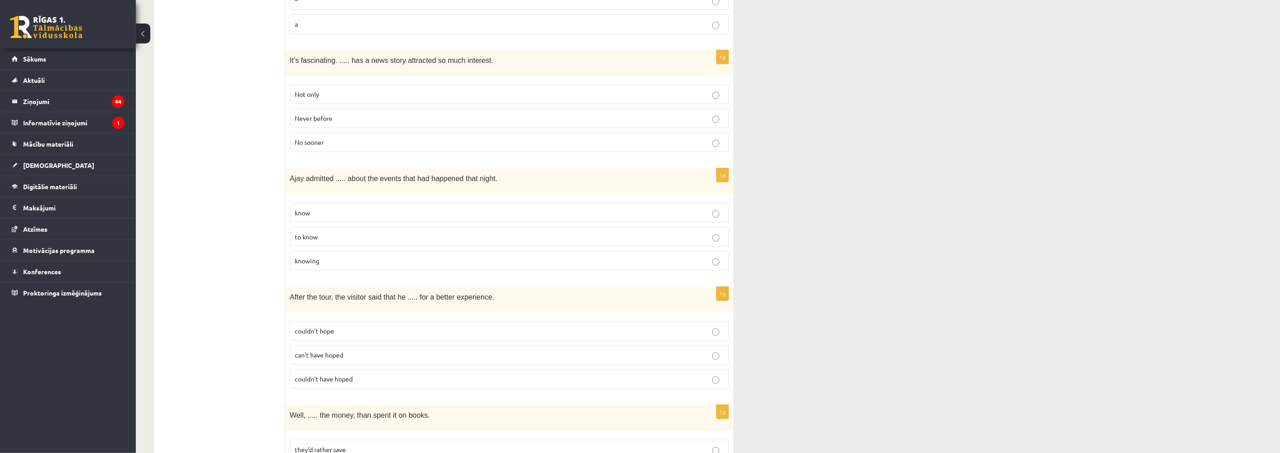
scroll to position [1891, 0]
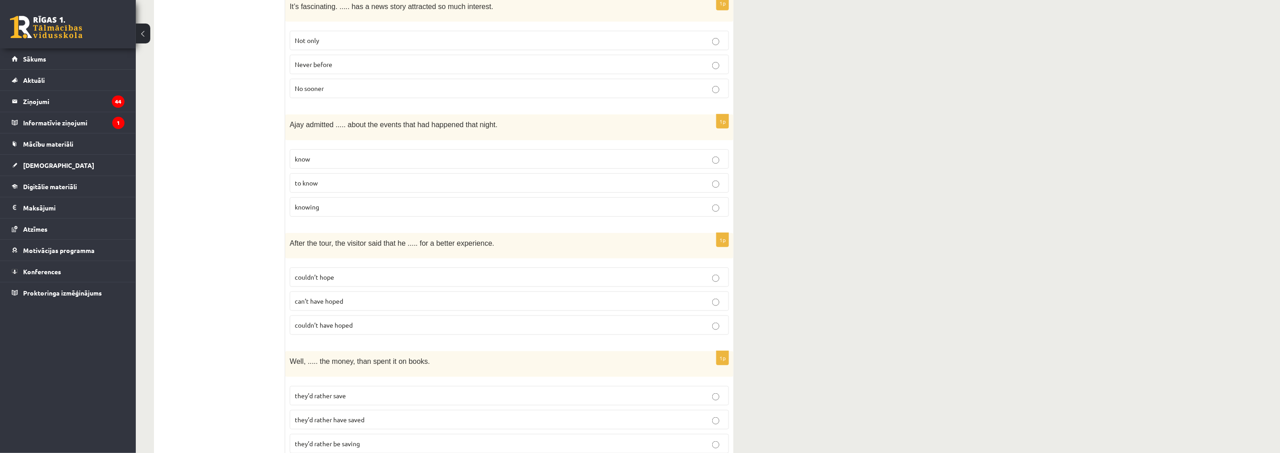
click at [310, 179] on span "to know" at bounding box center [306, 183] width 23 height 8
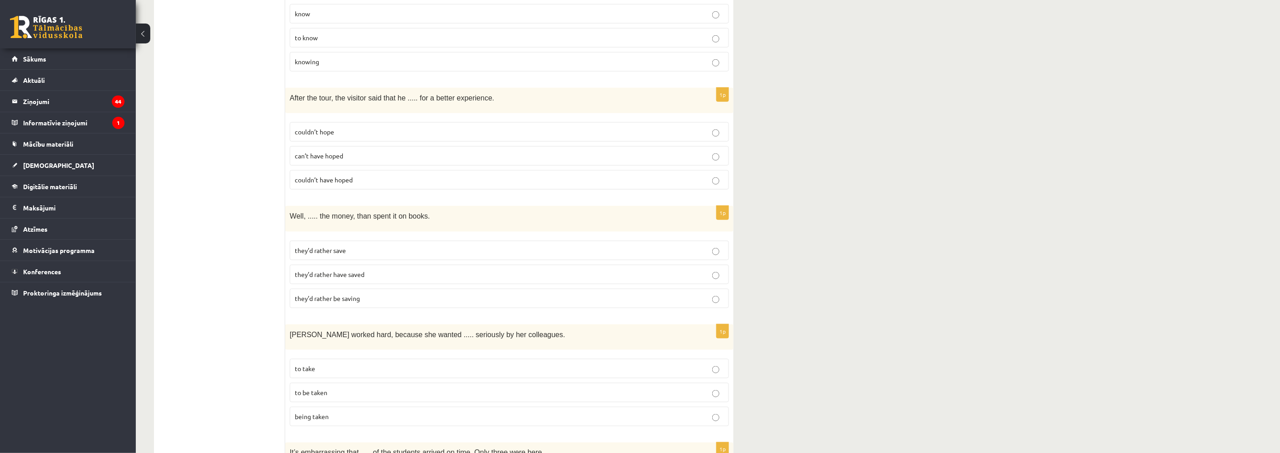
scroll to position [2042, 0]
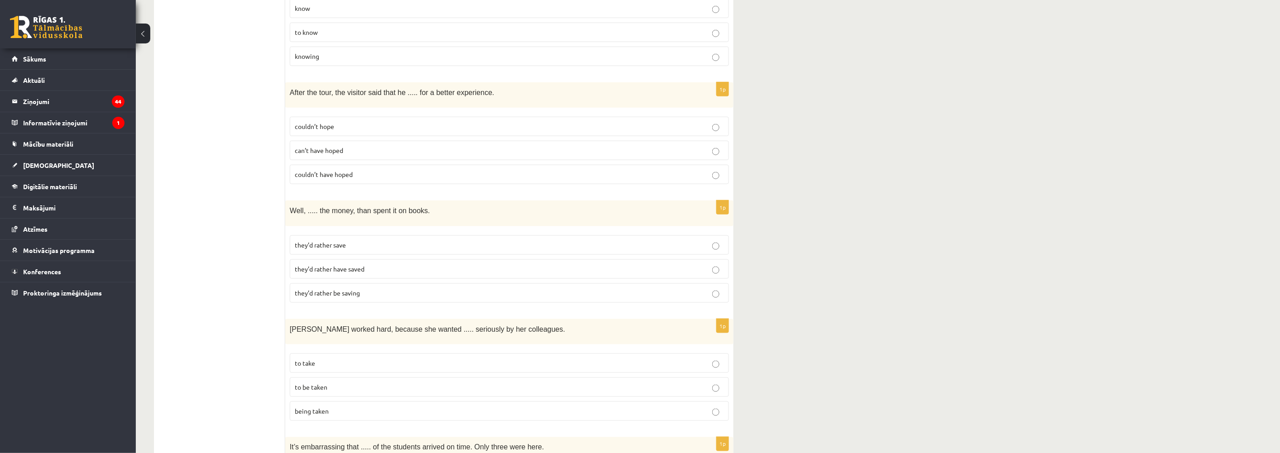
click at [328, 146] on span "can’t have hoped" at bounding box center [319, 150] width 48 height 8
click at [322, 170] on p "couldn’t have hoped" at bounding box center [509, 175] width 429 height 10
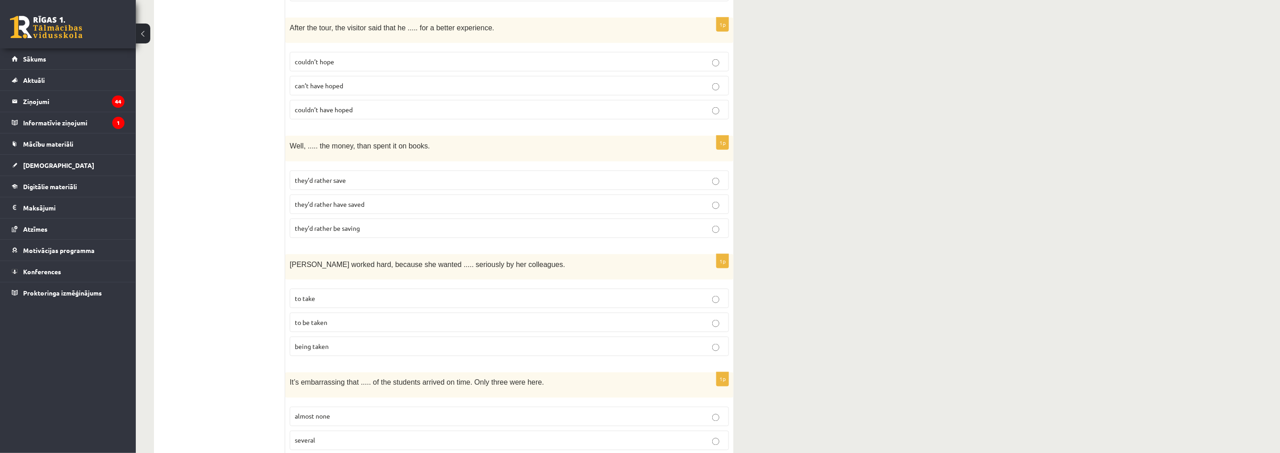
scroll to position [2143, 0]
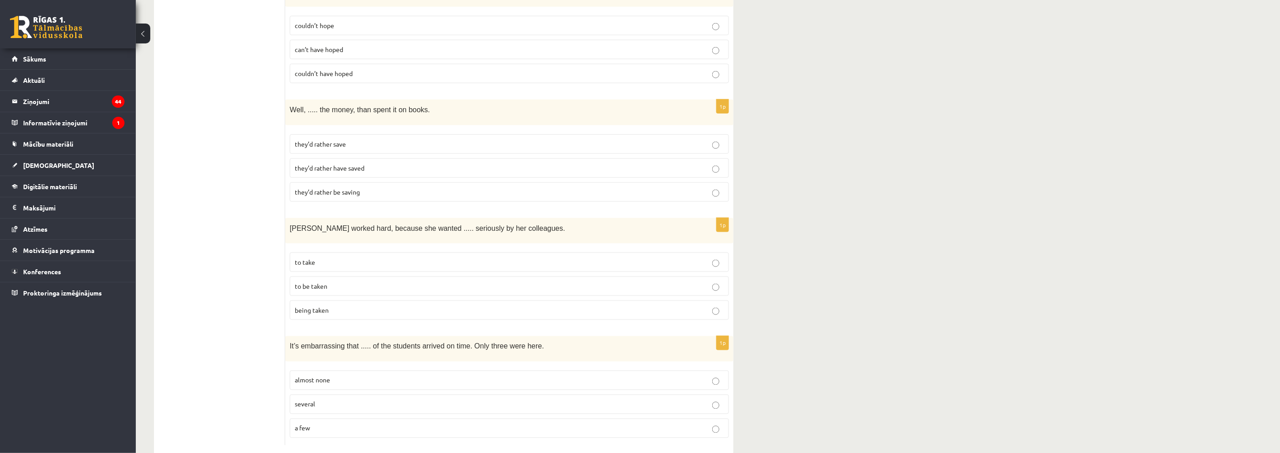
click at [341, 164] on span "they’d rather have saved" at bounding box center [330, 168] width 70 height 8
click at [336, 188] on span "they’d rather be saving" at bounding box center [327, 192] width 65 height 8
drag, startPoint x: 291, startPoint y: 89, endPoint x: 371, endPoint y: 173, distance: 115.3
click at [370, 173] on div "1p Well, ..... the money, than spent it on books. they’d rather save they’d rat…" at bounding box center [509, 154] width 448 height 109
copy div "Well, ..... the money, than spent it on books. they’d rather save they’d rather…"
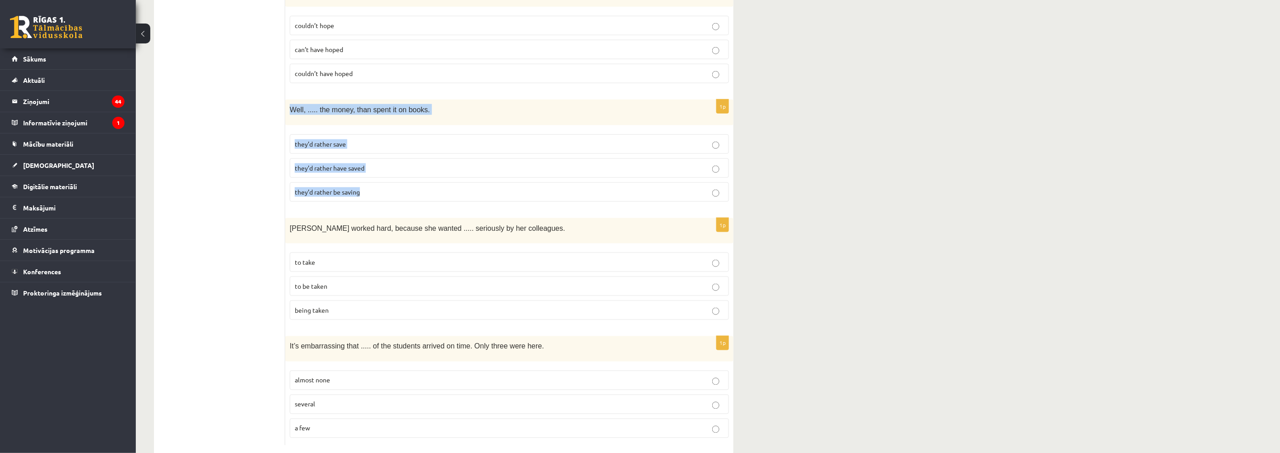
click at [447, 137] on fieldset "they’d rather save they’d rather have saved they’d rather be saving" at bounding box center [509, 167] width 439 height 75
drag, startPoint x: 382, startPoint y: 152, endPoint x: 346, endPoint y: 142, distance: 38.0
click at [380, 164] on p "they’d rather have saved" at bounding box center [509, 169] width 429 height 10
click at [320, 282] on p "to be taken" at bounding box center [509, 287] width 429 height 10
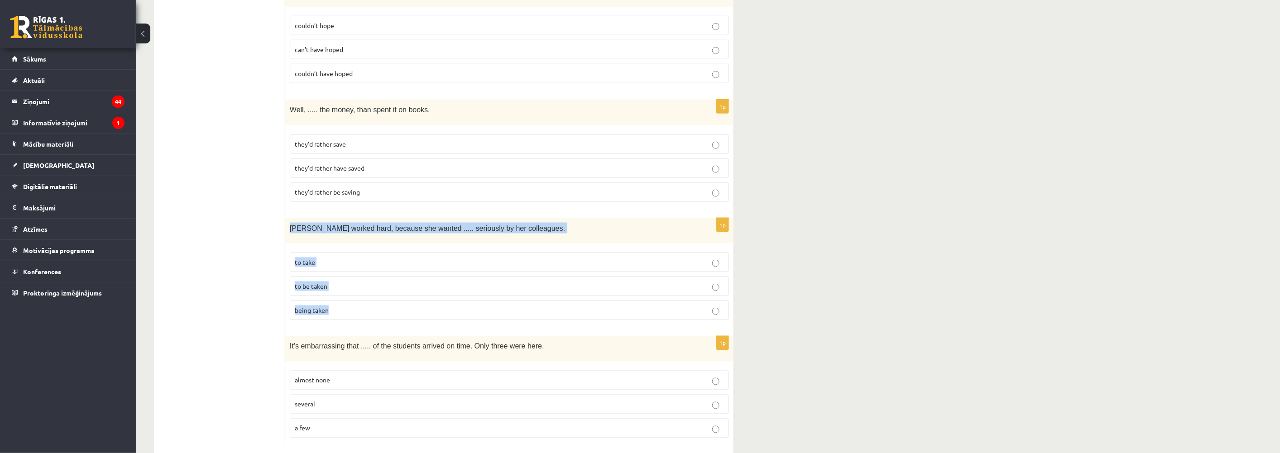
drag, startPoint x: 290, startPoint y: 207, endPoint x: 356, endPoint y: 295, distance: 109.3
click at [356, 295] on div "1p Emma worked hard, because she wanted ..... seriously by her colleagues. to t…" at bounding box center [509, 272] width 448 height 109
copy div "Emma worked hard, because she wanted ..... seriously by her colleagues. to take…"
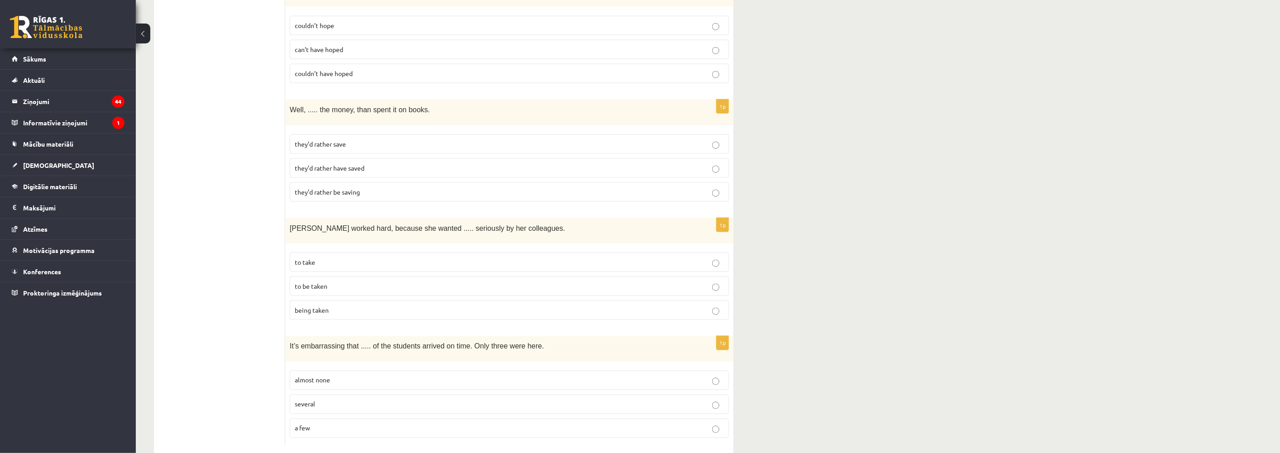
click at [313, 371] on label "almost none" at bounding box center [509, 380] width 439 height 19
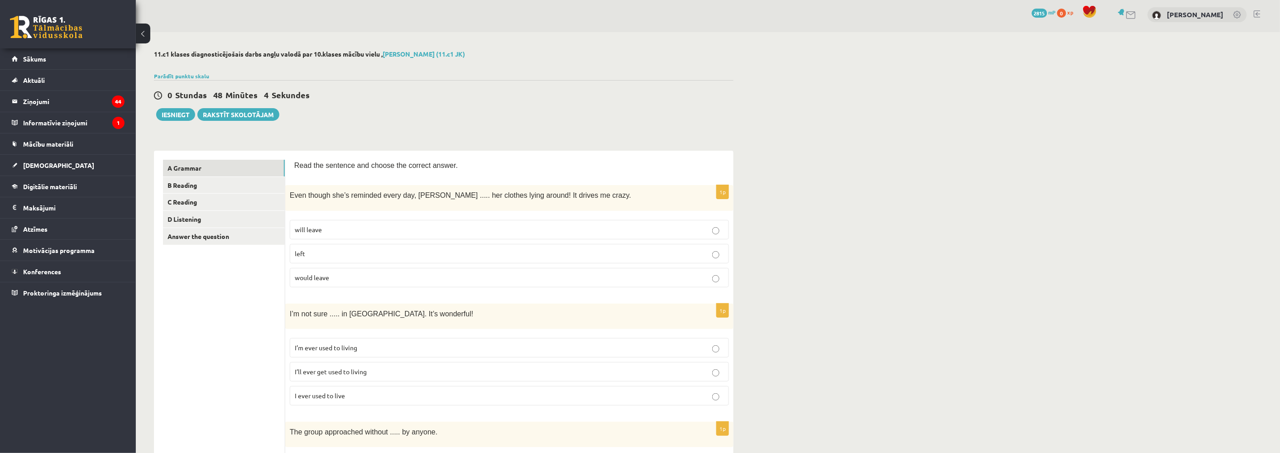
scroll to position [0, 0]
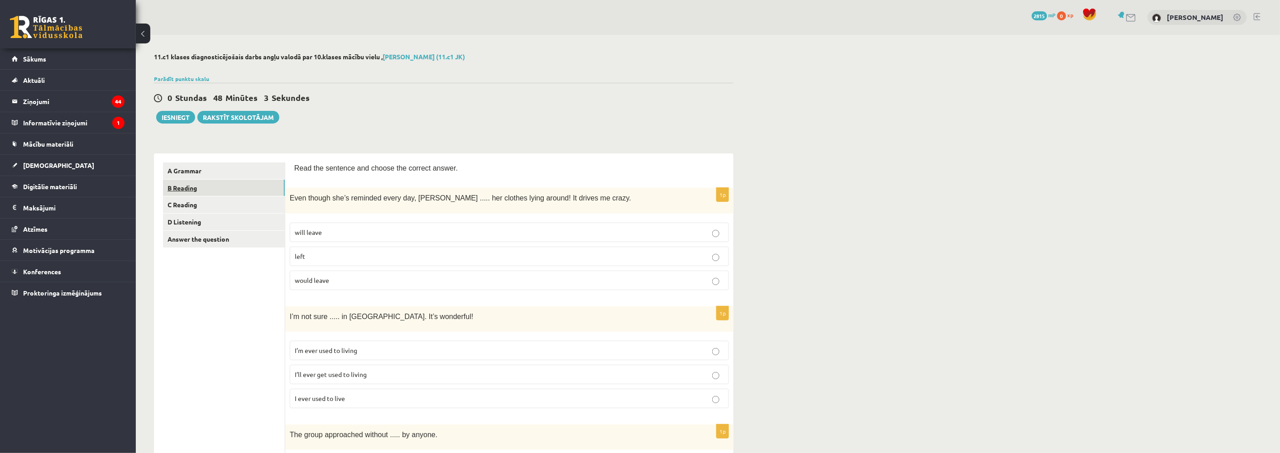
click at [192, 186] on link "B Reading" at bounding box center [224, 188] width 122 height 17
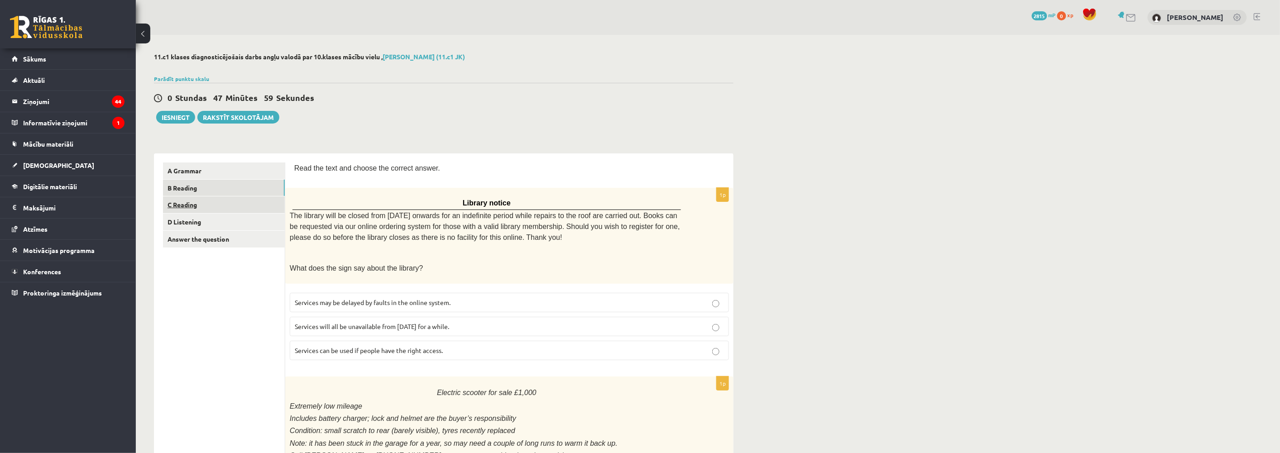
click at [188, 202] on link "C Reading" at bounding box center [224, 205] width 122 height 17
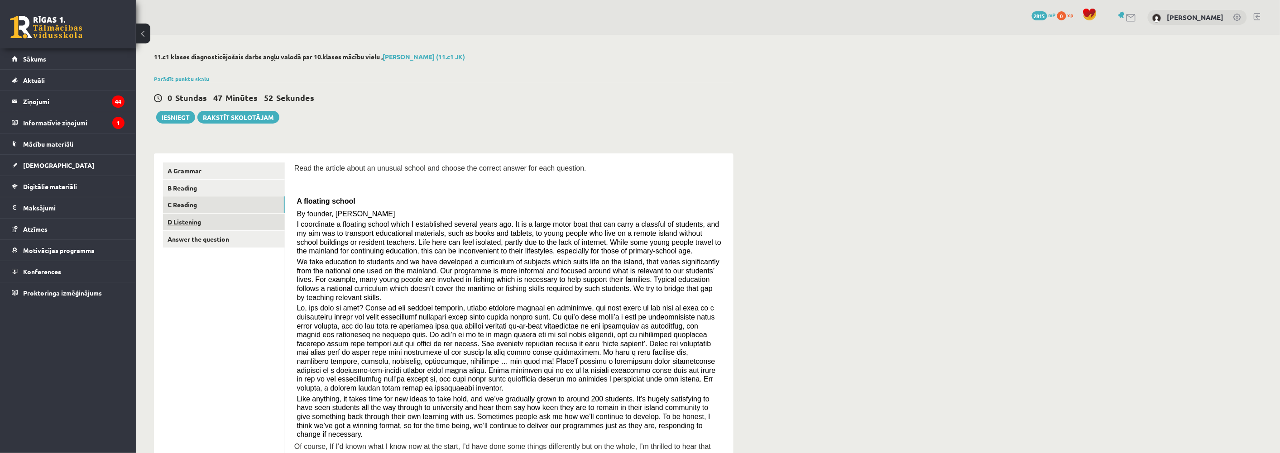
click at [189, 219] on link "D Listening" at bounding box center [224, 222] width 122 height 17
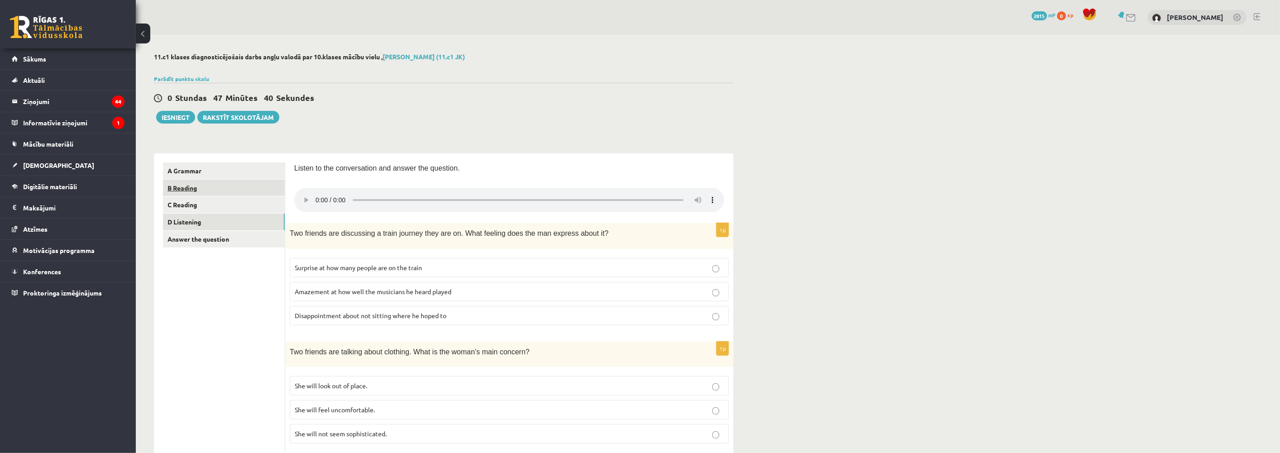
click at [185, 188] on link "B Reading" at bounding box center [224, 188] width 122 height 17
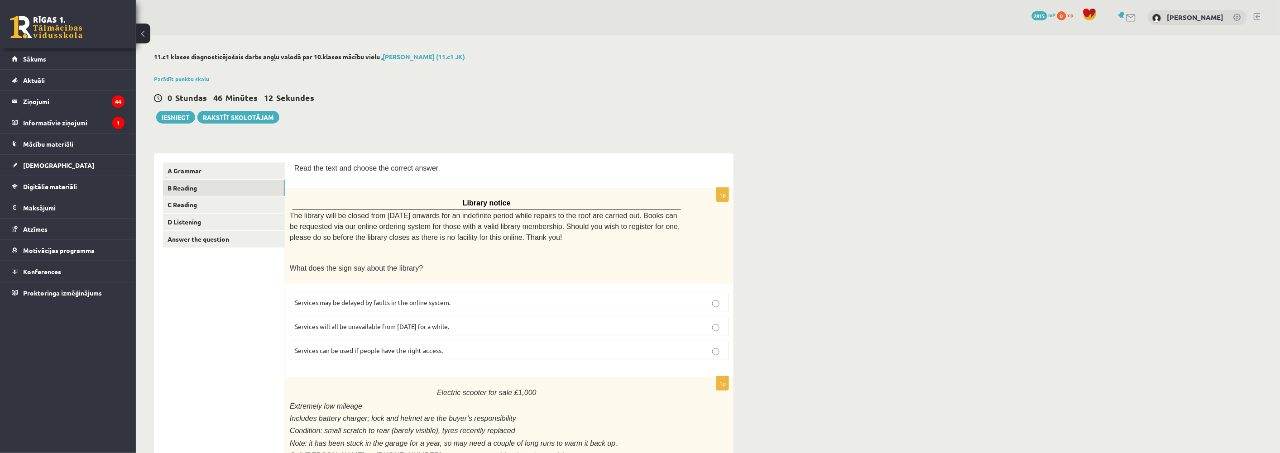
click at [374, 347] on span "Services can be used if people have the right access." at bounding box center [369, 351] width 148 height 8
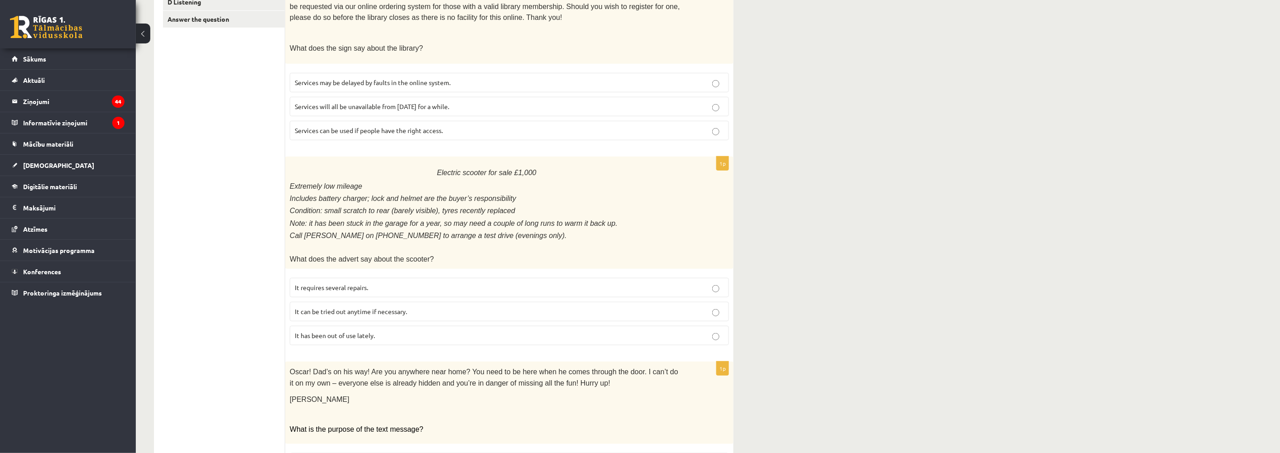
scroll to position [251, 0]
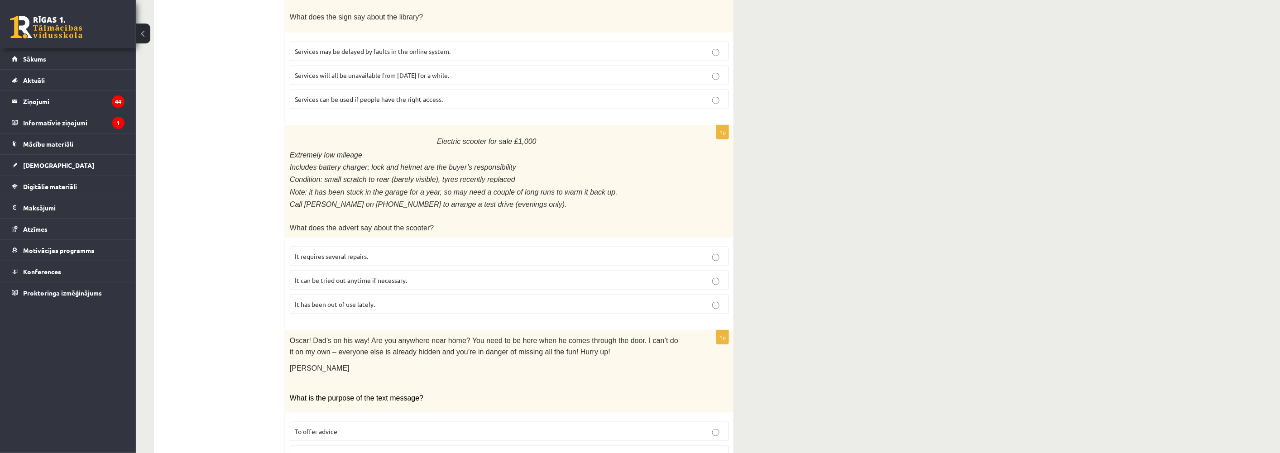
click at [342, 252] on p "It requires several repairs." at bounding box center [509, 257] width 429 height 10
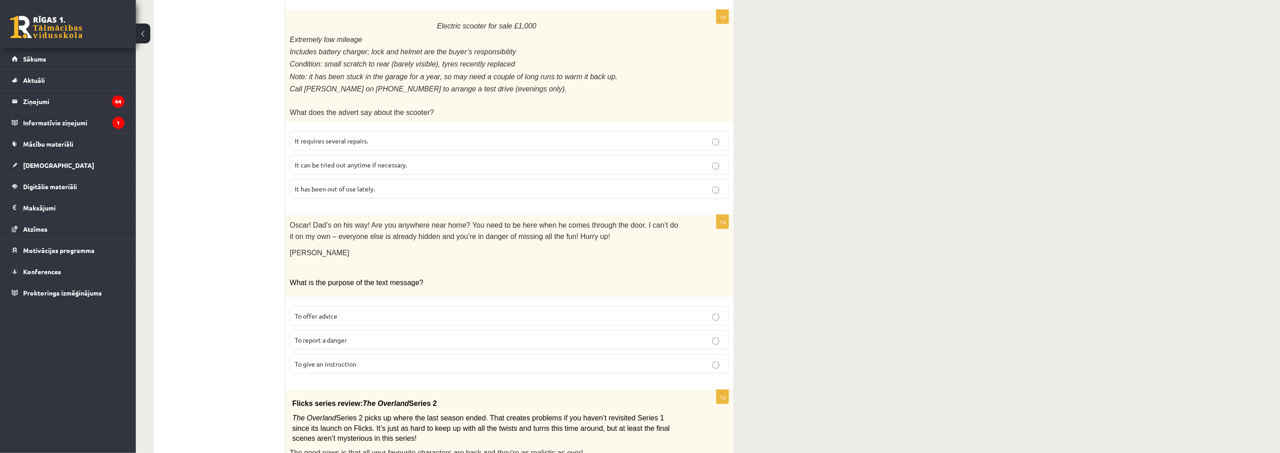
scroll to position [402, 0]
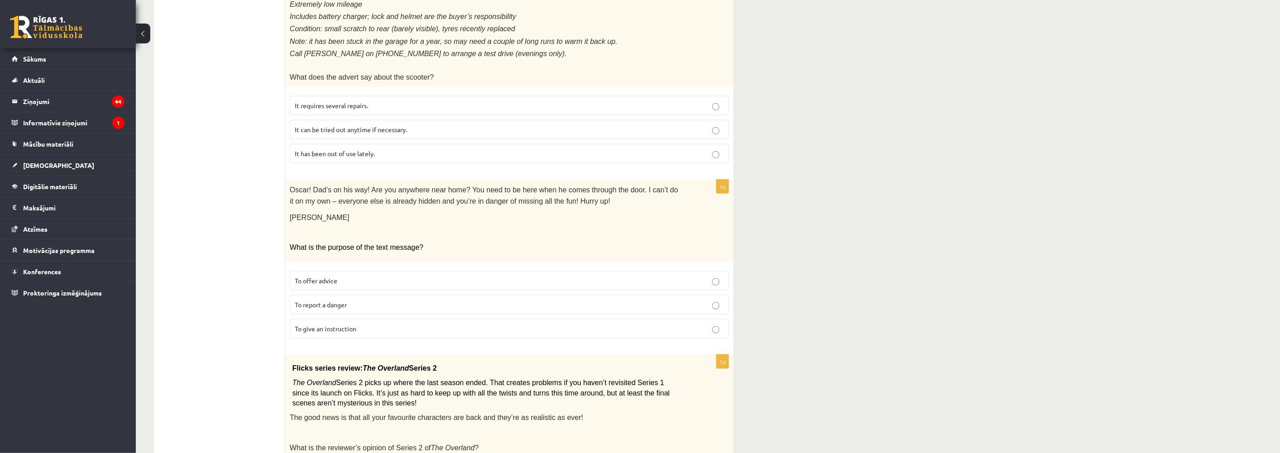
click at [334, 277] on span "To offer advice" at bounding box center [316, 281] width 43 height 8
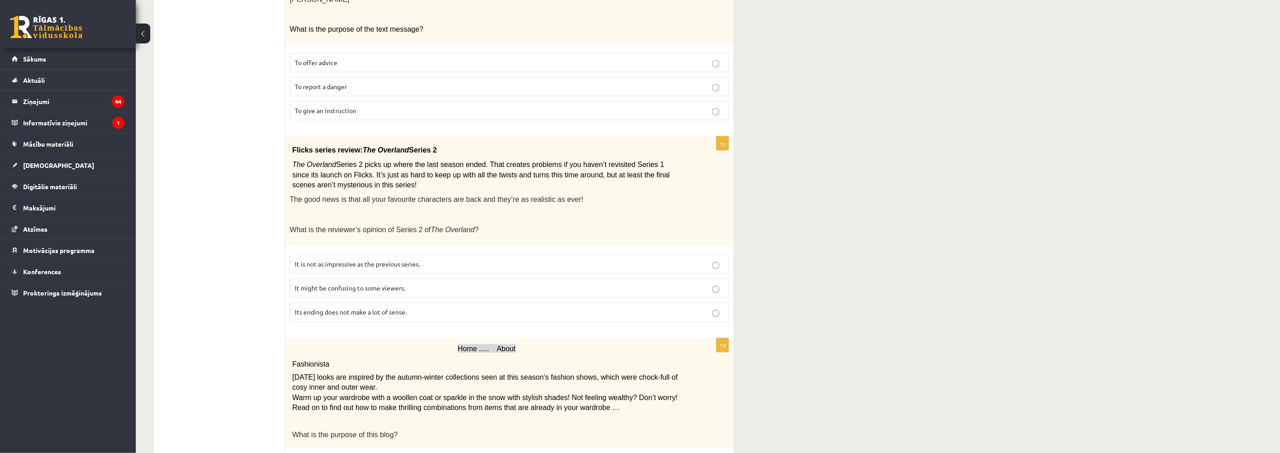
scroll to position [654, 0]
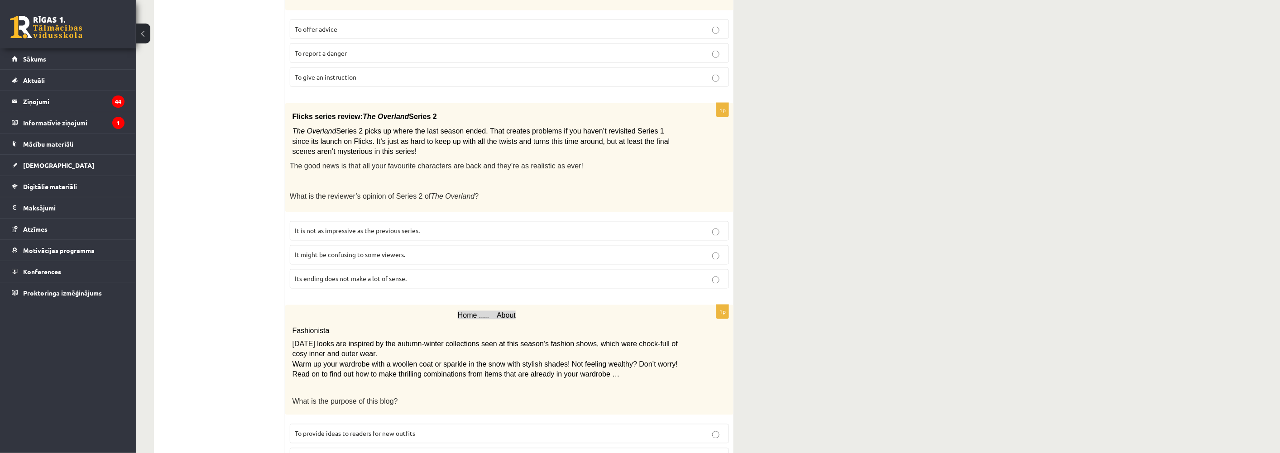
click at [372, 245] on label "It might be confusing to some viewers." at bounding box center [509, 254] width 439 height 19
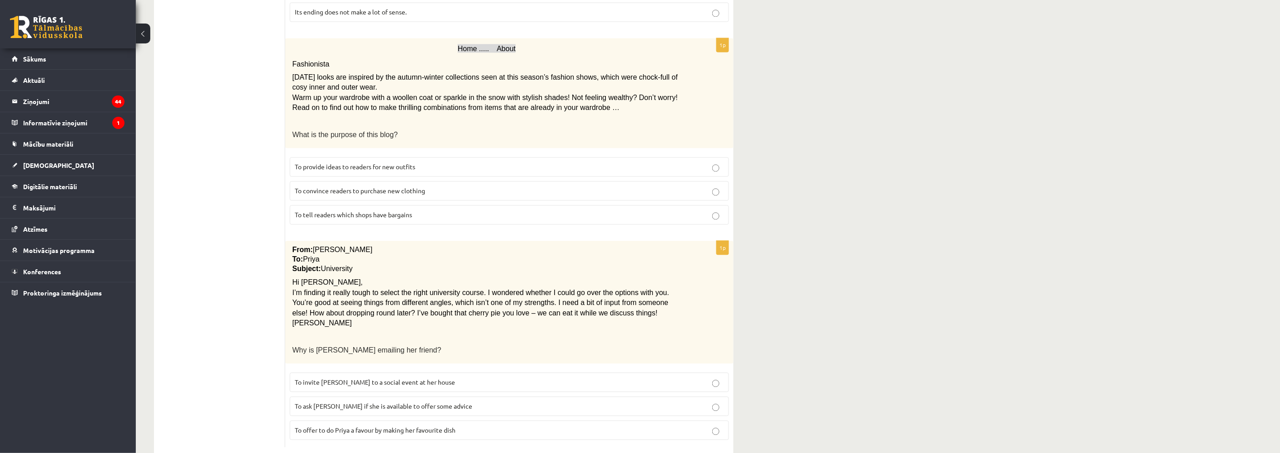
scroll to position [927, 0]
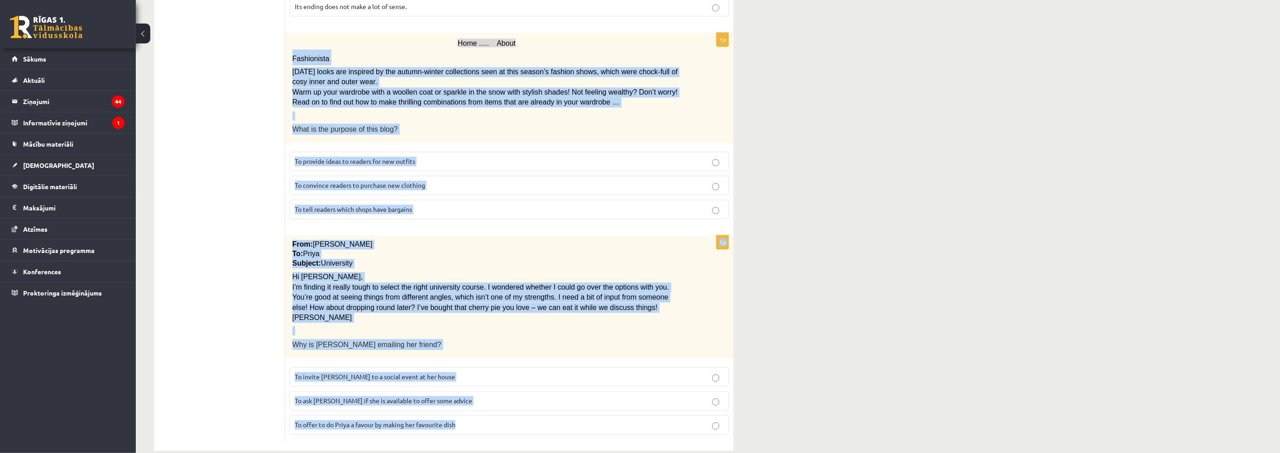
drag, startPoint x: 292, startPoint y: 41, endPoint x: 479, endPoint y: 402, distance: 406.4
copy form "Fashionista Today’s looks are inspired by the autumn-winter collections seen at…"
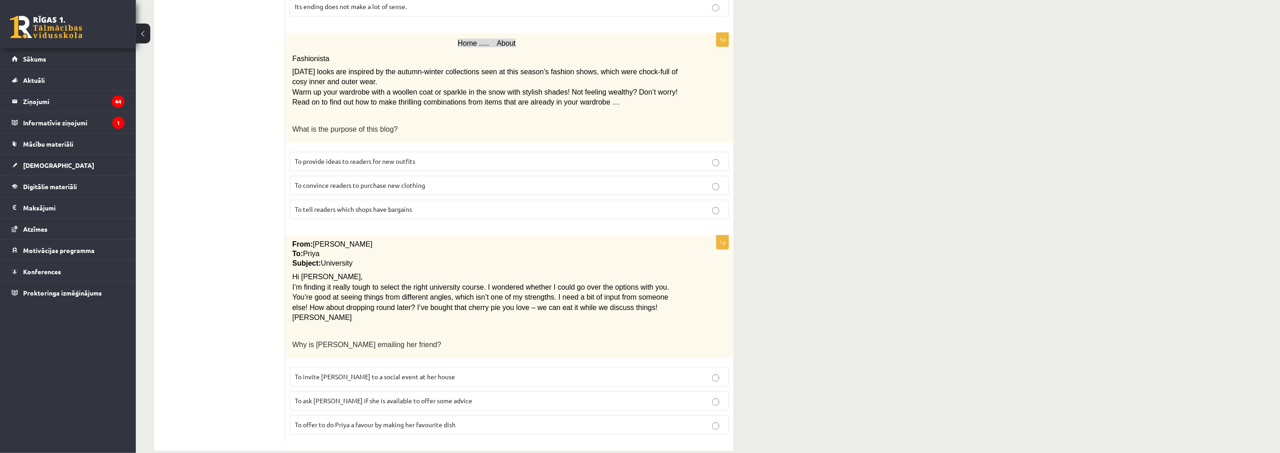
click at [332, 152] on label "To provide ideas to readers for new outfits" at bounding box center [509, 161] width 439 height 19
click at [381, 391] on label "To ask Priya if she is available to offer some advice" at bounding box center [509, 400] width 439 height 19
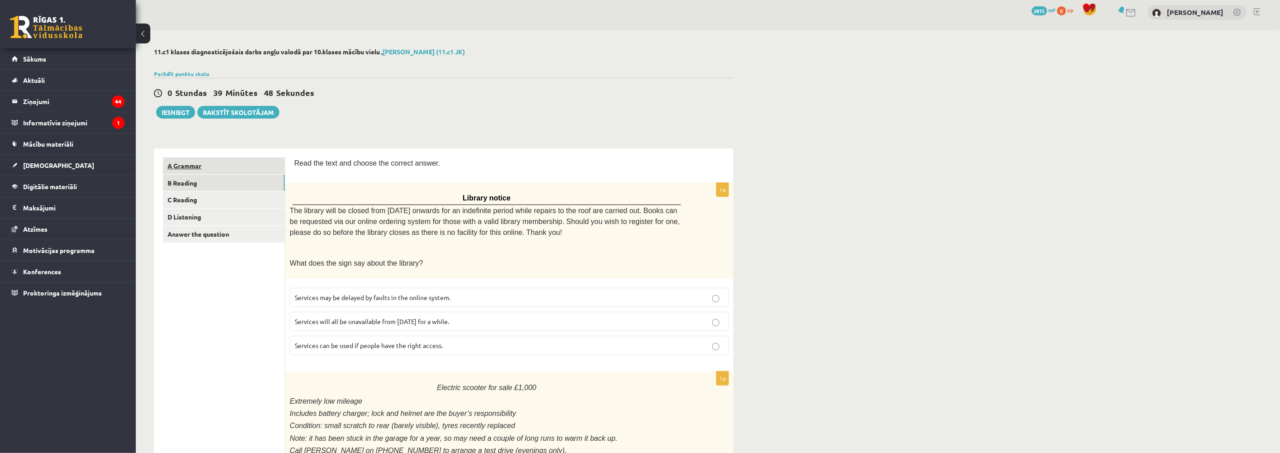
scroll to position [0, 0]
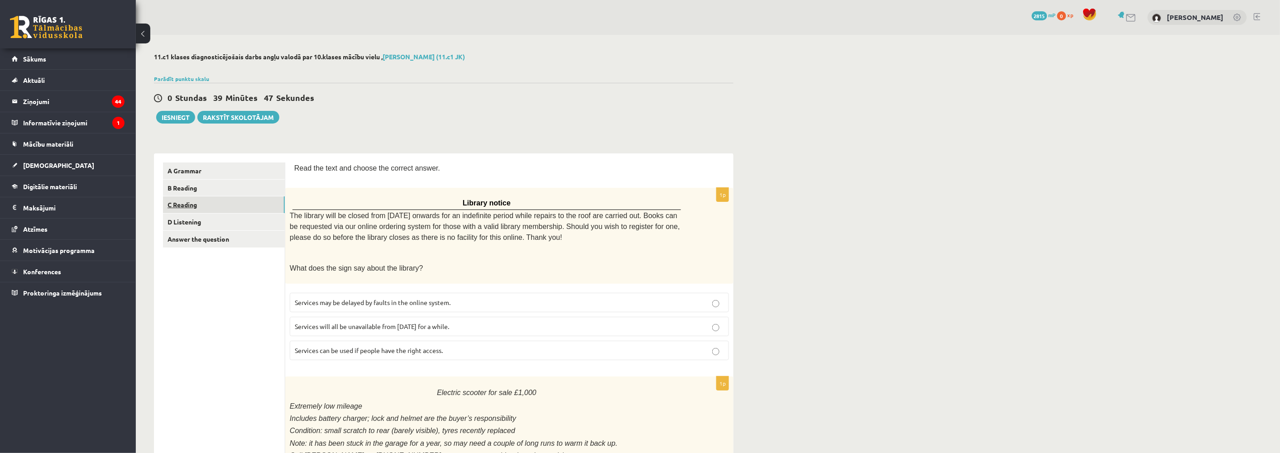
click at [197, 202] on link "C Reading" at bounding box center [224, 205] width 122 height 17
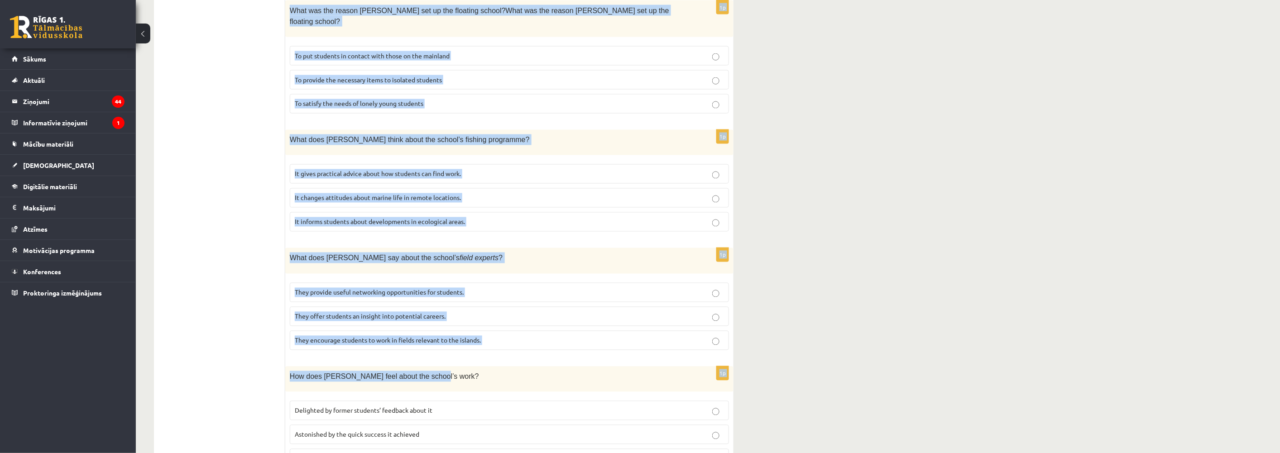
scroll to position [731, 0]
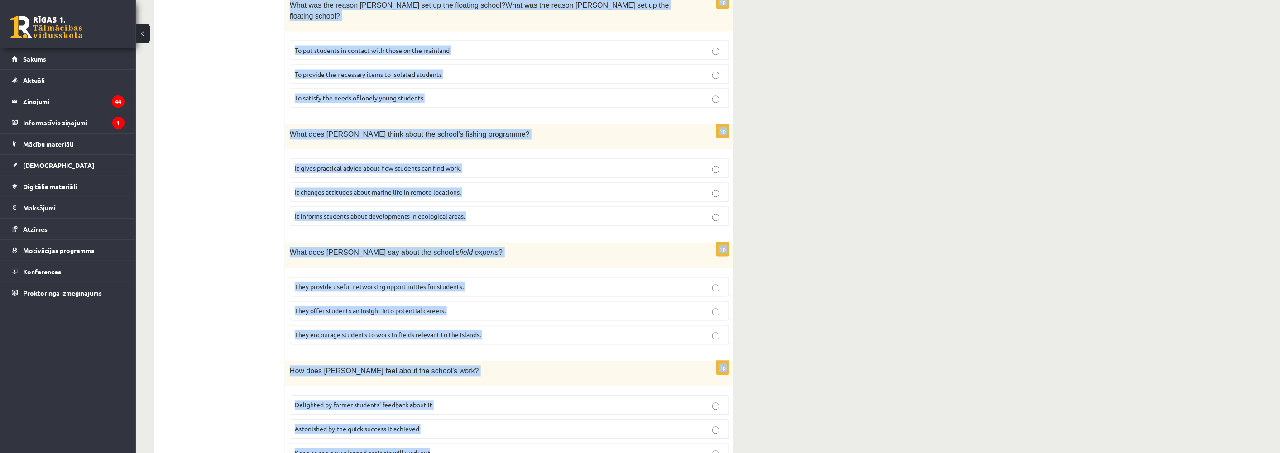
drag, startPoint x: 296, startPoint y: 121, endPoint x: 522, endPoint y: 436, distance: 387.5
copy form "A floating school By founder, Anna Domingo I coordinate a floating school which…"
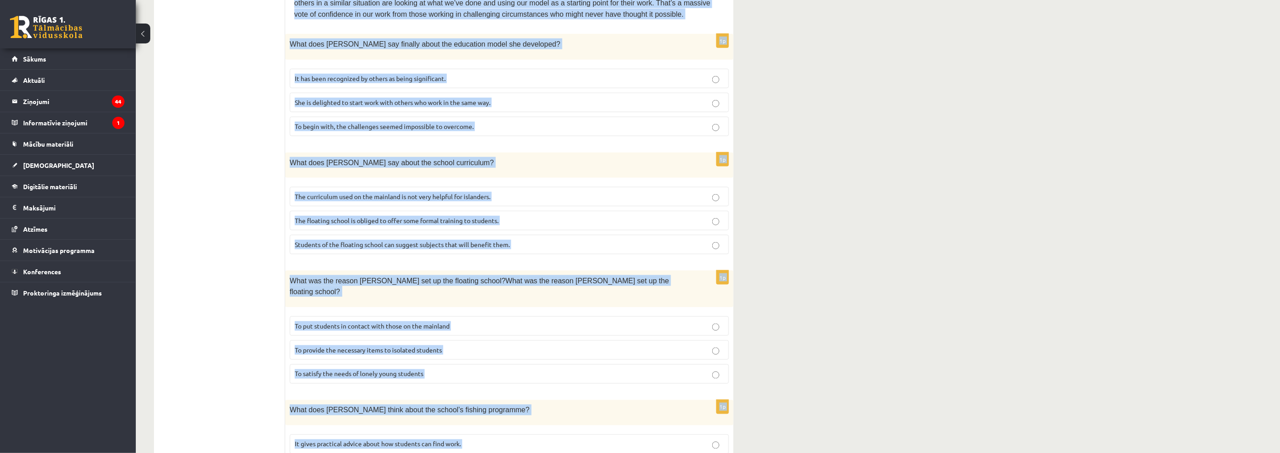
scroll to position [278, 0]
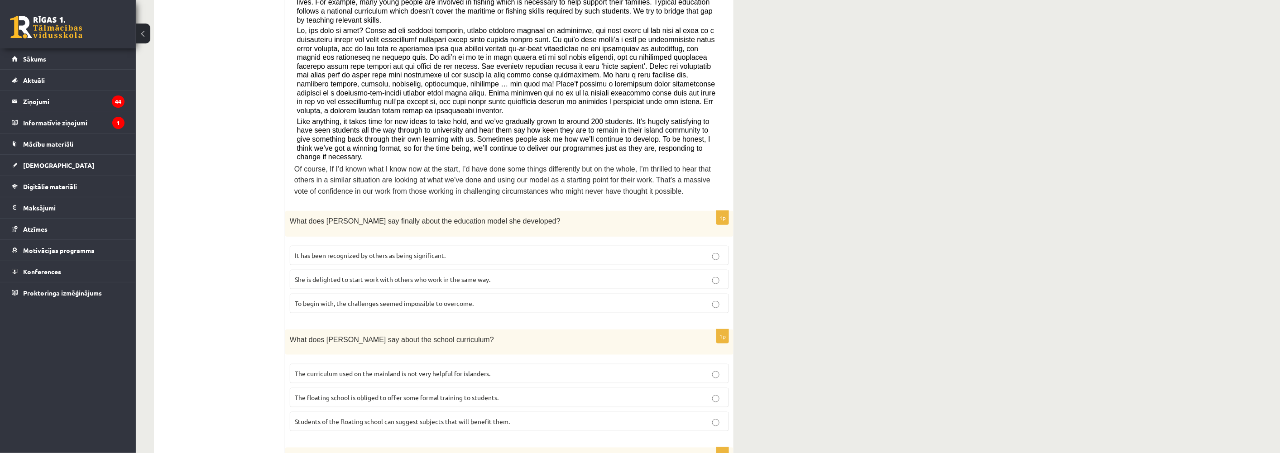
click at [249, 255] on ul "A Grammar B Reading C Reading D Listening Answer the question" at bounding box center [224, 404] width 122 height 1039
click at [402, 251] on span "It has been recognized by others as being significant." at bounding box center [370, 255] width 151 height 8
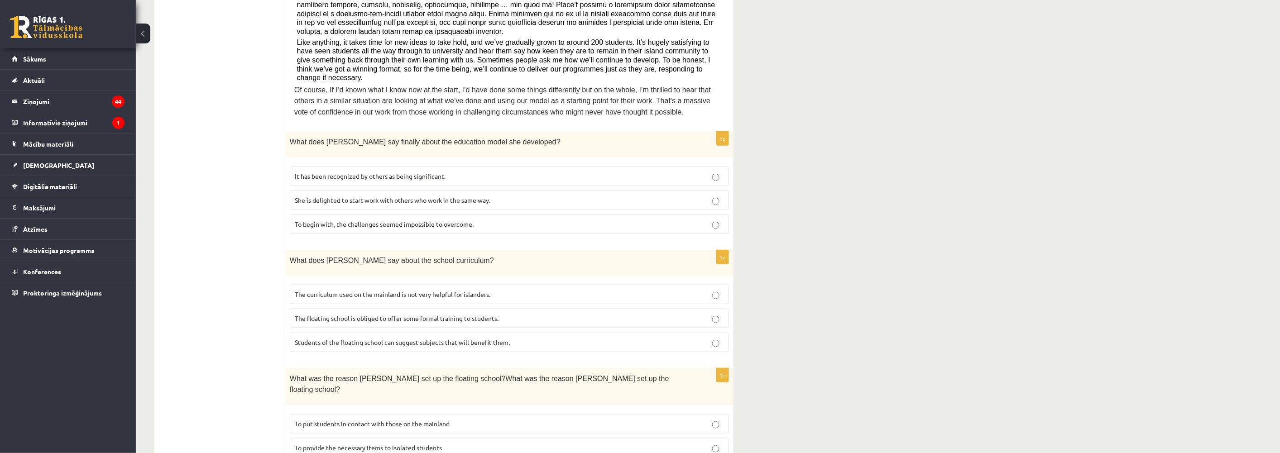
scroll to position [378, 0]
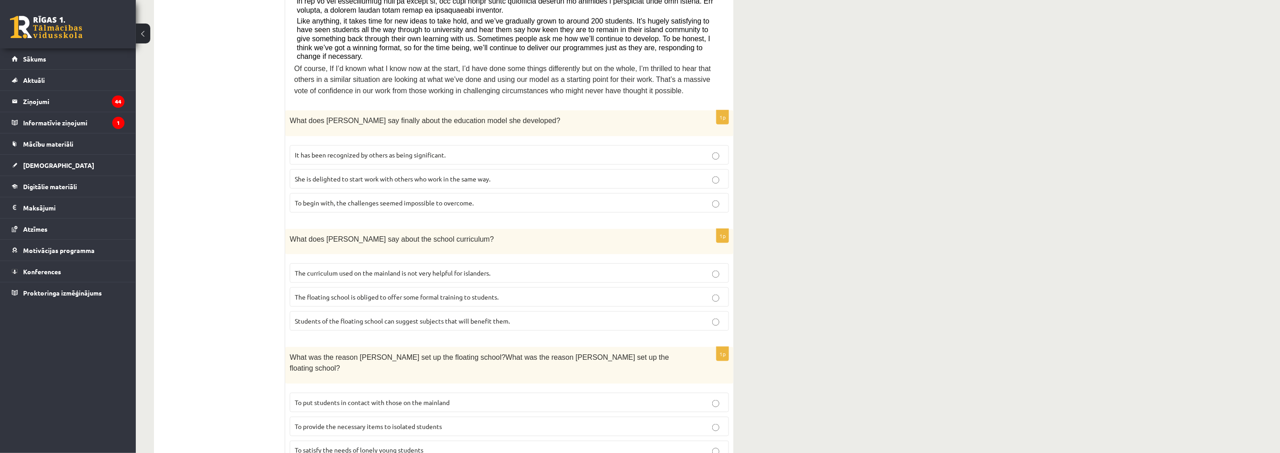
click at [392, 269] on p "The curriculum used on the mainland is not very helpful for islanders." at bounding box center [509, 274] width 429 height 10
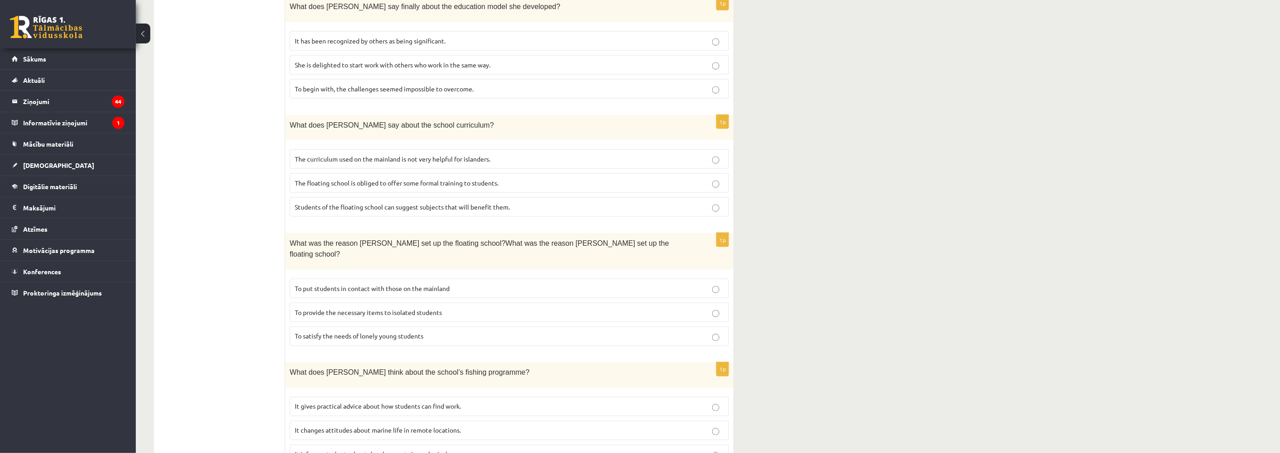
scroll to position [529, 0]
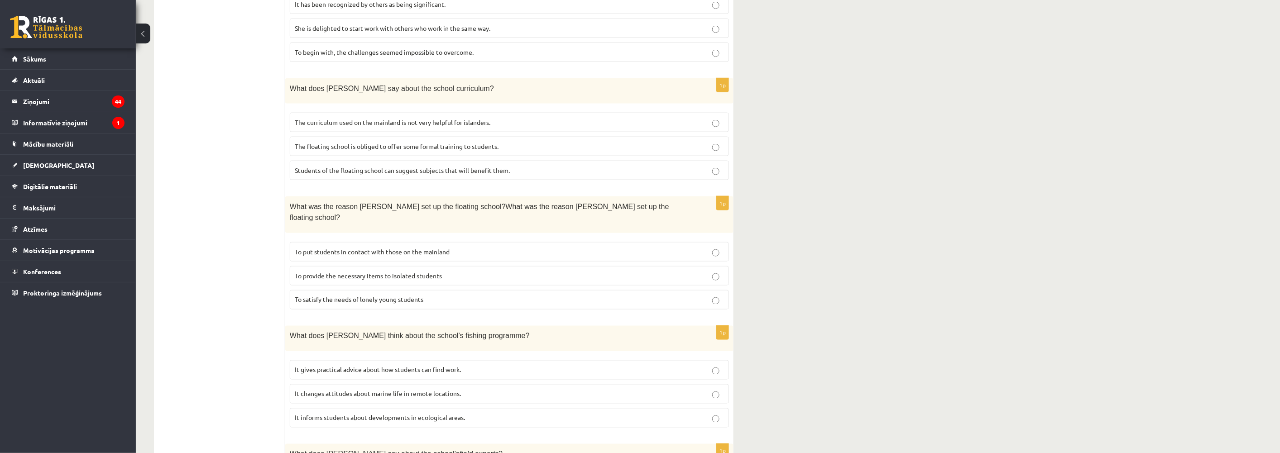
click at [414, 272] on span "To provide the necessary items to isolated students" at bounding box center [368, 276] width 147 height 8
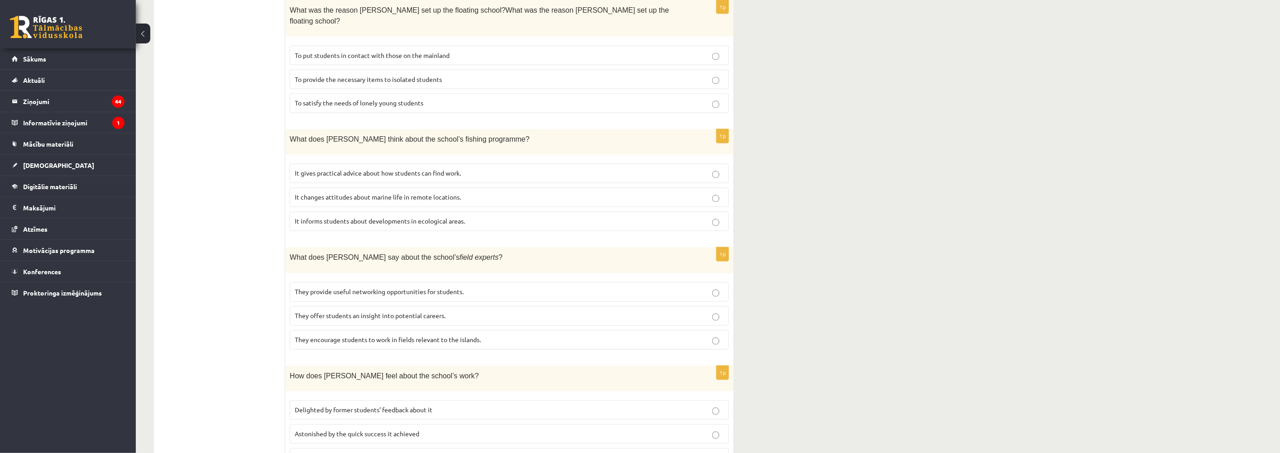
scroll to position [731, 0]
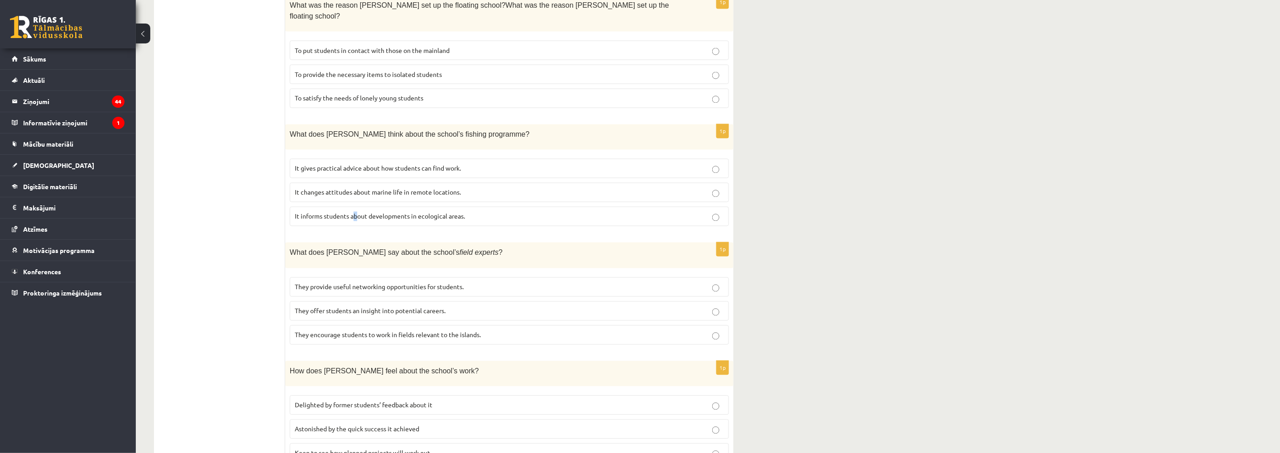
click at [356, 212] on span "It informs students about developments in ecological areas." at bounding box center [380, 216] width 170 height 8
click at [440, 212] on span "It informs students about developments in ecological areas." at bounding box center [380, 216] width 170 height 8
click at [412, 307] on span "They offer students an insight into potential careers." at bounding box center [370, 311] width 151 height 8
drag, startPoint x: 381, startPoint y: 357, endPoint x: 385, endPoint y: 349, distance: 8.9
click at [383, 396] on label "Delighted by former students’ feedback about it" at bounding box center [509, 405] width 439 height 19
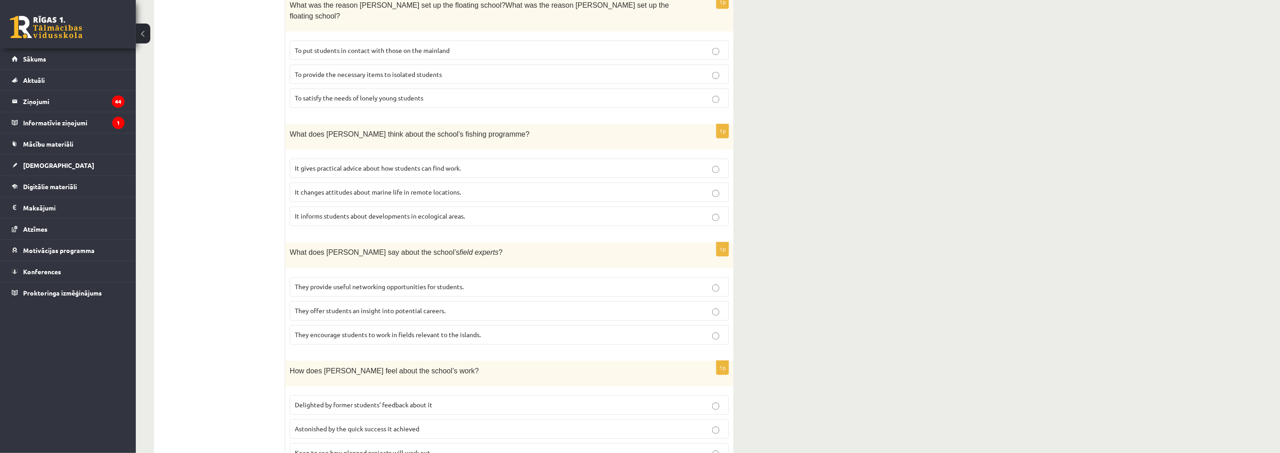
click at [474, 401] on p "Delighted by former students’ feedback about it" at bounding box center [509, 406] width 429 height 10
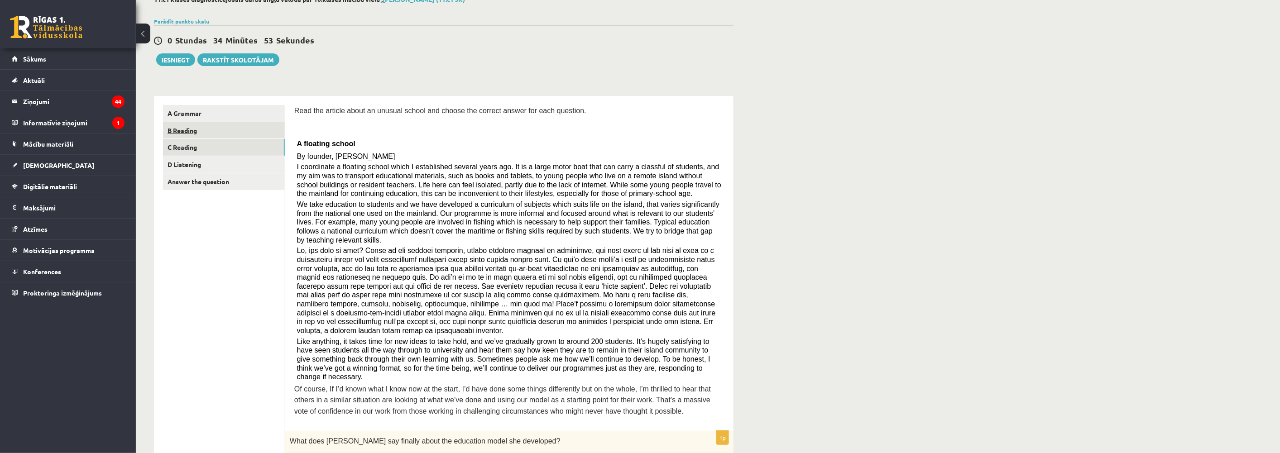
scroll to position [0, 0]
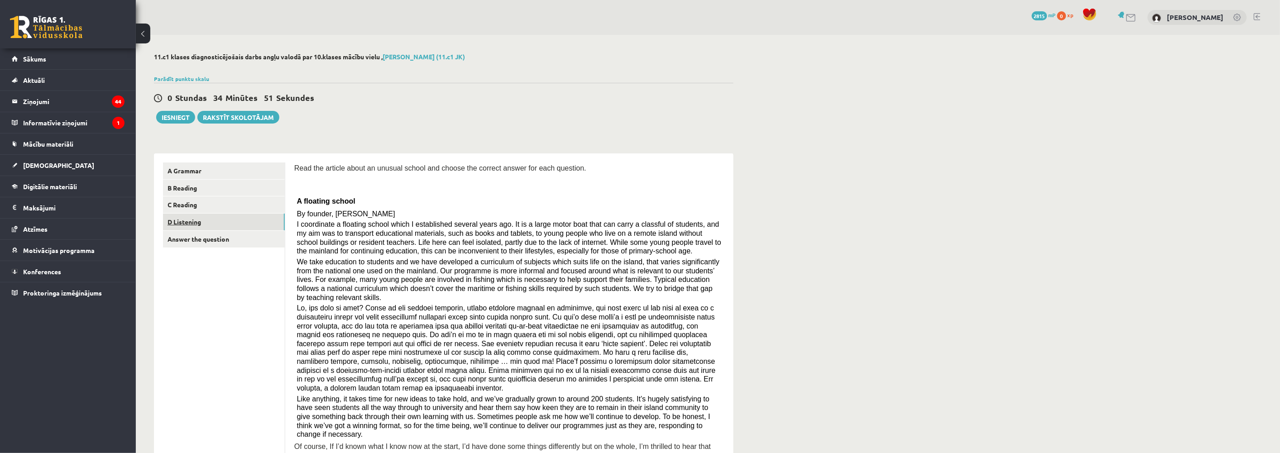
click at [183, 222] on link "D Listening" at bounding box center [224, 222] width 122 height 17
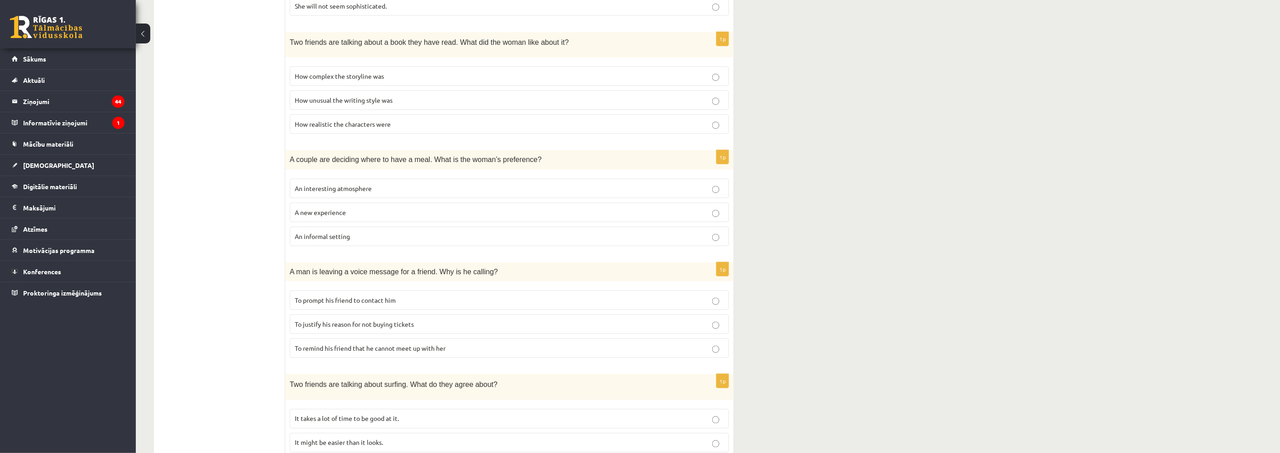
scroll to position [433, 0]
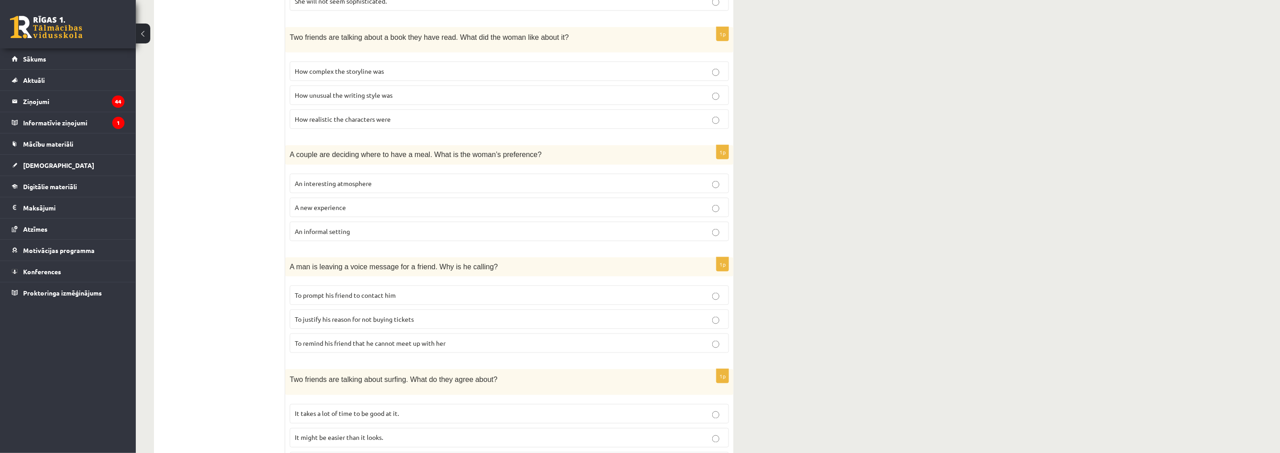
click at [363, 204] on p "A new experience" at bounding box center [509, 208] width 429 height 10
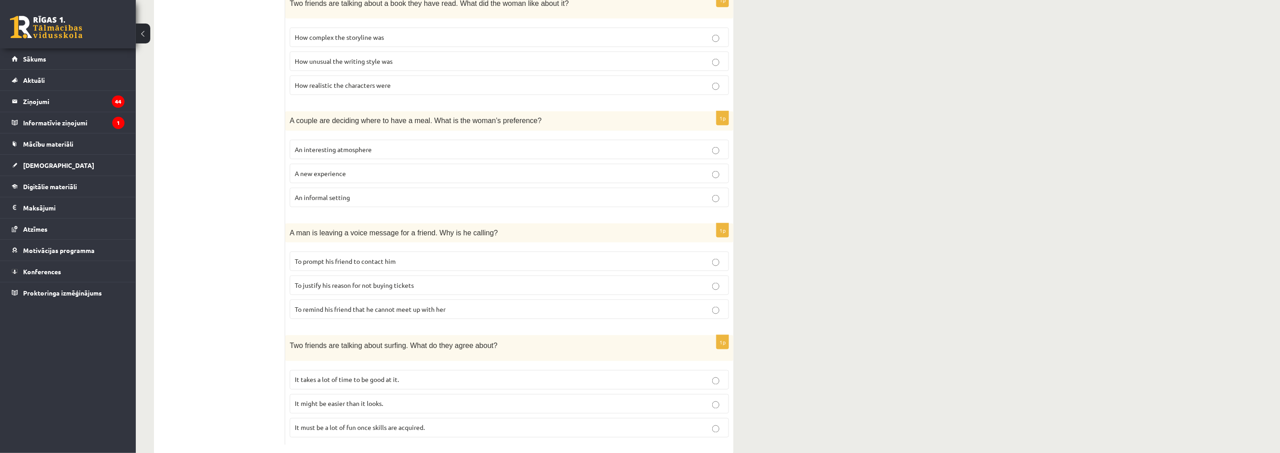
scroll to position [483, 0]
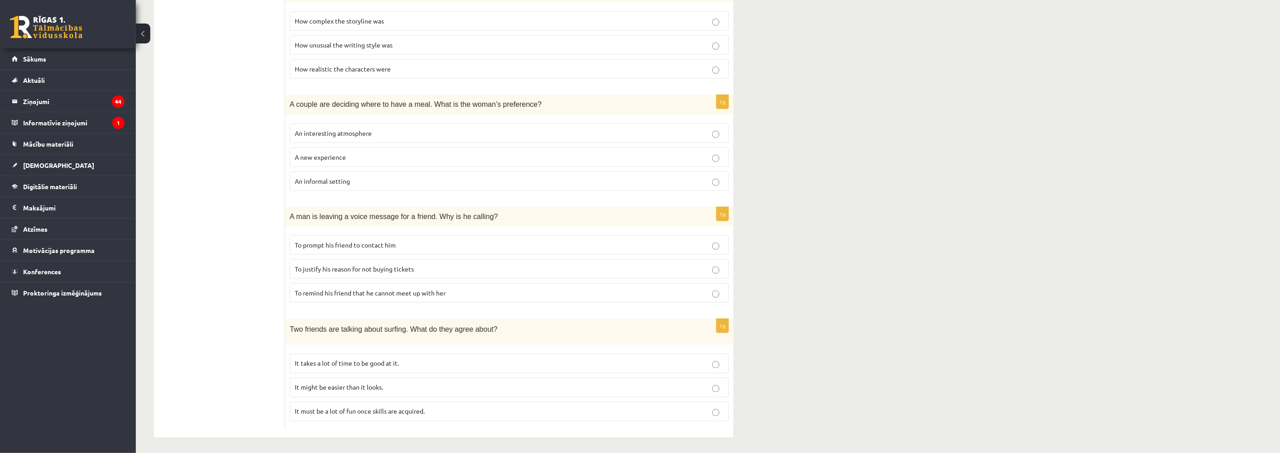
click at [452, 409] on p "It must be a lot of fun once skills are acquired." at bounding box center [509, 412] width 429 height 10
click at [409, 359] on p "It takes a lot of time to be good at it." at bounding box center [509, 364] width 429 height 10
click at [435, 265] on p "To justify his reason for not buying tickets" at bounding box center [509, 270] width 429 height 10
click at [318, 178] on span "An informal setting" at bounding box center [322, 181] width 55 height 8
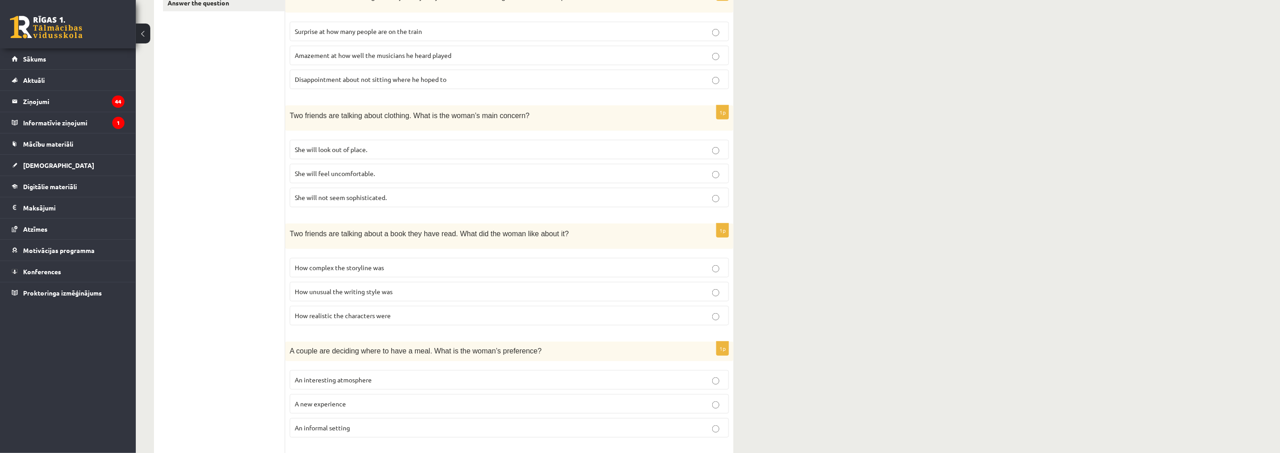
scroll to position [282, 0]
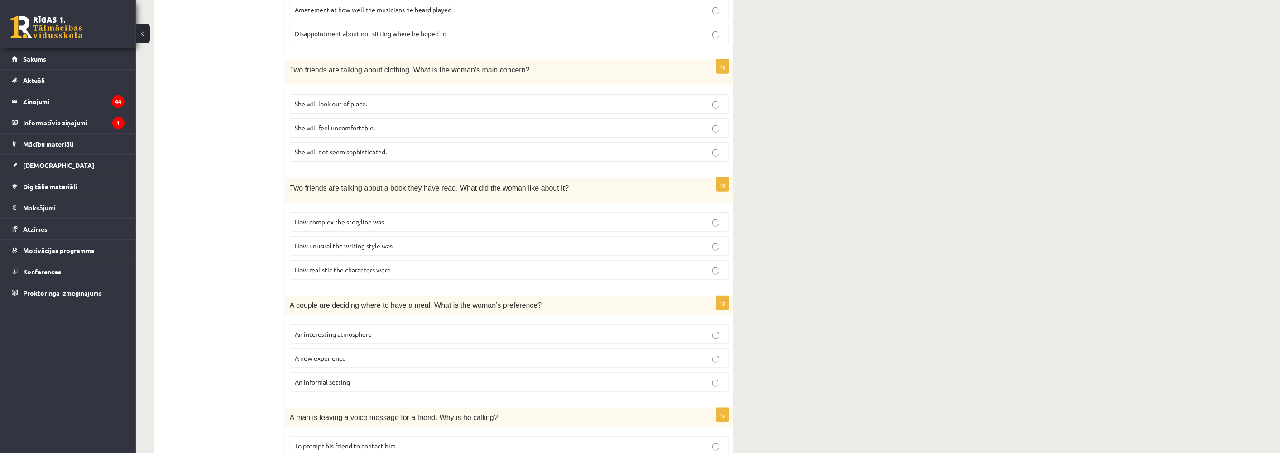
click at [422, 241] on p "How unusual the writing style was" at bounding box center [509, 246] width 429 height 10
click at [441, 269] on p "How realistic the characters were" at bounding box center [509, 270] width 429 height 10
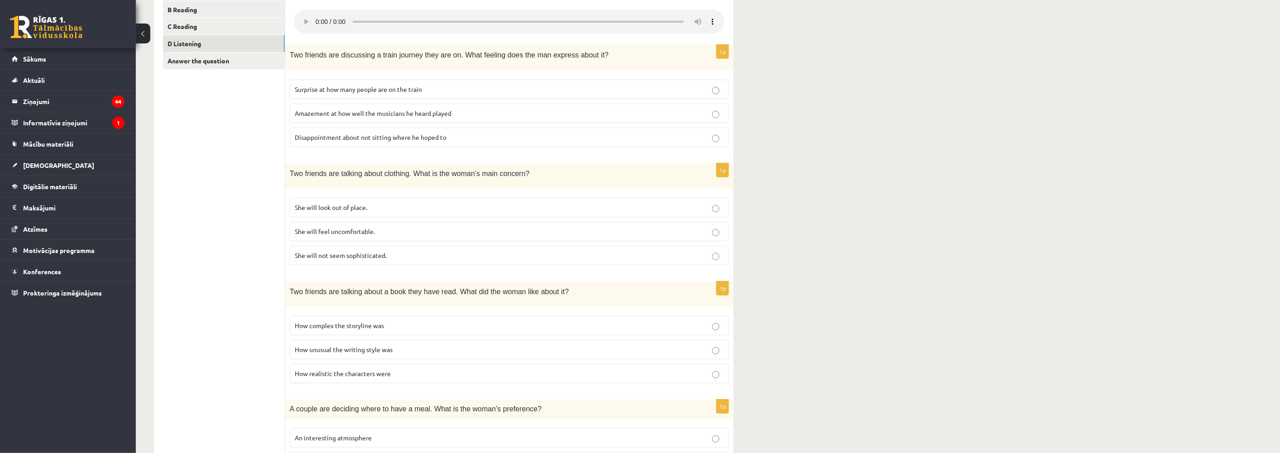
scroll to position [182, 0]
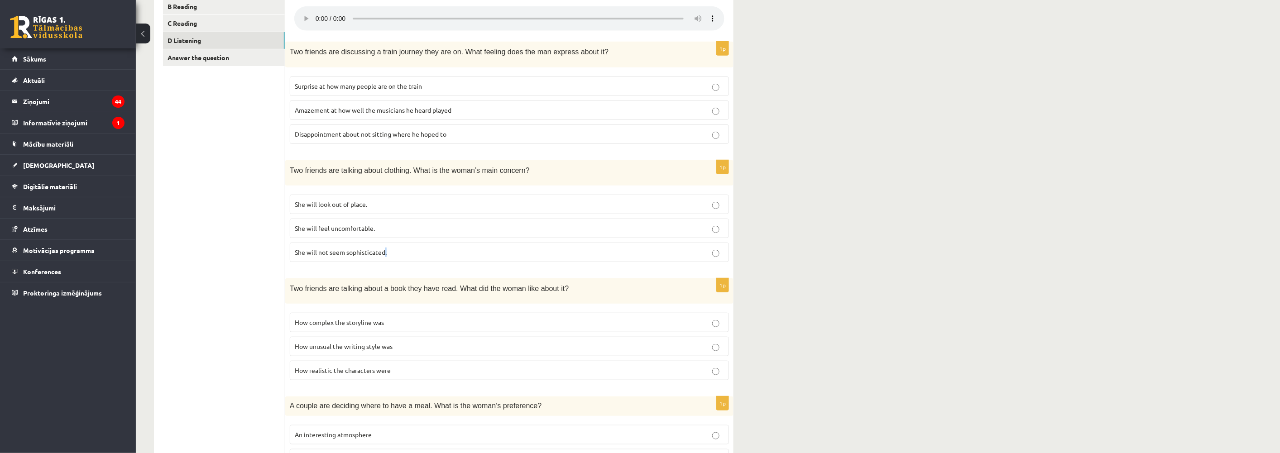
click at [386, 248] on span "She will not seem sophisticated." at bounding box center [341, 252] width 92 height 8
click at [416, 245] on label "She will not seem sophisticated." at bounding box center [509, 252] width 439 height 19
drag, startPoint x: 207, startPoint y: 224, endPoint x: 222, endPoint y: 227, distance: 14.7
click at [209, 225] on ul "A Grammar B Reading C Reading D Listening Answer the question" at bounding box center [224, 356] width 122 height 750
click at [188, 187] on ul "A Grammar B Reading C Reading D Listening Answer the question" at bounding box center [224, 356] width 122 height 750
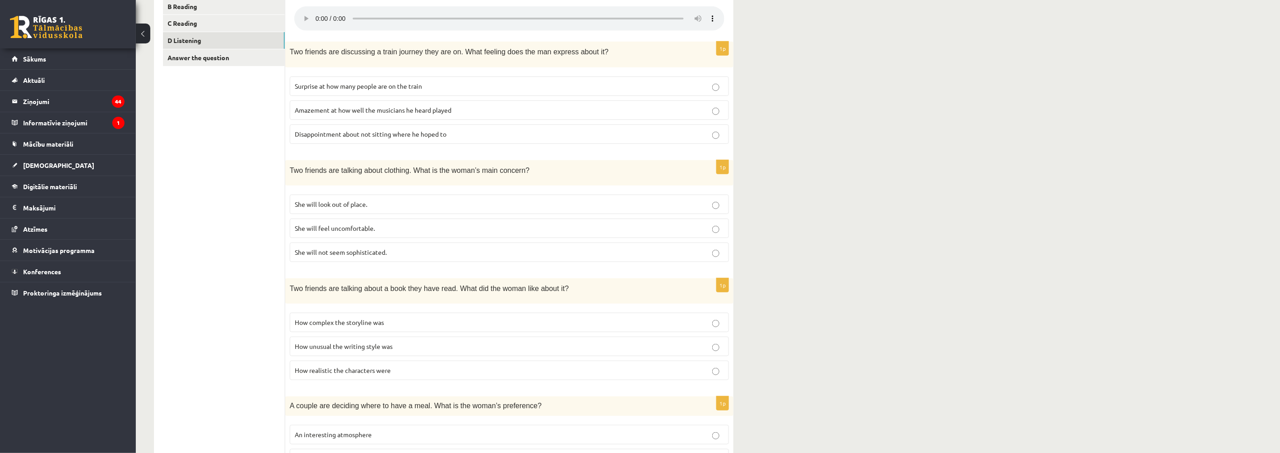
click at [363, 224] on p "She will feel uncomfortable." at bounding box center [509, 229] width 429 height 10
click at [404, 248] on p "She will not seem sophisticated." at bounding box center [509, 253] width 429 height 10
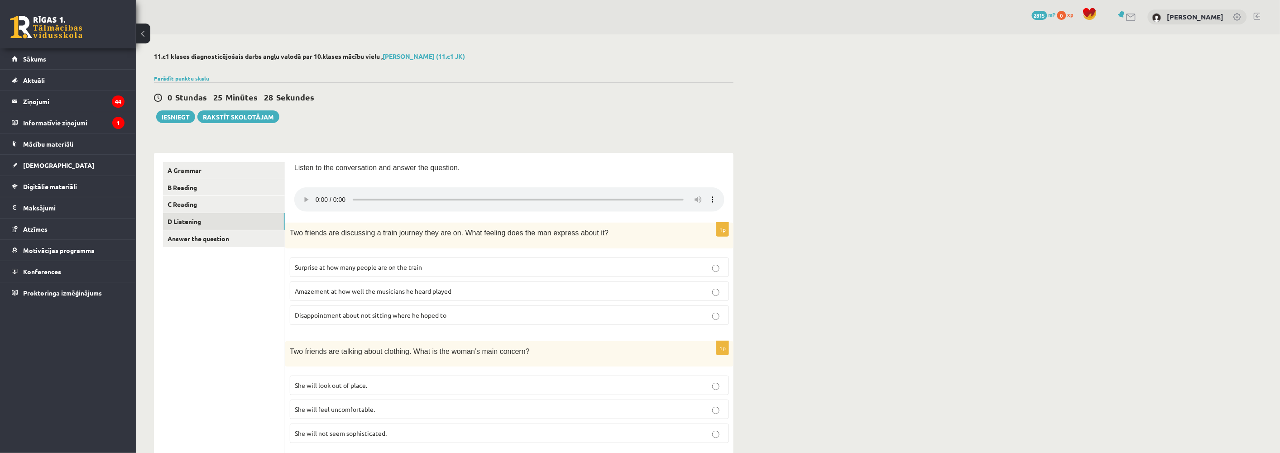
scroll to position [0, 0]
click at [424, 313] on span "Disappointment about not sitting where he hoped to" at bounding box center [371, 316] width 152 height 8
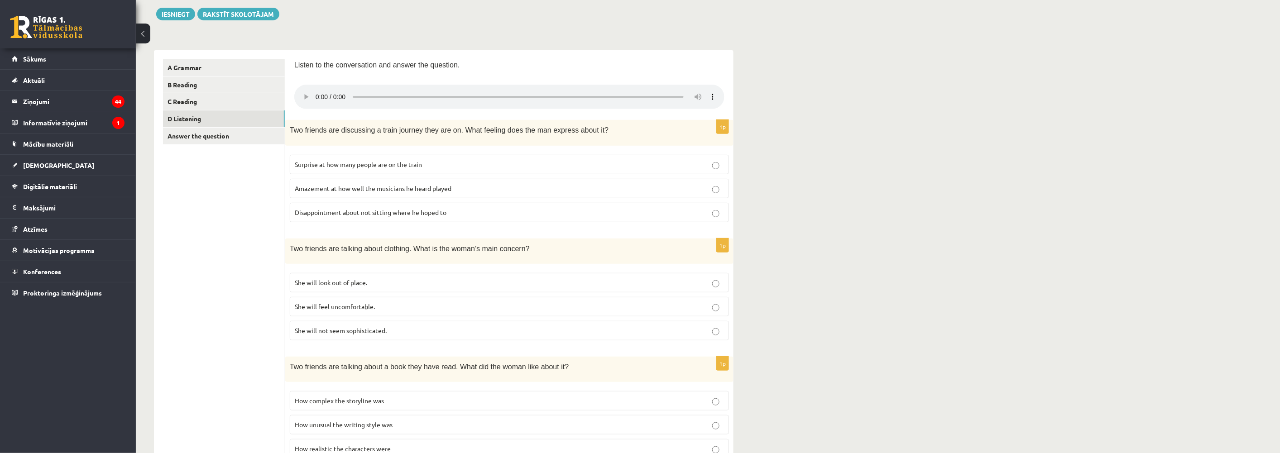
scroll to position [30, 0]
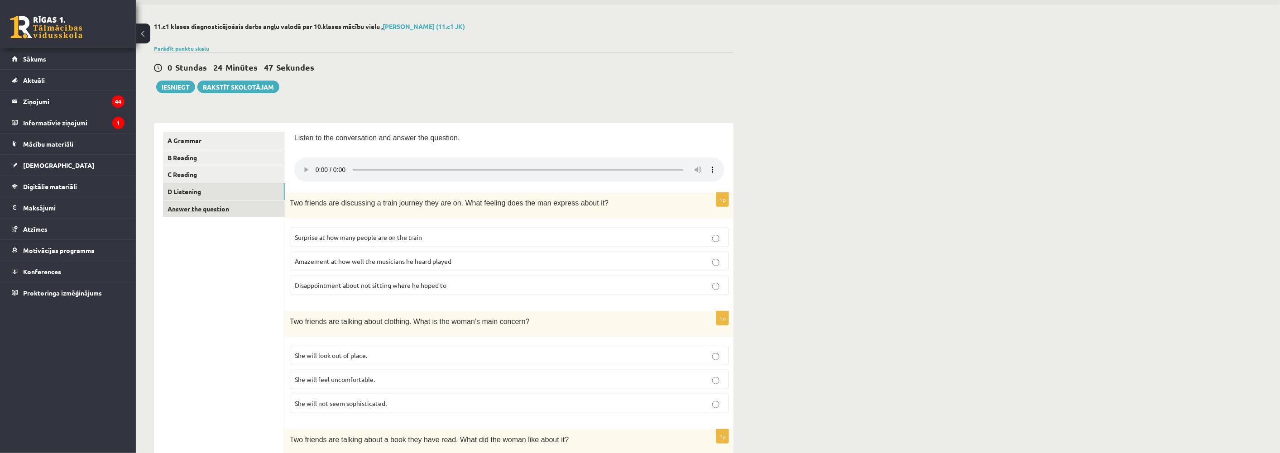
click at [189, 207] on link "Answer the question" at bounding box center [224, 209] width 122 height 17
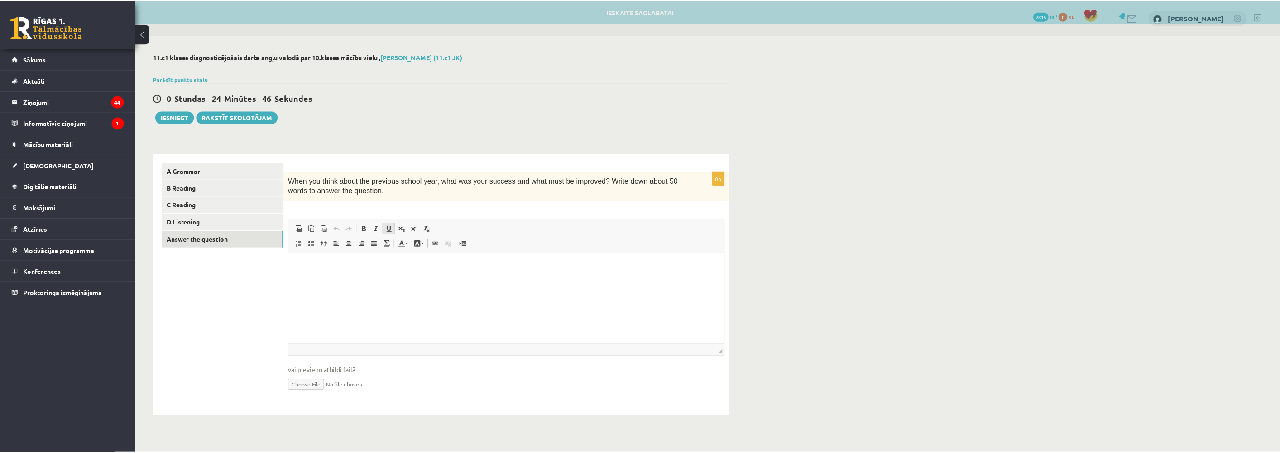
scroll to position [0, 0]
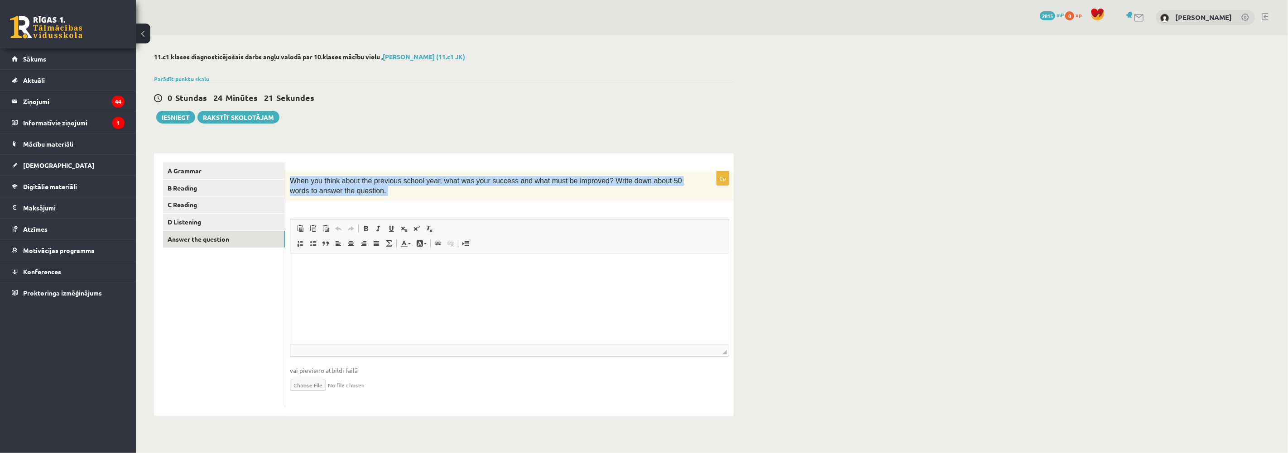
drag, startPoint x: 289, startPoint y: 178, endPoint x: 359, endPoint y: 204, distance: 74.4
click at [359, 204] on div "0p When you think about the previous school year, what was your success and wha…" at bounding box center [509, 290] width 448 height 236
copy div "When you think about the previous school year, what was your success and what m…"
click at [352, 267] on p "Визуальный текстовый редактор, wiswyg-editor-user-answer-47363840898280" at bounding box center [509, 267] width 420 height 10
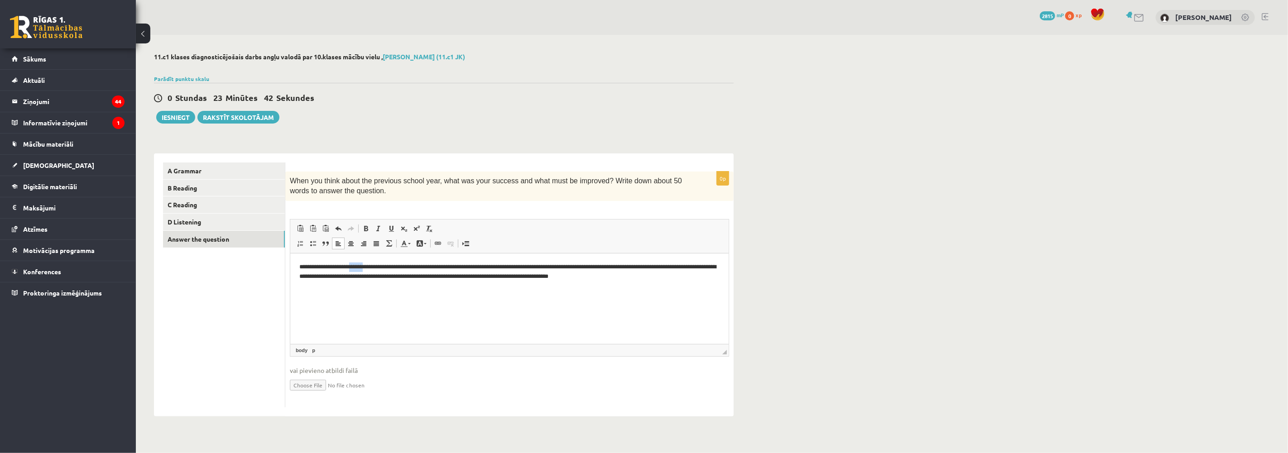
drag, startPoint x: 373, startPoint y: 264, endPoint x: 357, endPoint y: 265, distance: 15.9
click at [357, 265] on p "**********" at bounding box center [509, 271] width 420 height 19
drag, startPoint x: 425, startPoint y: 265, endPoint x: 449, endPoint y: 267, distance: 24.0
click at [449, 267] on p "**********" at bounding box center [509, 271] width 420 height 19
drag, startPoint x: 616, startPoint y: 265, endPoint x: 486, endPoint y: 270, distance: 130.1
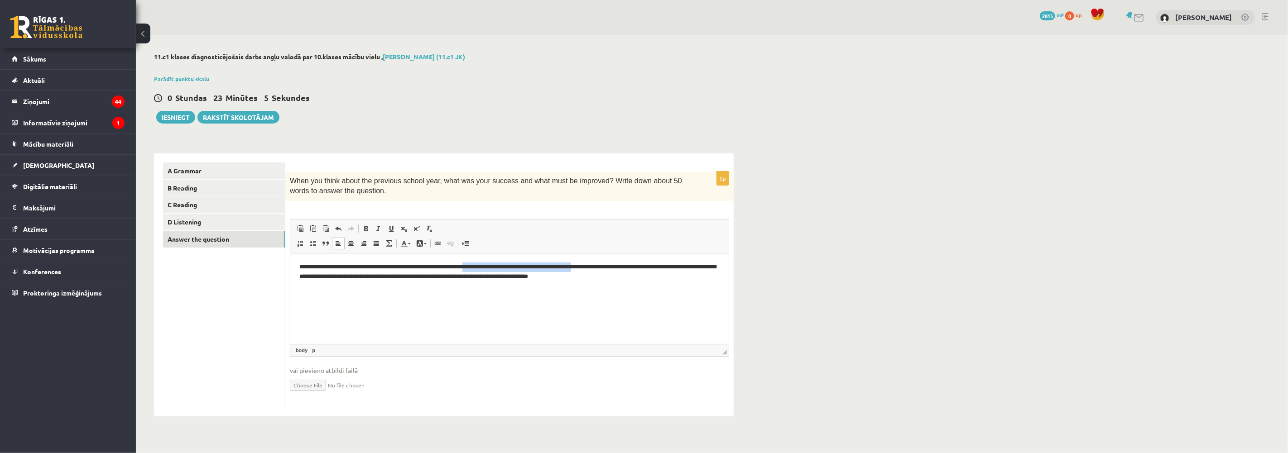
click at [486, 270] on p "**********" at bounding box center [509, 271] width 420 height 19
click at [490, 262] on p "**********" at bounding box center [509, 271] width 420 height 19
drag, startPoint x: 631, startPoint y: 265, endPoint x: 392, endPoint y: 282, distance: 239.8
click at [392, 282] on html "**********" at bounding box center [509, 271] width 438 height 37
click at [655, 266] on p "**********" at bounding box center [509, 271] width 420 height 19
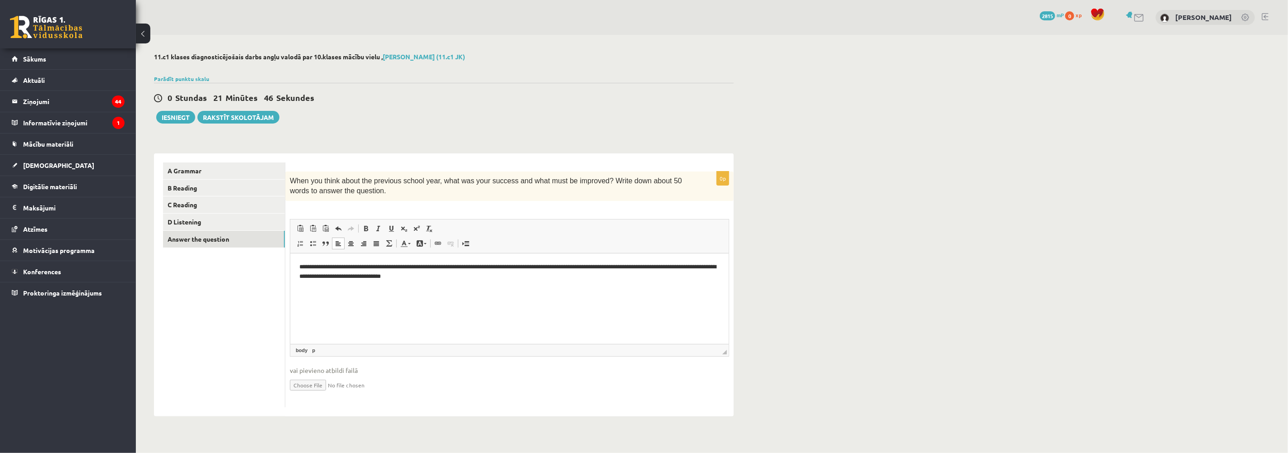
click at [658, 267] on p "**********" at bounding box center [509, 271] width 420 height 19
drag, startPoint x: 477, startPoint y: 277, endPoint x: 310, endPoint y: 286, distance: 166.5
click at [310, 287] on html "**********" at bounding box center [509, 271] width 438 height 37
click at [193, 170] on link "A Grammar" at bounding box center [224, 171] width 122 height 17
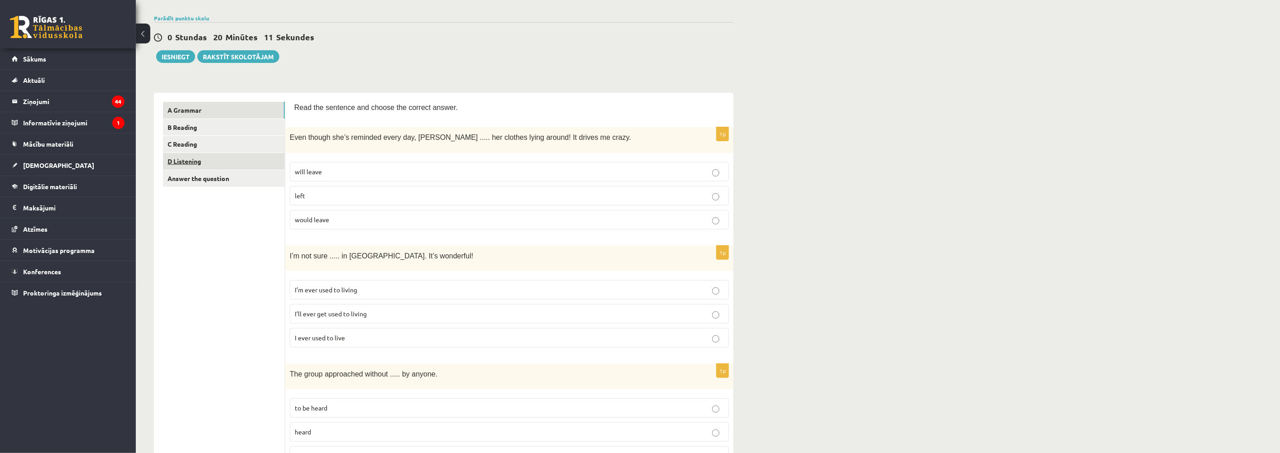
scroll to position [50, 0]
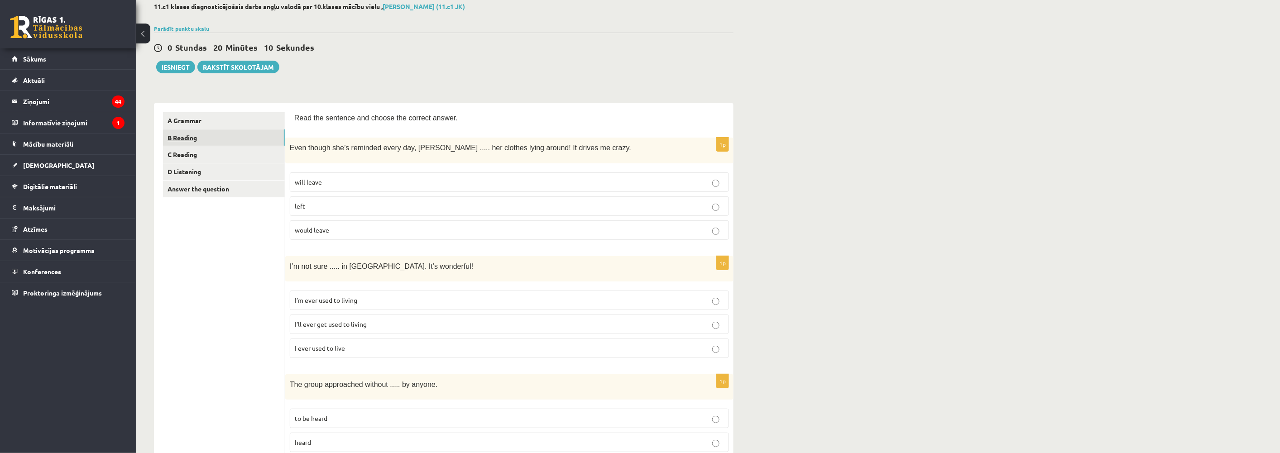
click at [186, 137] on link "B Reading" at bounding box center [224, 138] width 122 height 17
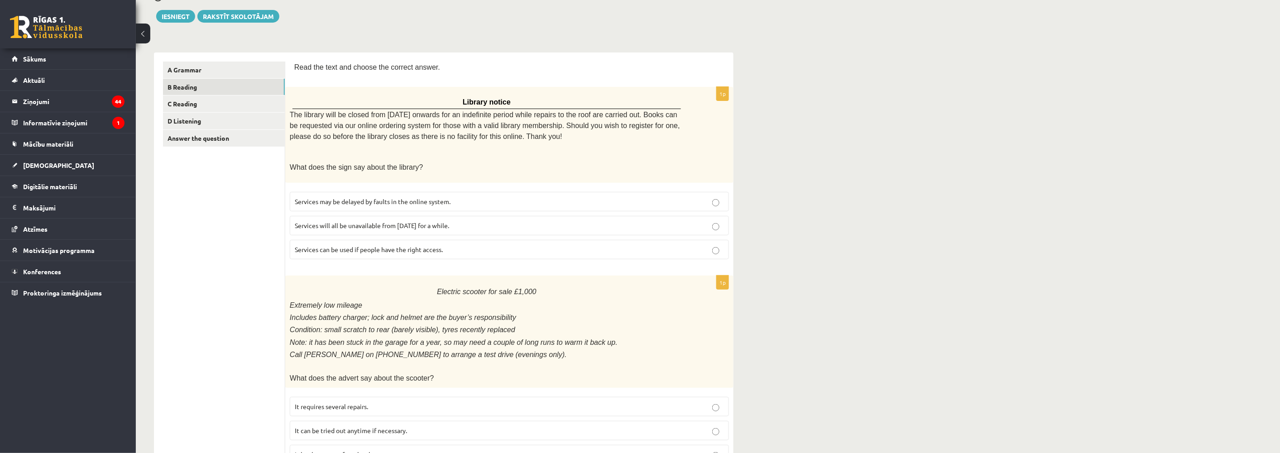
scroll to position [101, 0]
click at [186, 105] on link "C Reading" at bounding box center [224, 104] width 122 height 17
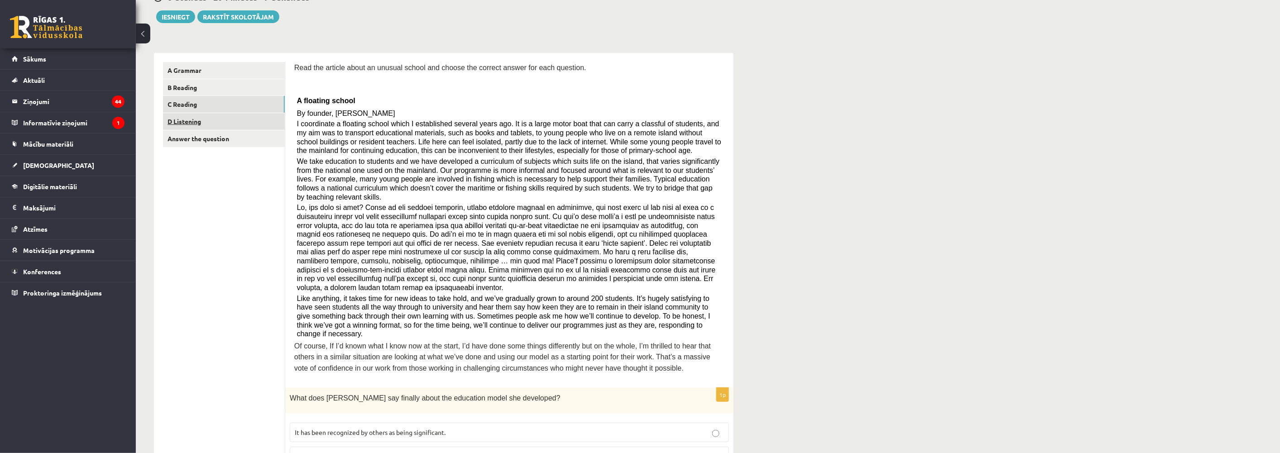
click at [183, 119] on link "D Listening" at bounding box center [224, 121] width 122 height 17
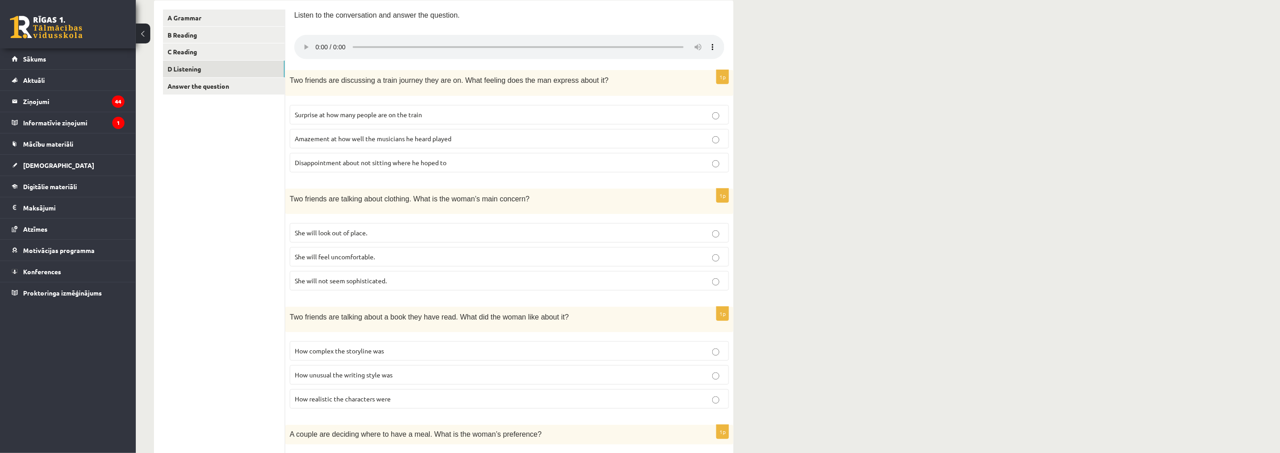
scroll to position [151, 0]
click at [198, 79] on link "D Listening" at bounding box center [224, 71] width 122 height 17
click at [201, 85] on link "Answer the question" at bounding box center [224, 88] width 122 height 17
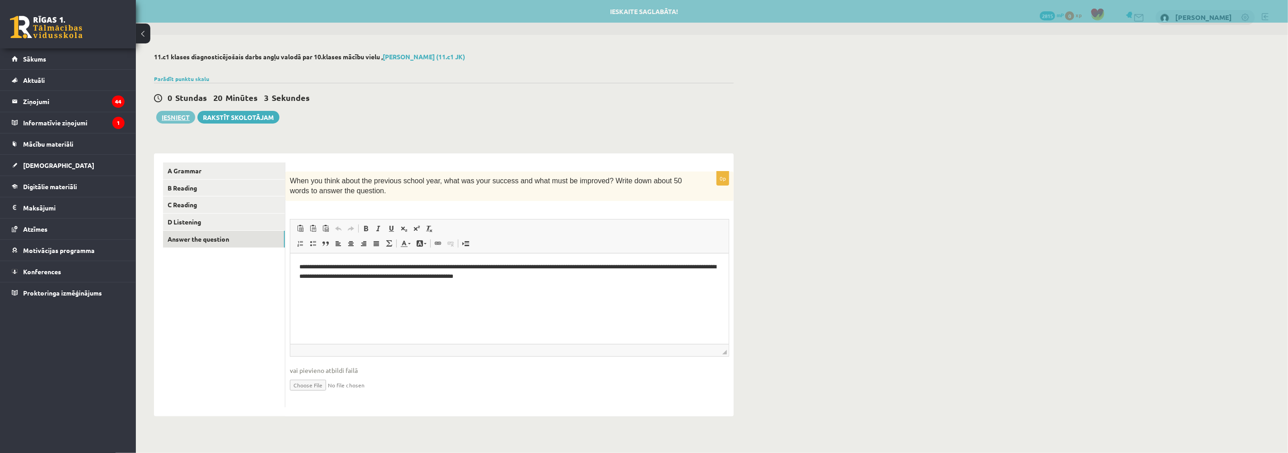
scroll to position [0, 0]
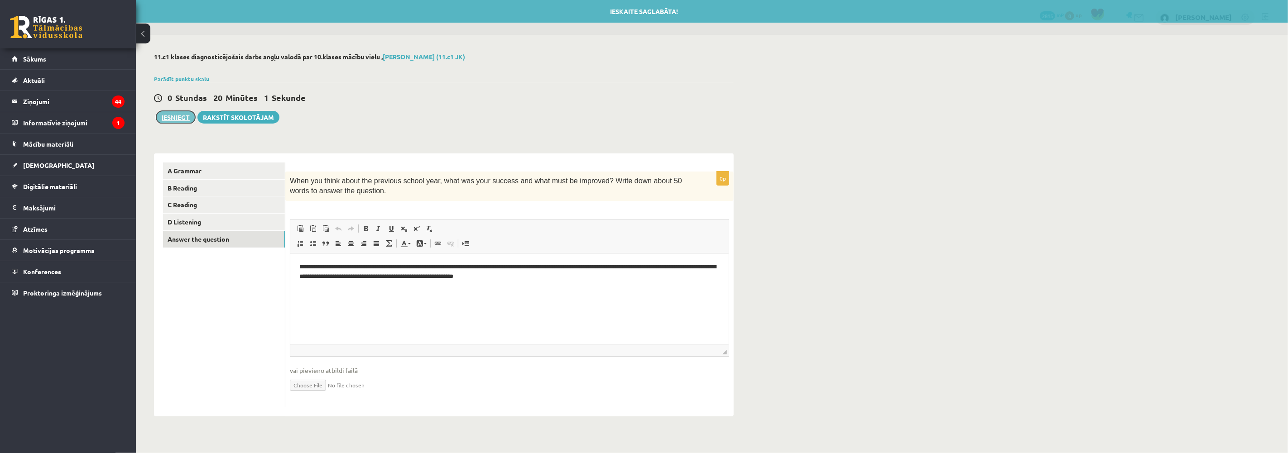
click at [176, 116] on button "Iesniegt" at bounding box center [175, 117] width 39 height 13
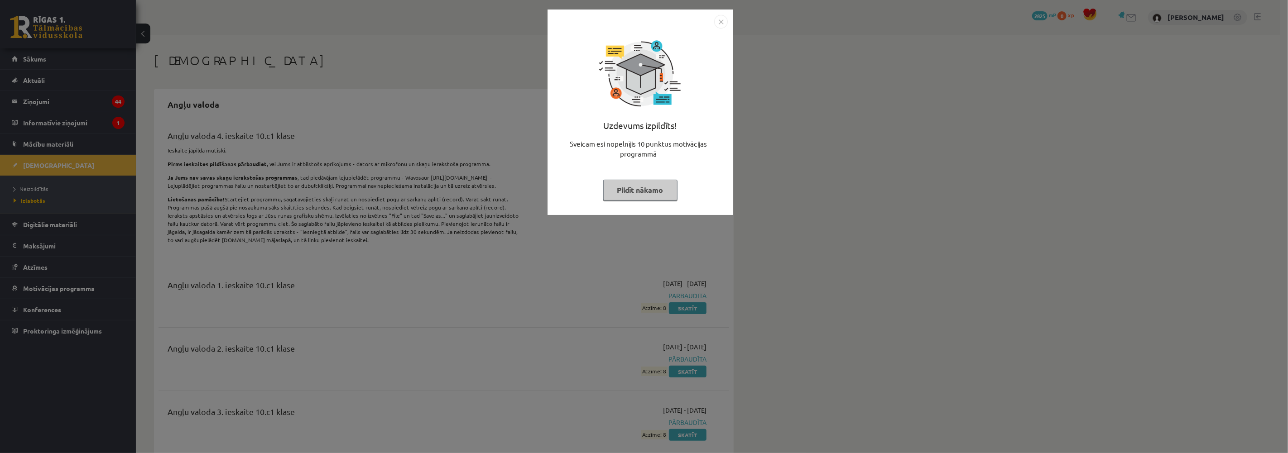
click at [639, 178] on div "Uzdevums izpildīts! Sveicam esi nopelnījis 10 punktus motivācijas programmā Pil…" at bounding box center [640, 119] width 175 height 181
click at [627, 189] on button "Pildīt nākamo" at bounding box center [640, 190] width 74 height 21
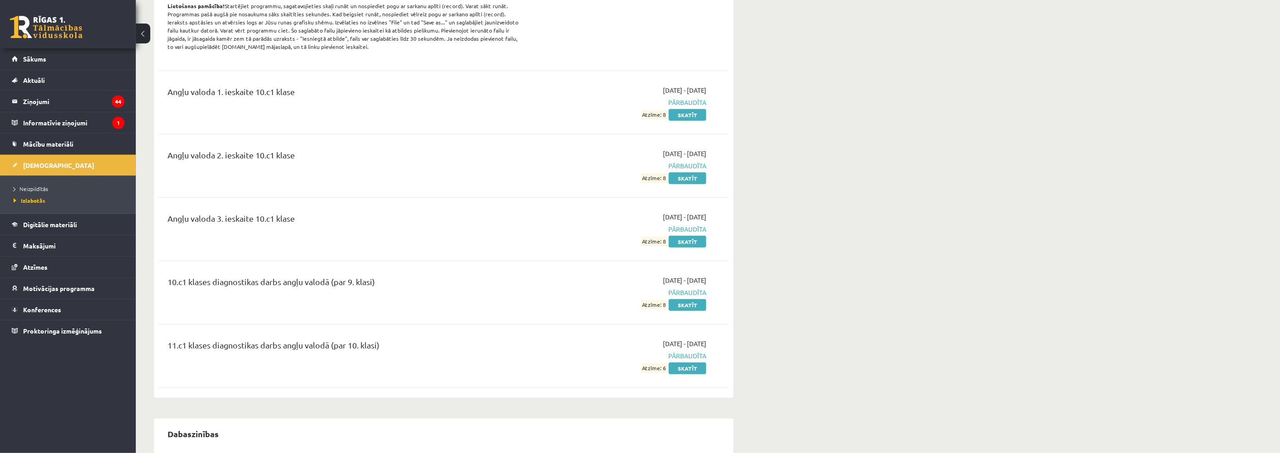
scroll to position [201, 0]
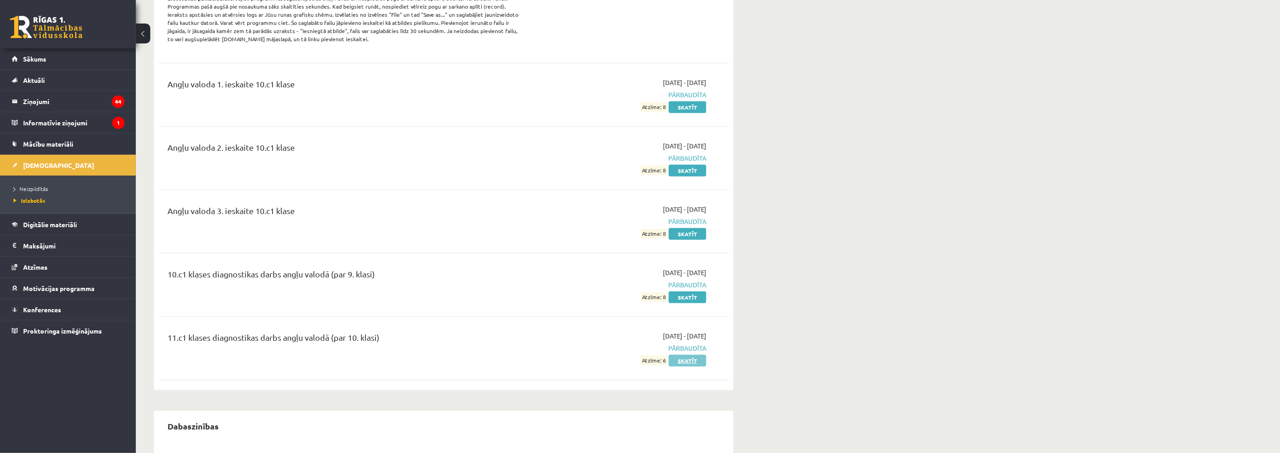
click at [686, 363] on link "Skatīt" at bounding box center [688, 361] width 38 height 12
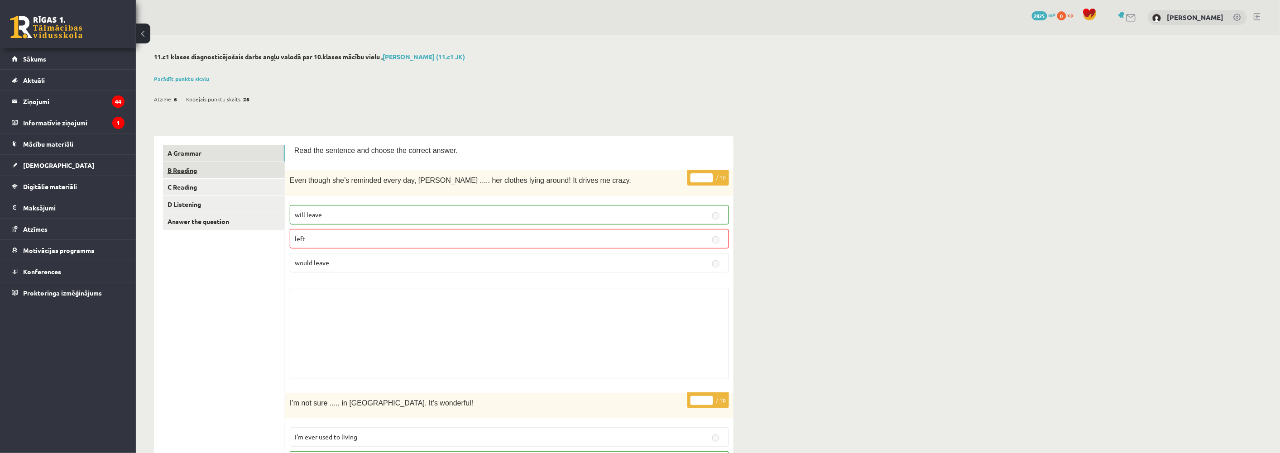
click at [168, 168] on link "B Reading" at bounding box center [224, 170] width 122 height 17
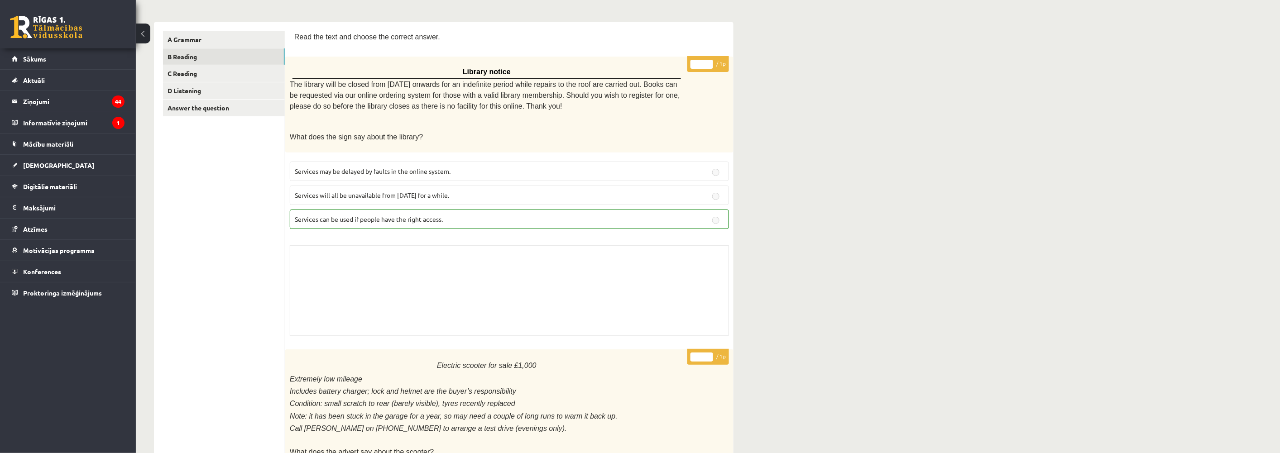
scroll to position [24, 0]
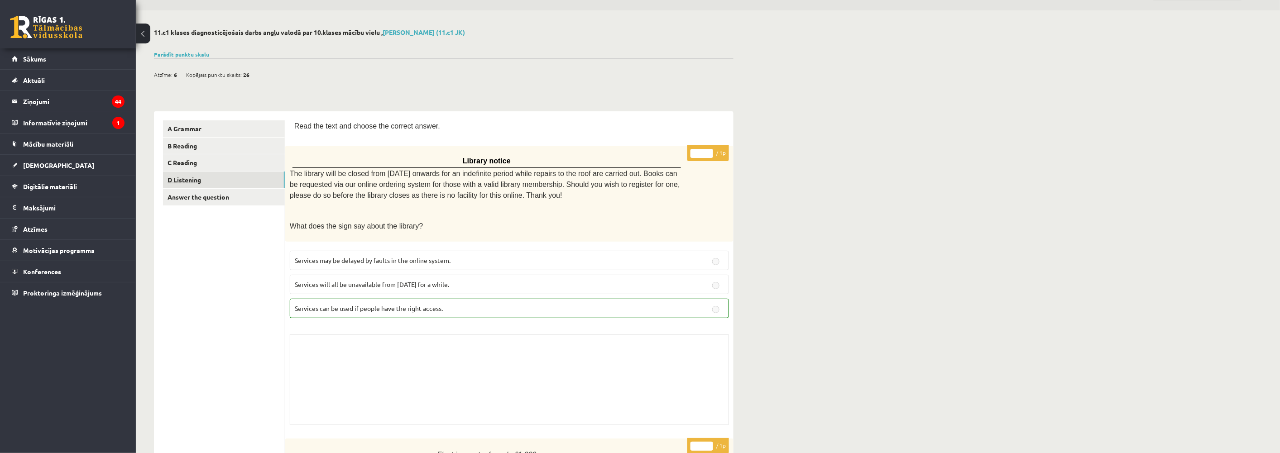
click at [189, 178] on link "D Listening" at bounding box center [224, 180] width 122 height 17
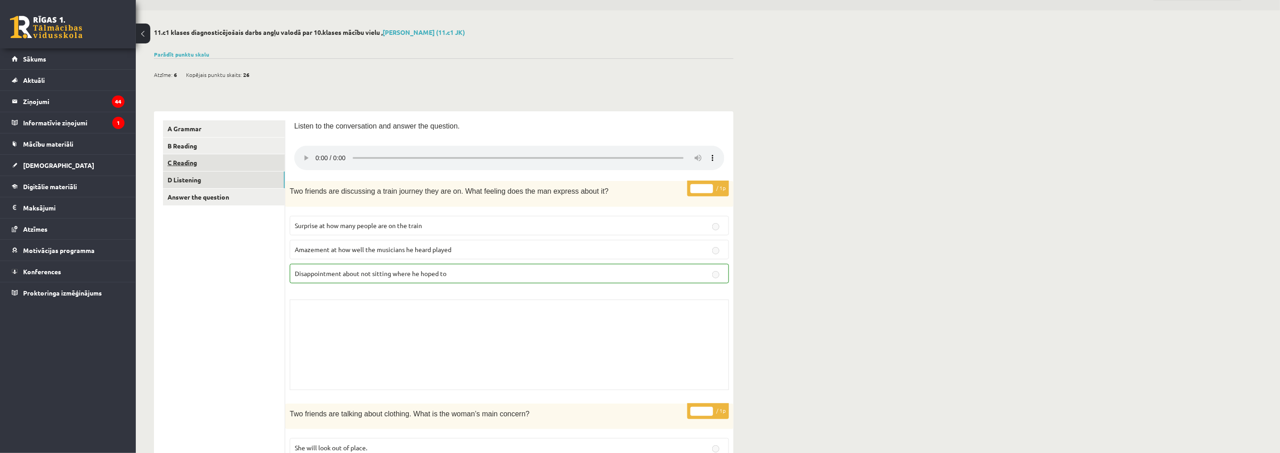
click at [191, 162] on link "C Reading" at bounding box center [224, 162] width 122 height 17
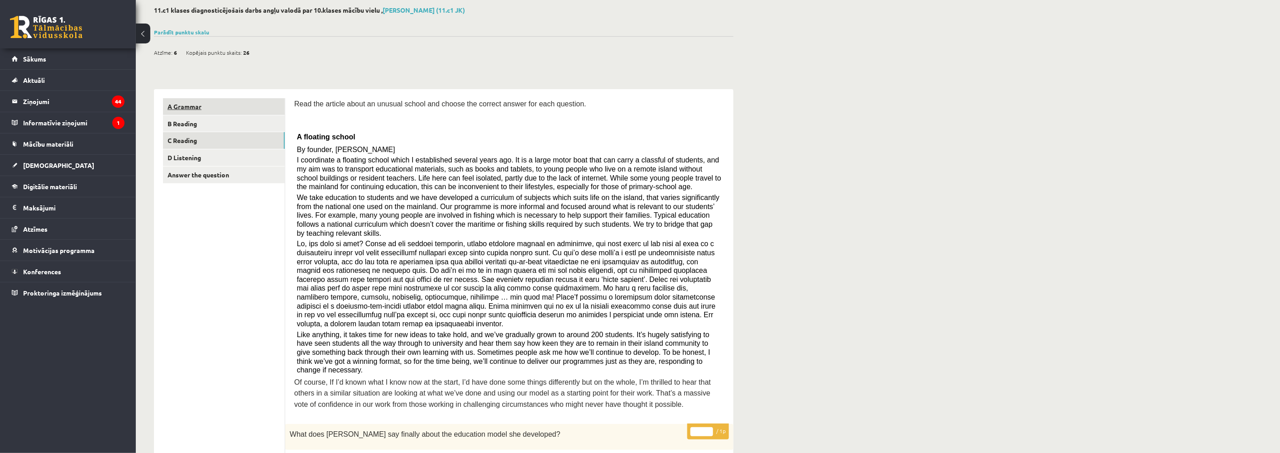
scroll to position [29, 0]
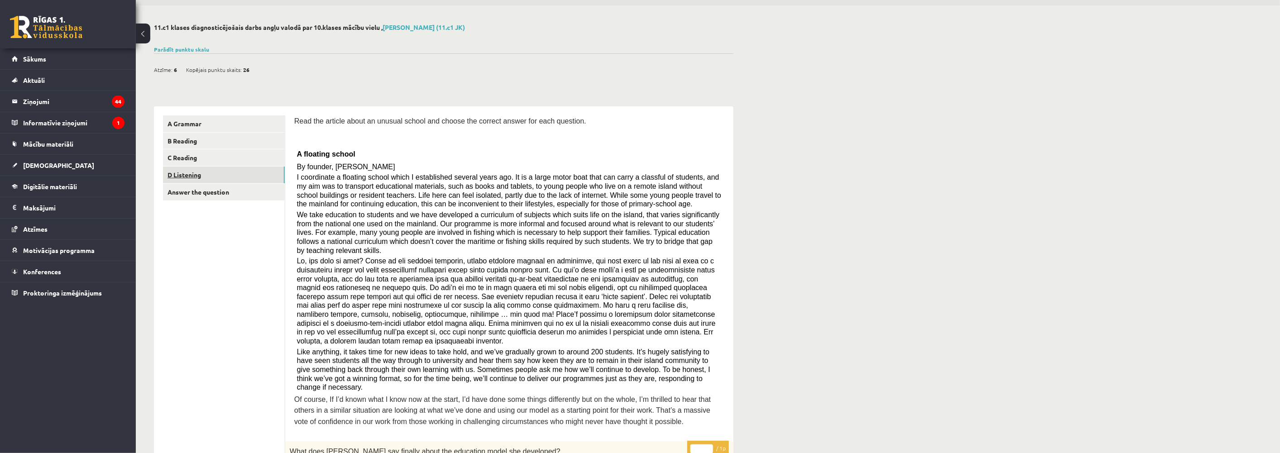
click at [188, 171] on link "D Listening" at bounding box center [224, 175] width 122 height 17
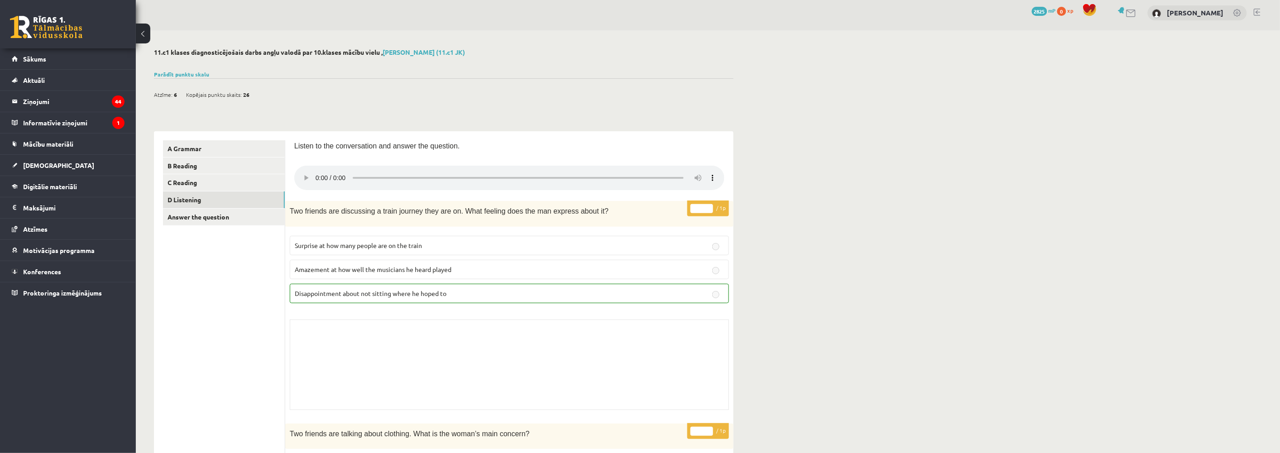
scroll to position [0, 0]
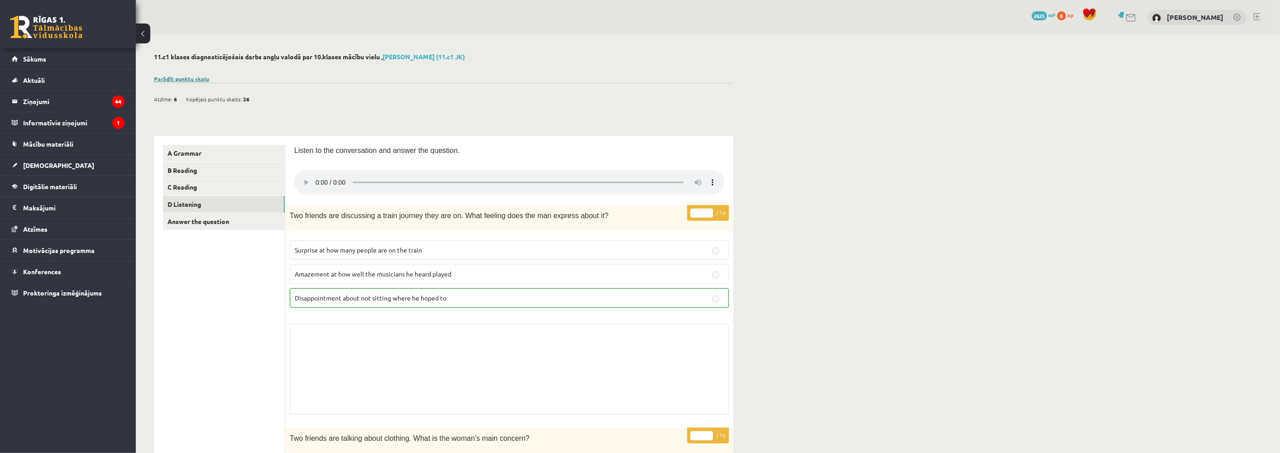
click at [169, 78] on link "Parādīt punktu skalu" at bounding box center [181, 78] width 55 height 7
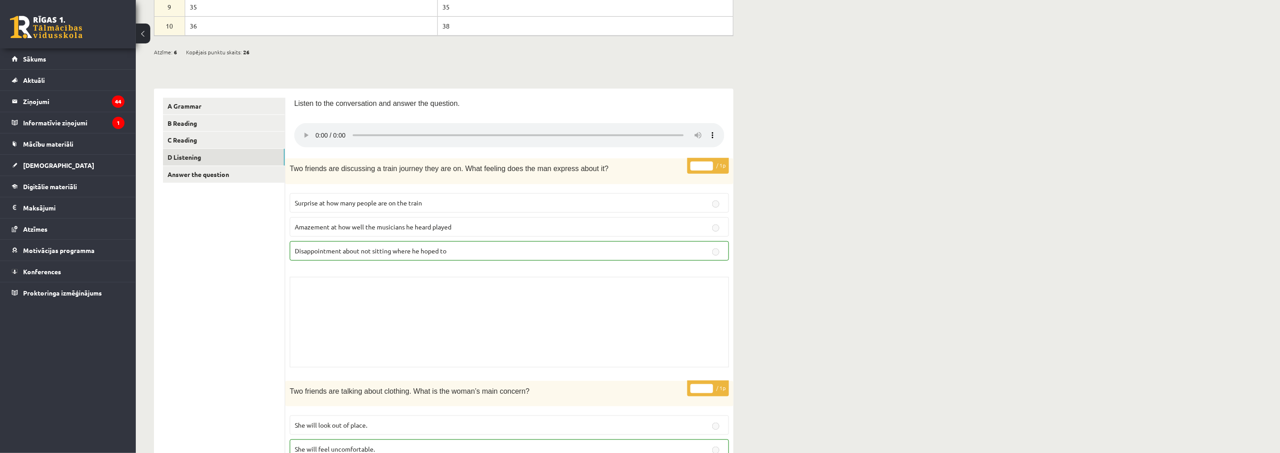
scroll to position [302, 0]
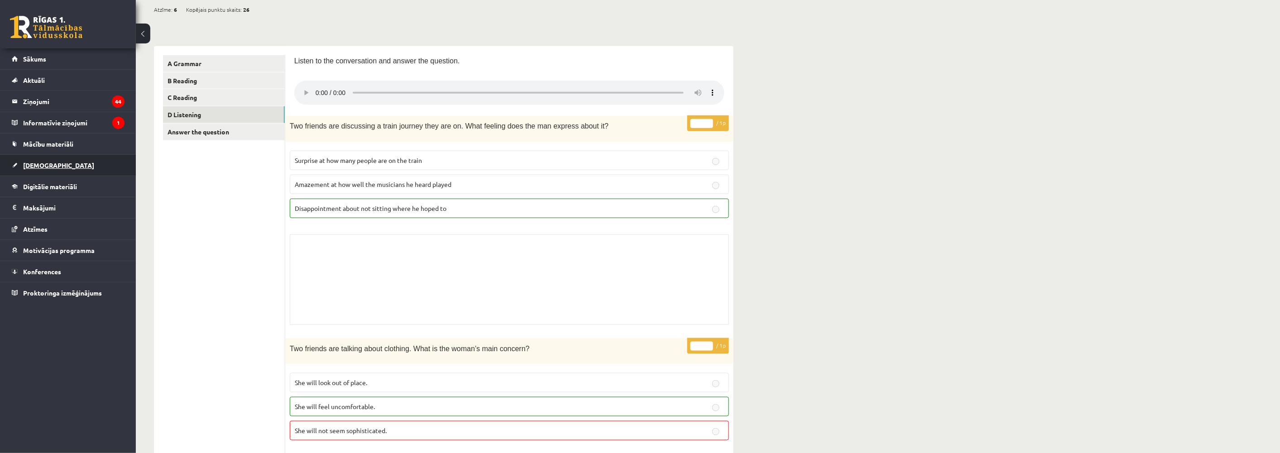
click at [42, 161] on link "[DEMOGRAPHIC_DATA]" at bounding box center [68, 165] width 113 height 21
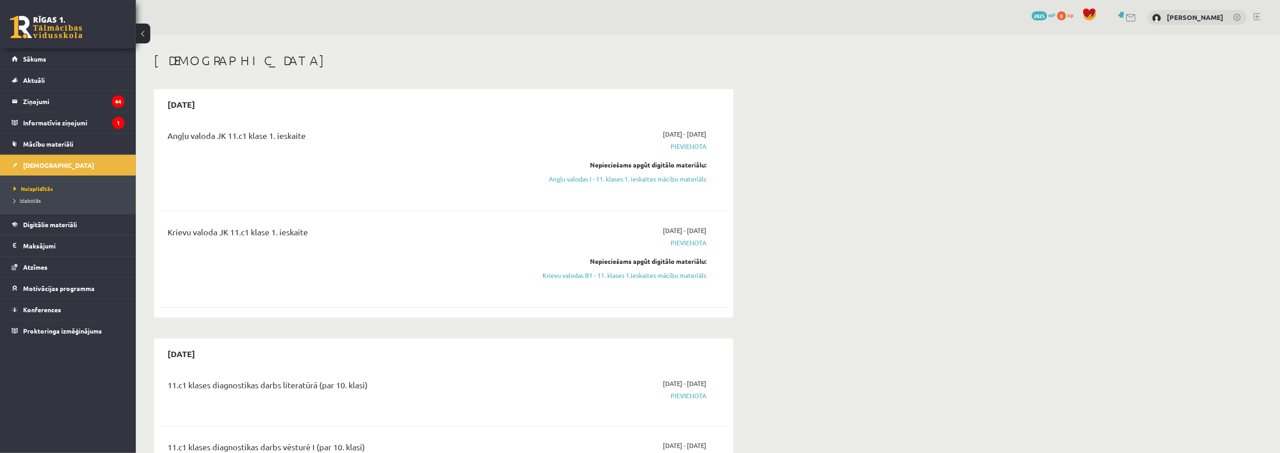
click at [19, 196] on li "Izlabotās" at bounding box center [70, 201] width 113 height 12
click at [39, 198] on span "Izlabotās" at bounding box center [30, 200] width 32 height 7
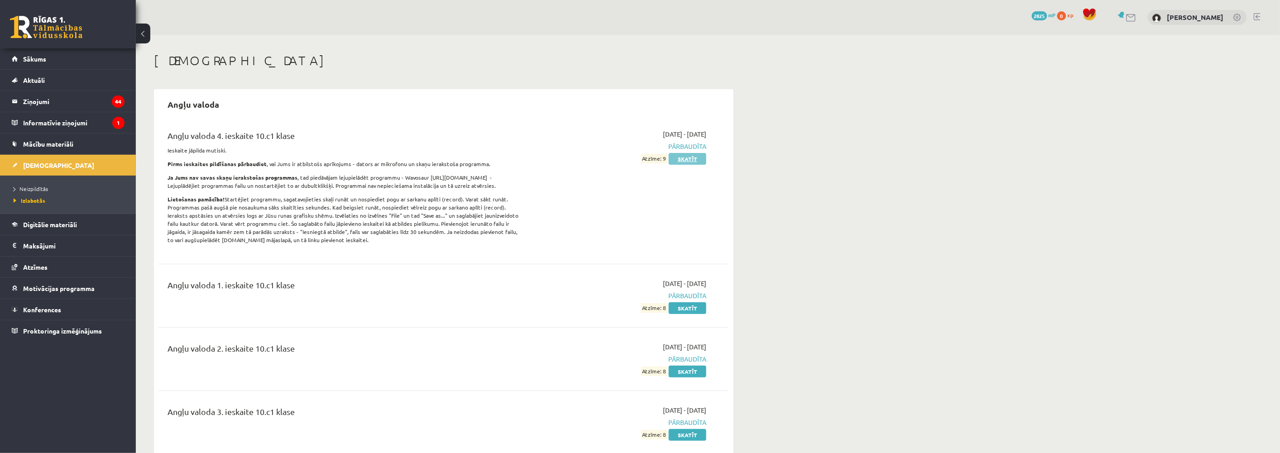
click at [689, 158] on link "Skatīt" at bounding box center [688, 159] width 38 height 12
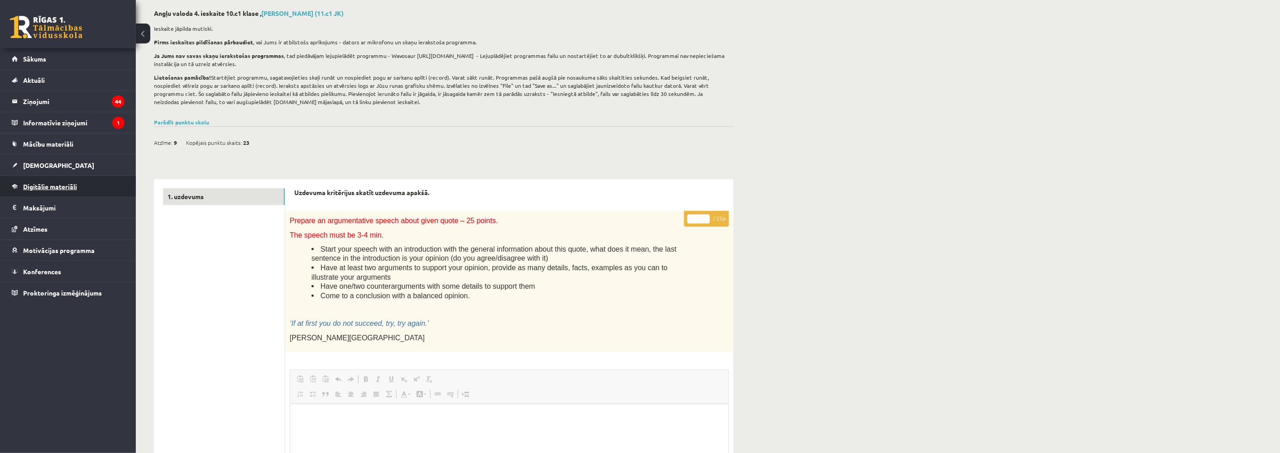
scroll to position [50, 0]
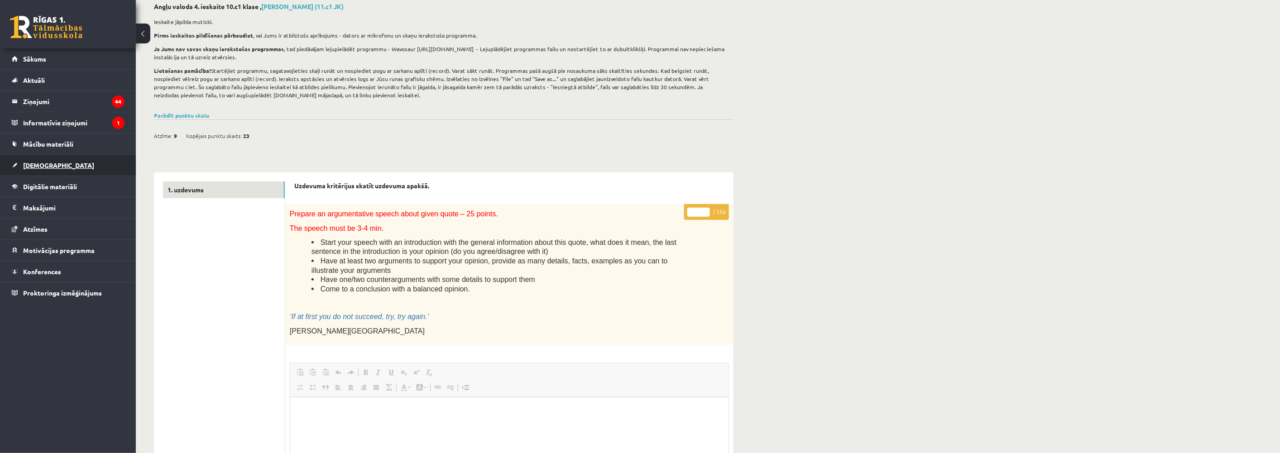
click at [43, 165] on span "[DEMOGRAPHIC_DATA]" at bounding box center [58, 165] width 71 height 8
